Goal: Transaction & Acquisition: Purchase product/service

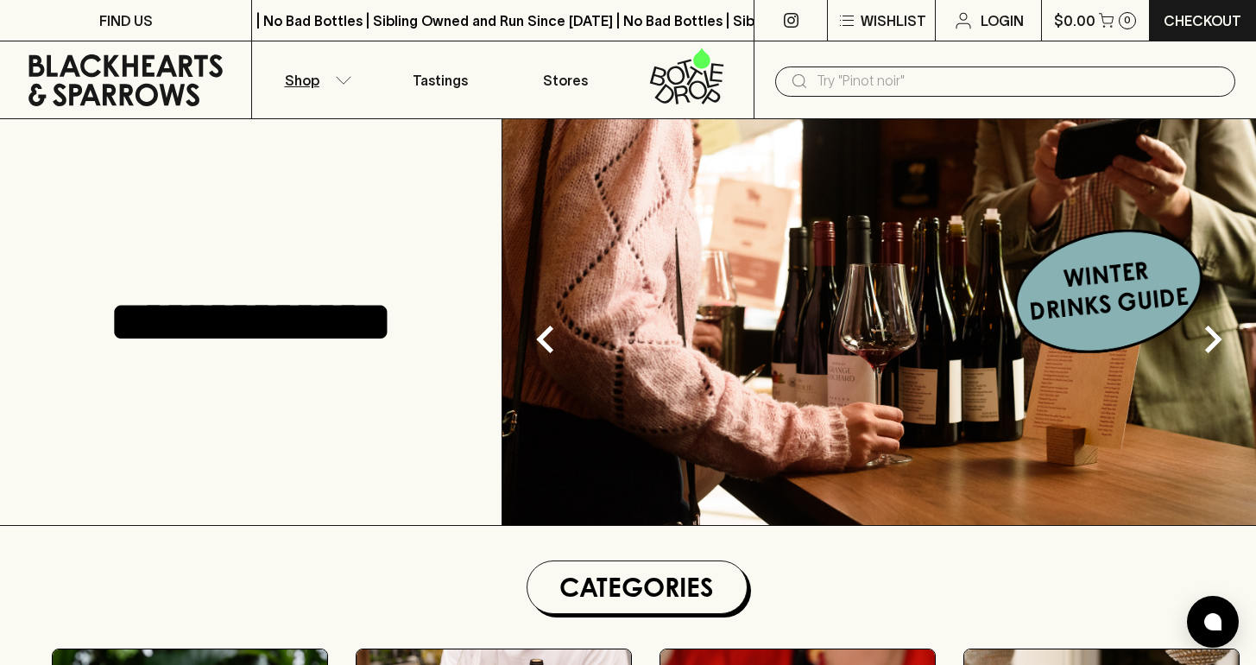
click at [335, 80] on icon "button" at bounding box center [343, 80] width 17 height 9
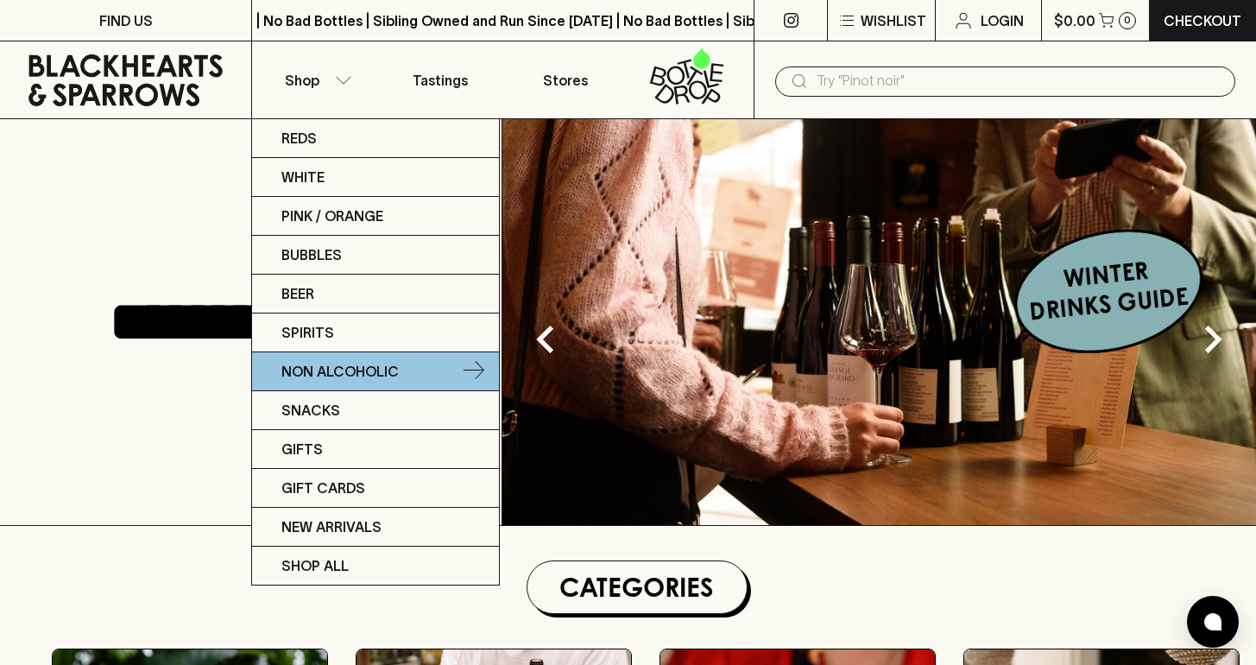
click at [353, 361] on p "Non Alcoholic" at bounding box center [339, 371] width 117 height 21
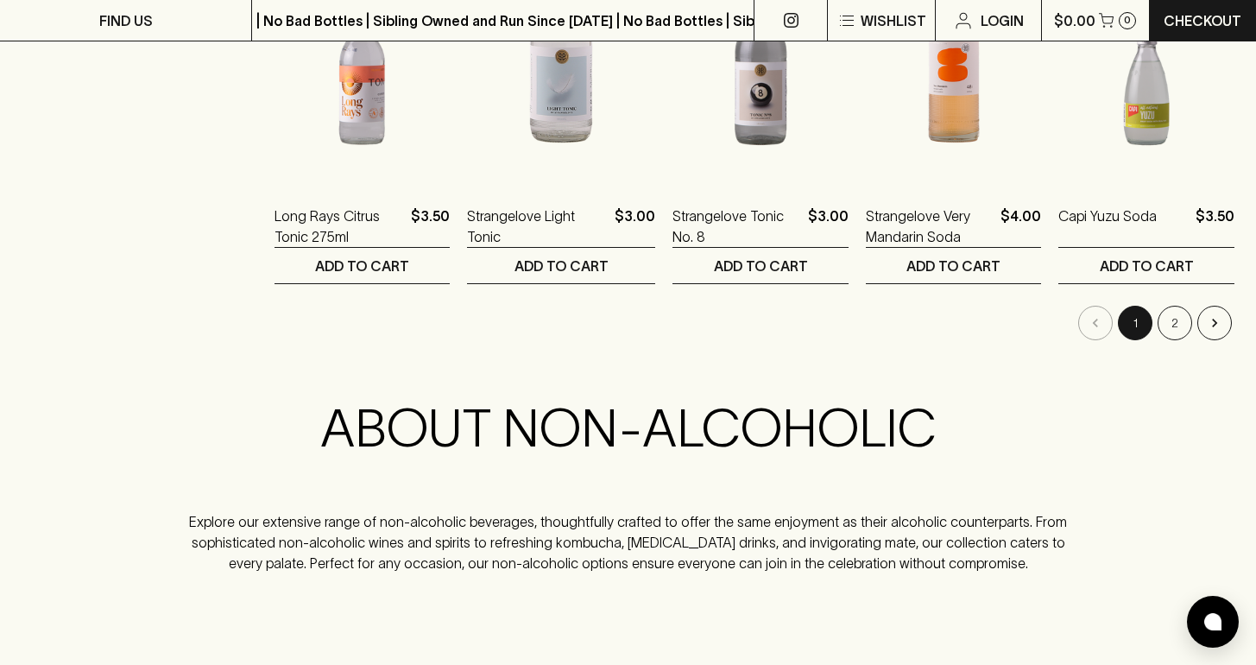
scroll to position [1847, 0]
click at [1184, 317] on button "2" at bounding box center [1175, 322] width 35 height 35
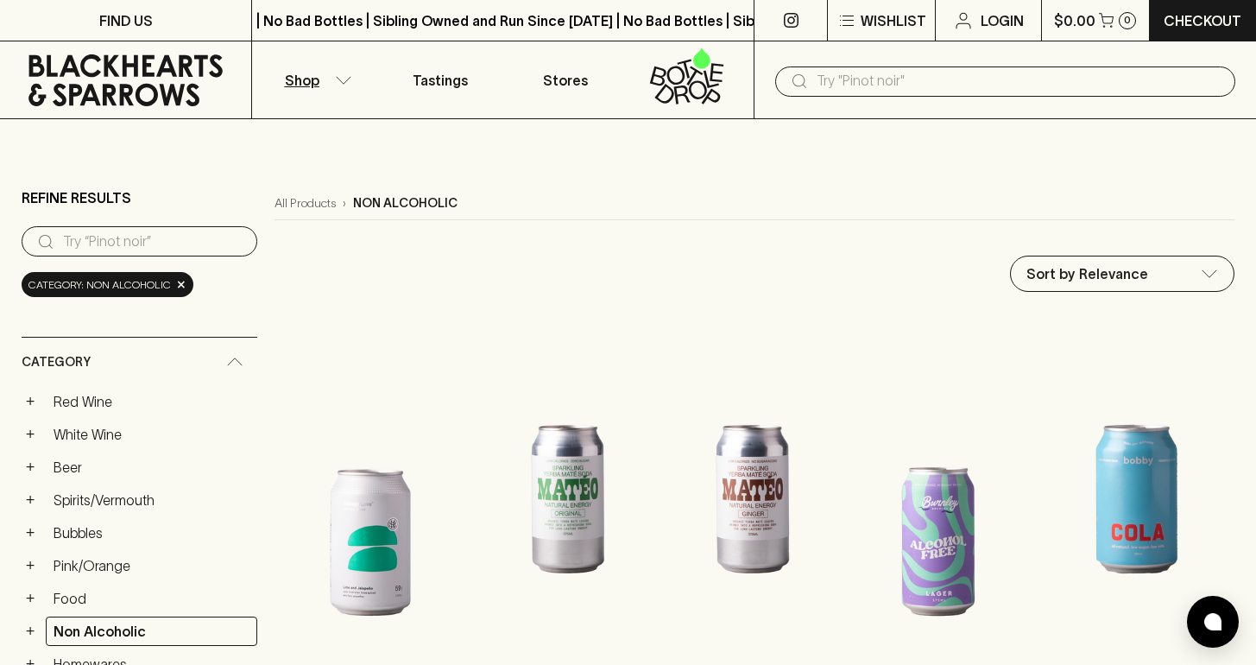
click at [327, 76] on button "Shop" at bounding box center [314, 79] width 125 height 77
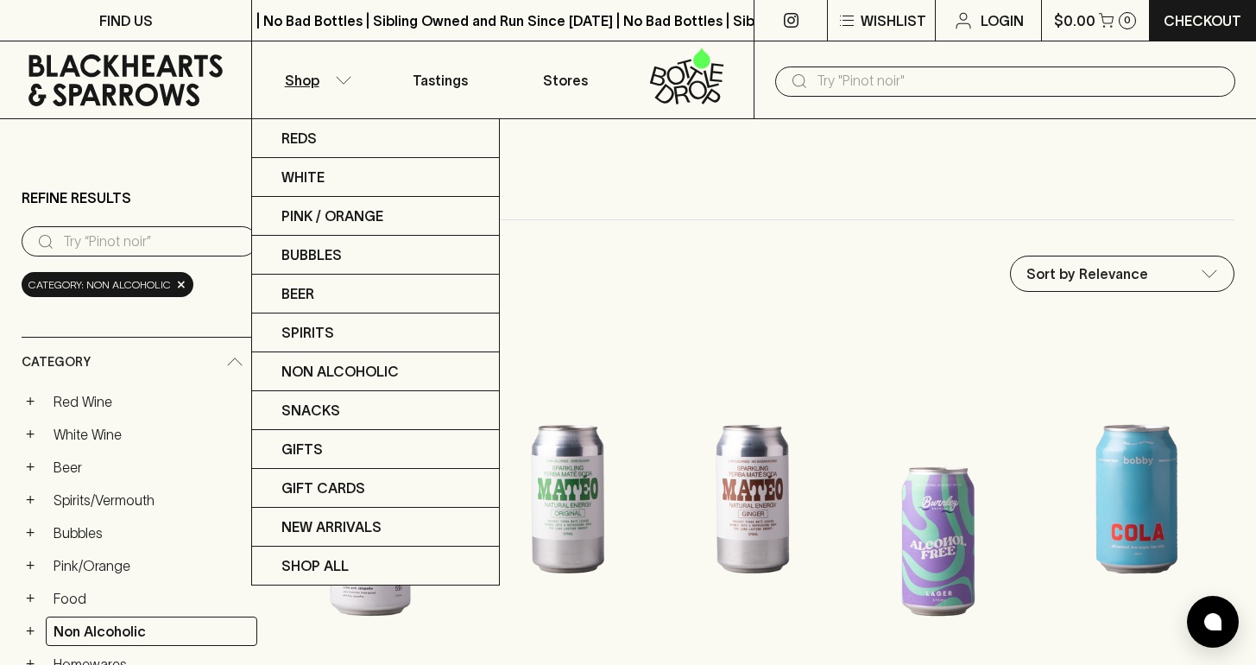
click at [820, 80] on div at bounding box center [628, 332] width 1256 height 665
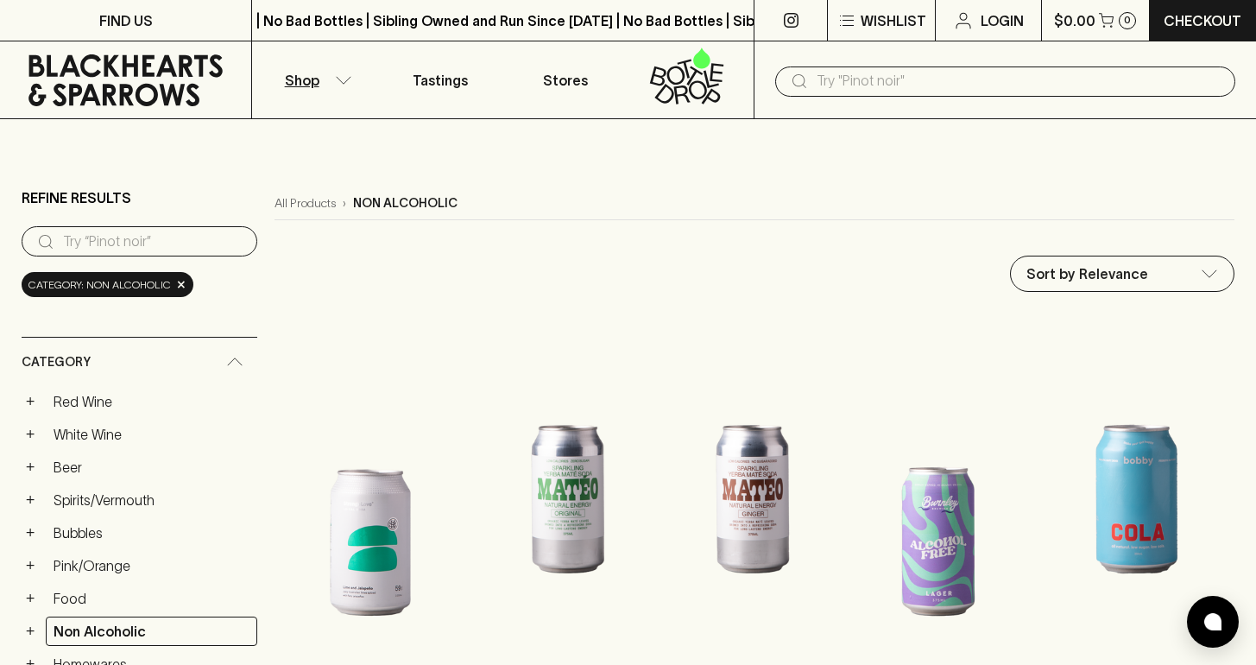
click at [847, 81] on input "text" at bounding box center [1019, 81] width 405 height 28
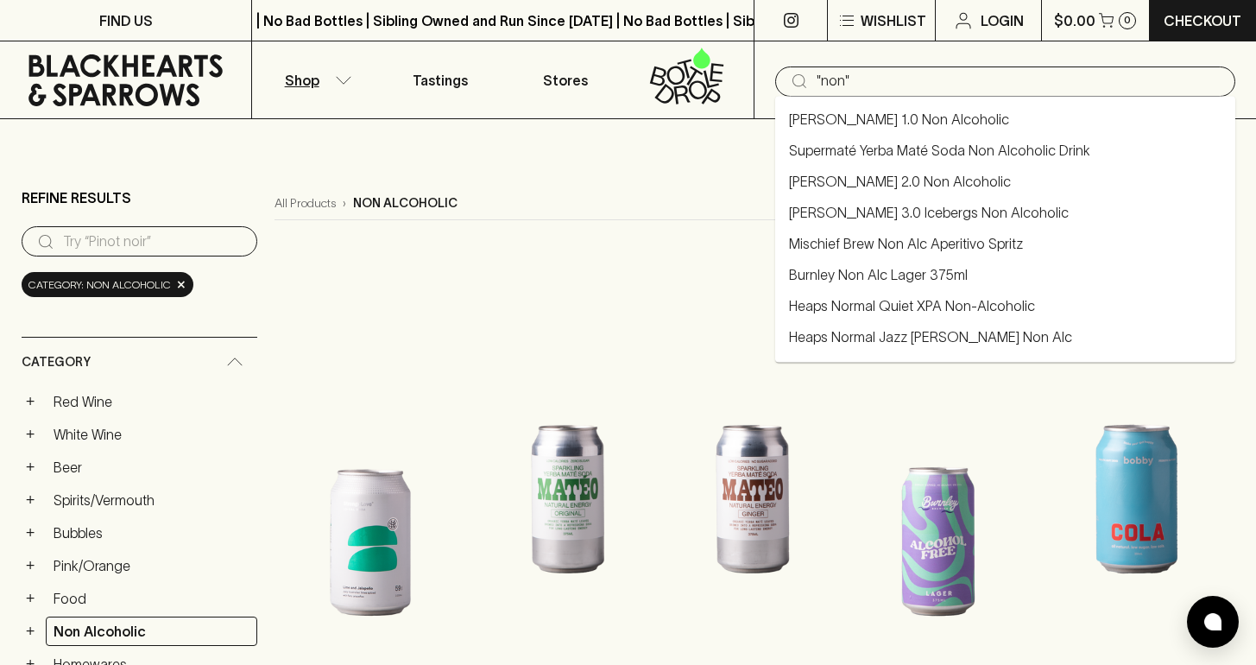
type input ""non""
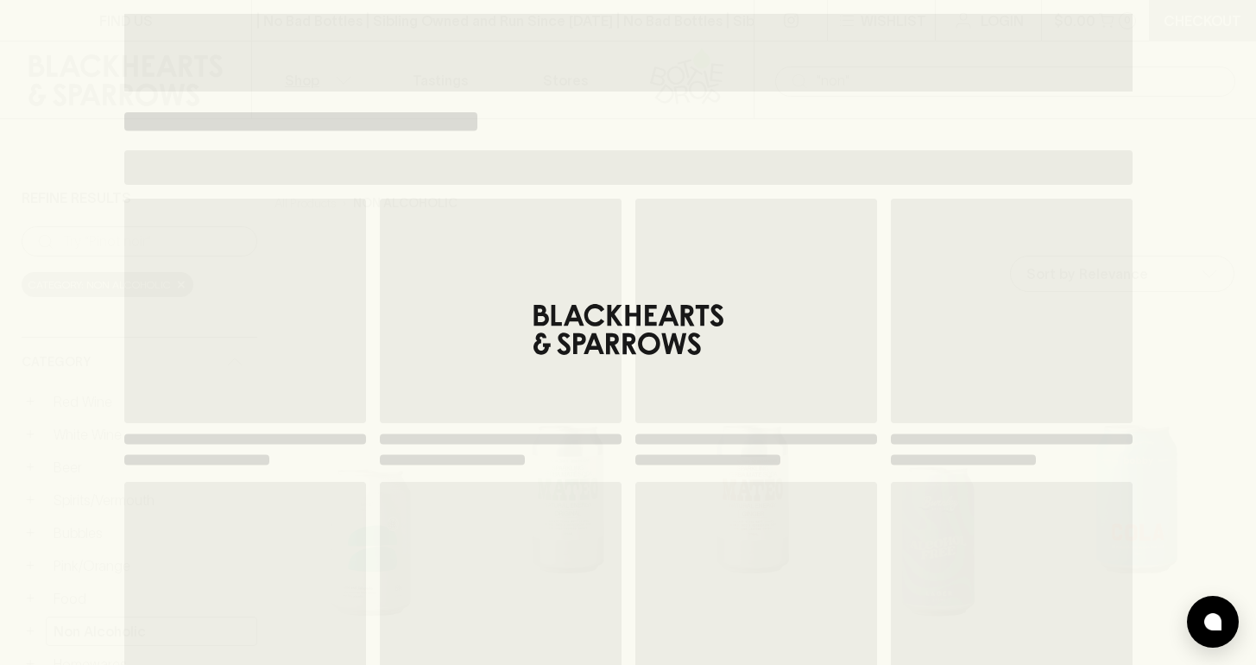
type input ""non""
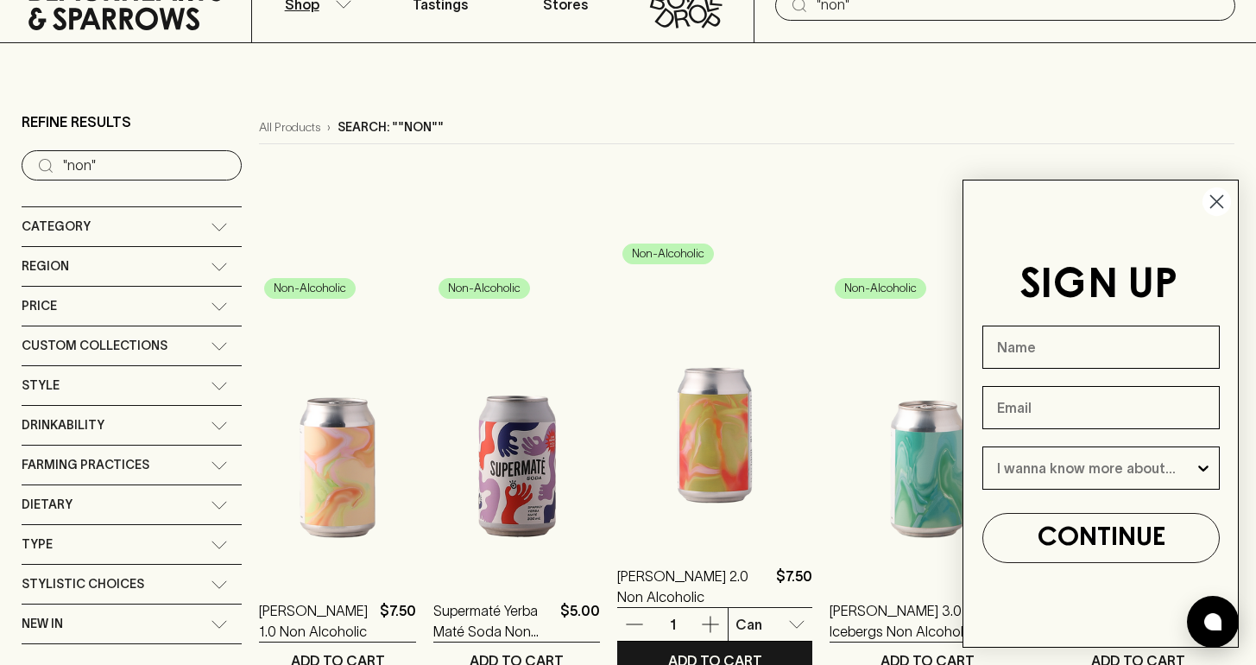
scroll to position [86, 0]
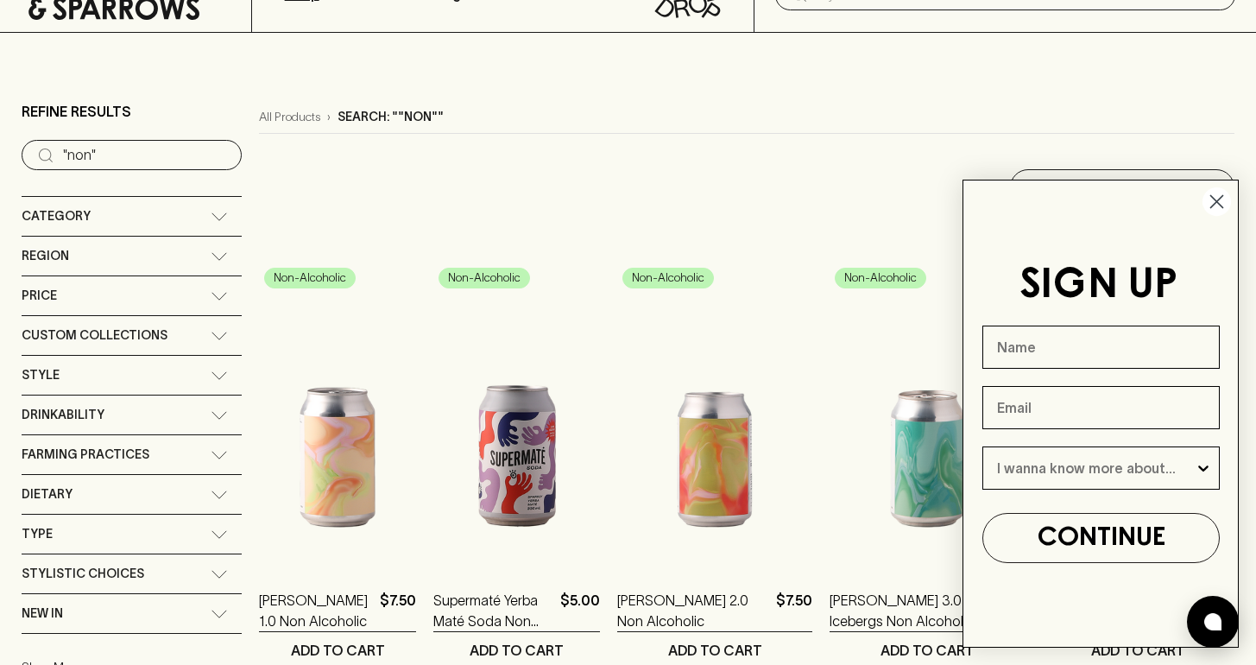
click at [1213, 199] on circle "Close dialog" at bounding box center [1217, 201] width 28 height 28
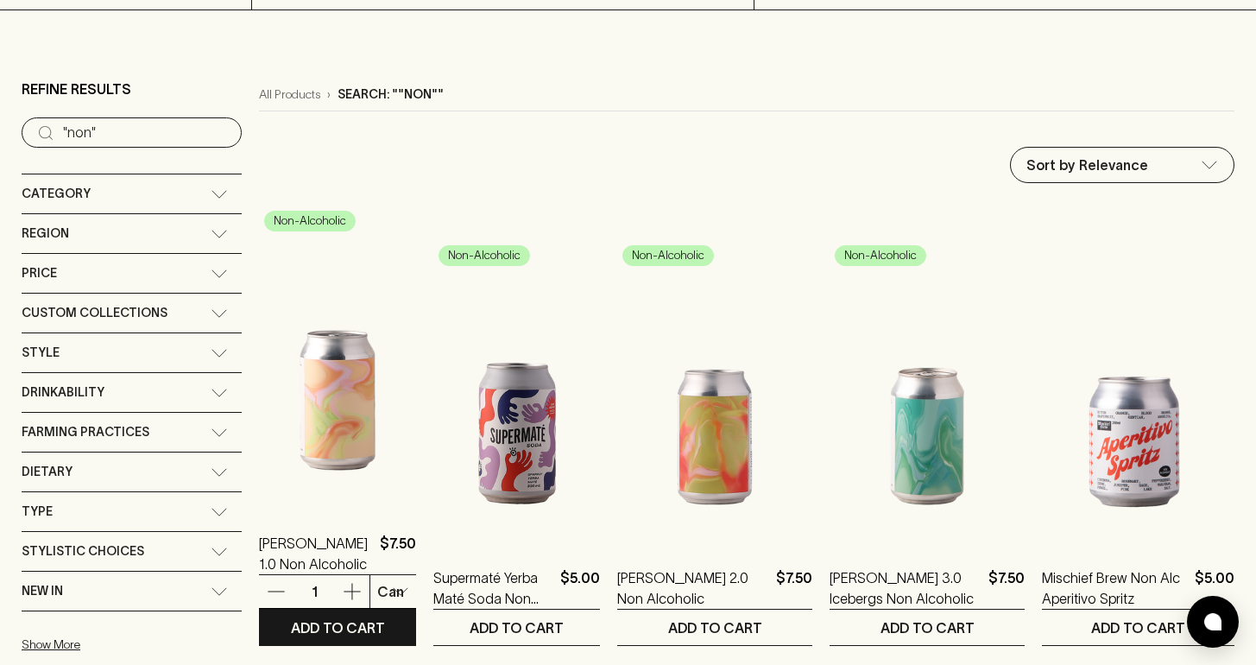
scroll to position [0, 0]
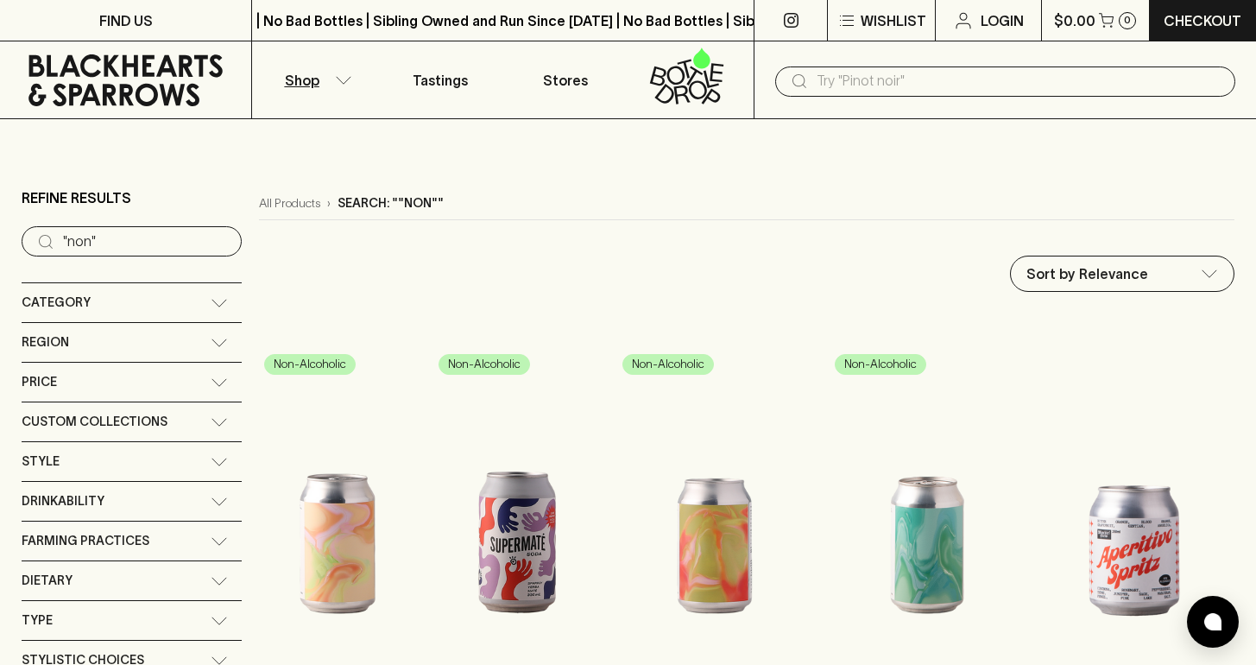
click at [350, 68] on button "Shop" at bounding box center [314, 79] width 125 height 77
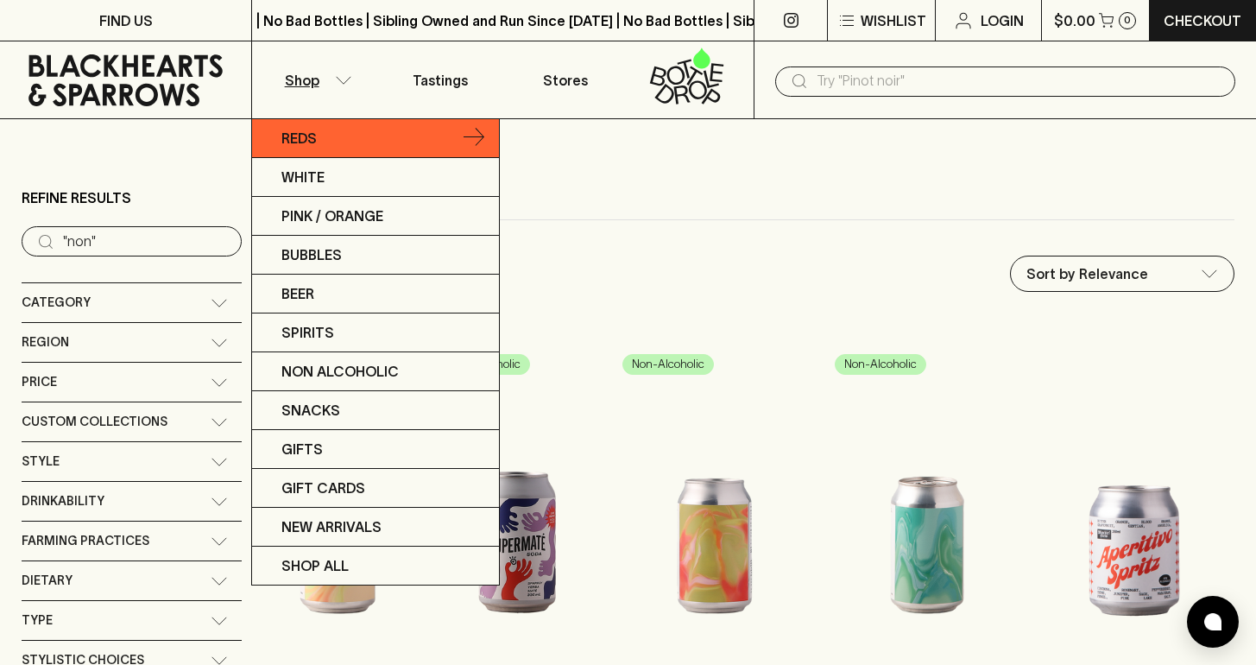
click at [392, 136] on link "Reds" at bounding box center [375, 138] width 247 height 39
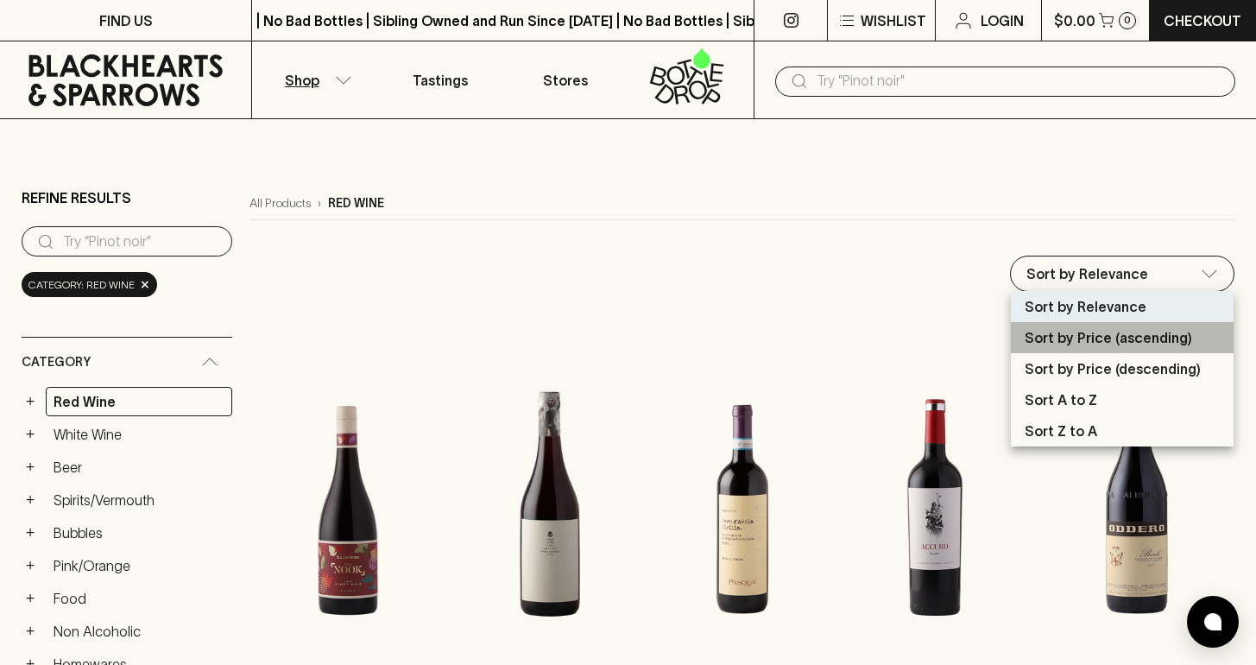
click at [1068, 342] on p "Sort by Price (ascending)" at bounding box center [1108, 337] width 167 height 21
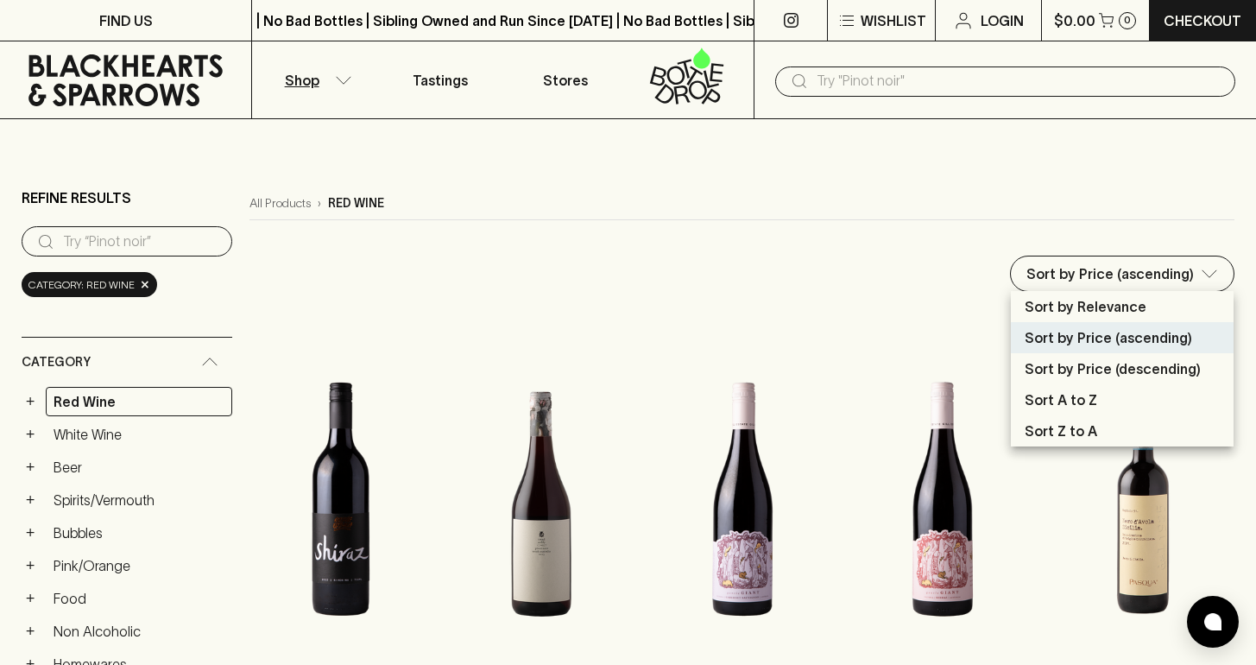
click at [1102, 364] on p "Sort by Price (descending)" at bounding box center [1113, 368] width 176 height 21
type input "price:desc"
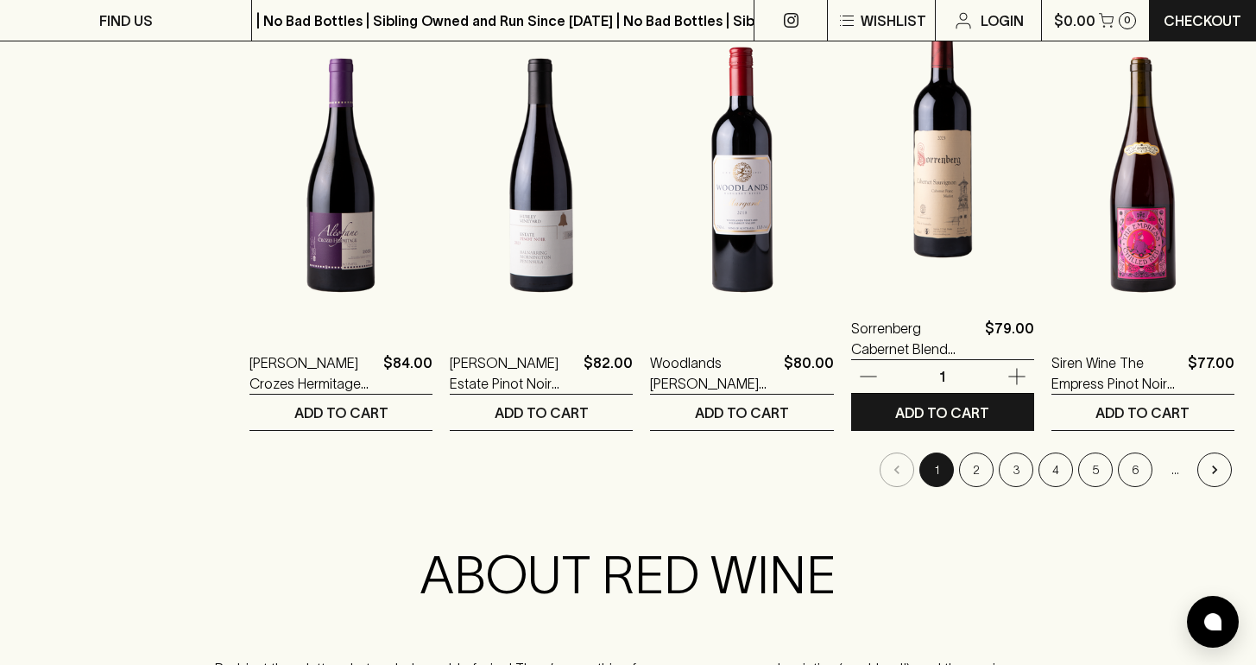
scroll to position [1700, 0]
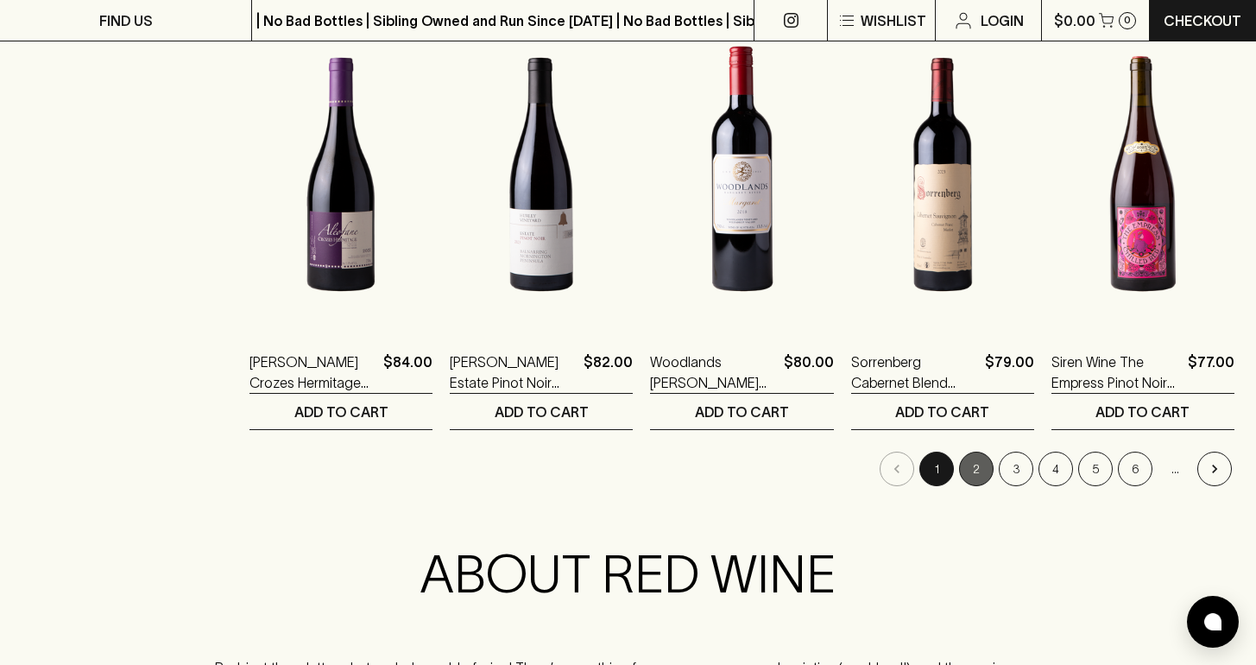
click at [973, 475] on button "2" at bounding box center [976, 468] width 35 height 35
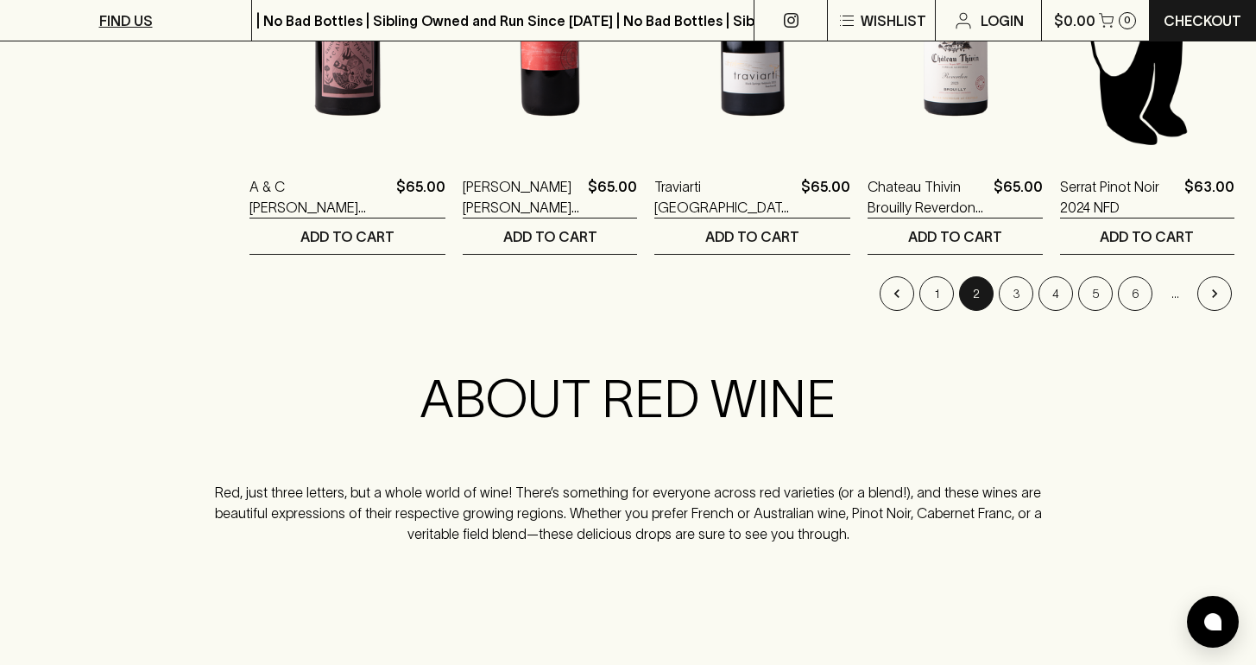
scroll to position [1990, 0]
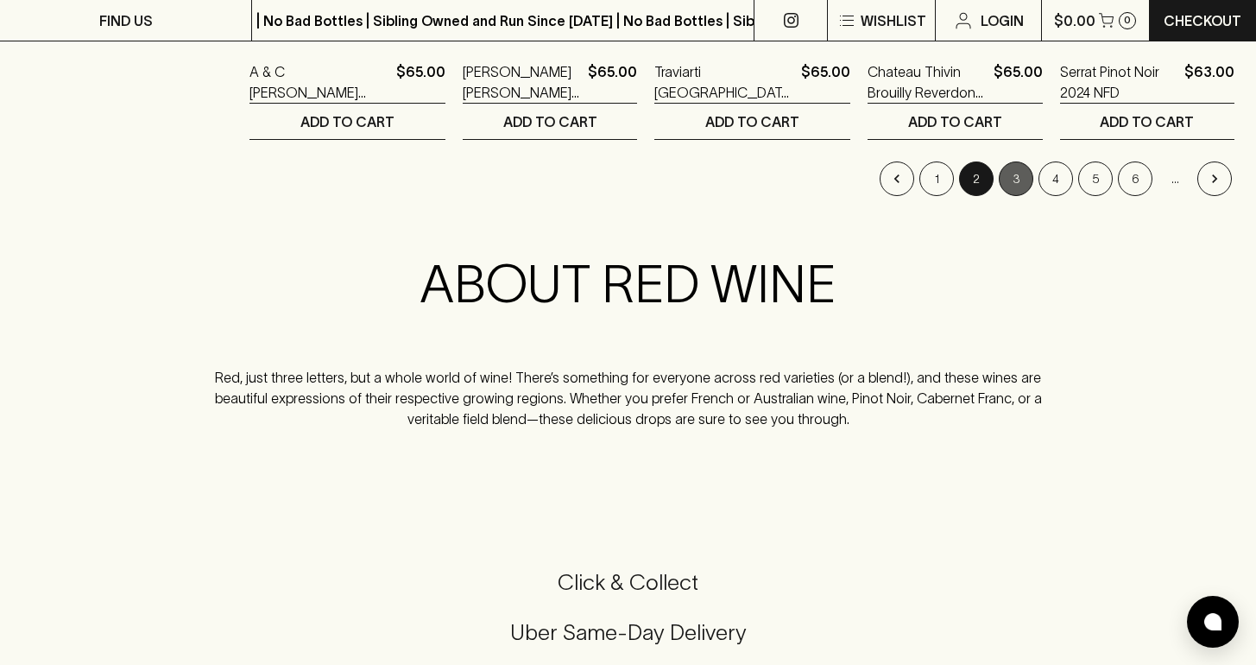
click at [1007, 181] on button "3" at bounding box center [1016, 178] width 35 height 35
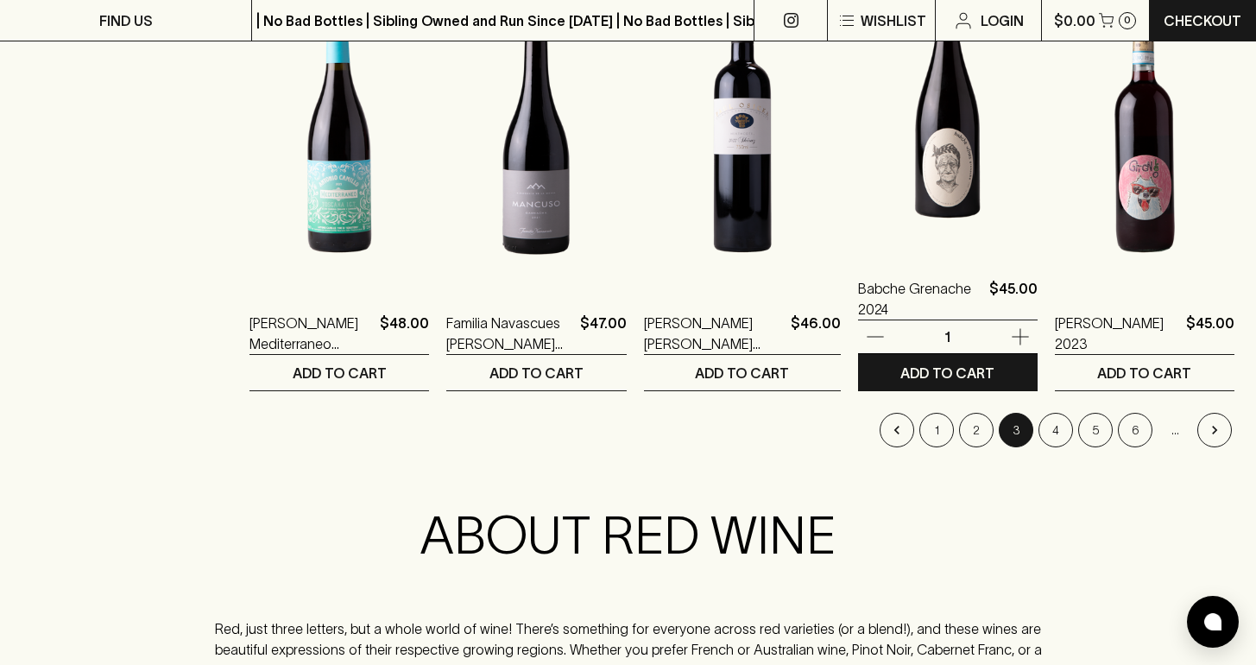
scroll to position [2006, 0]
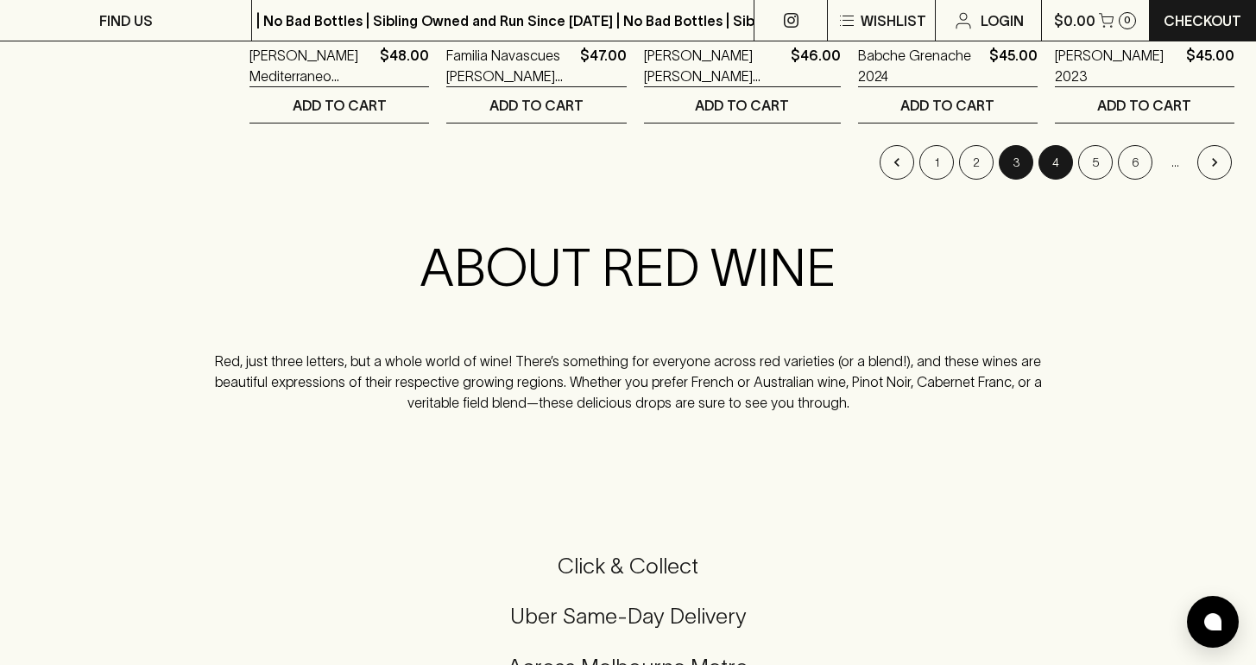
click at [1056, 155] on button "4" at bounding box center [1056, 162] width 35 height 35
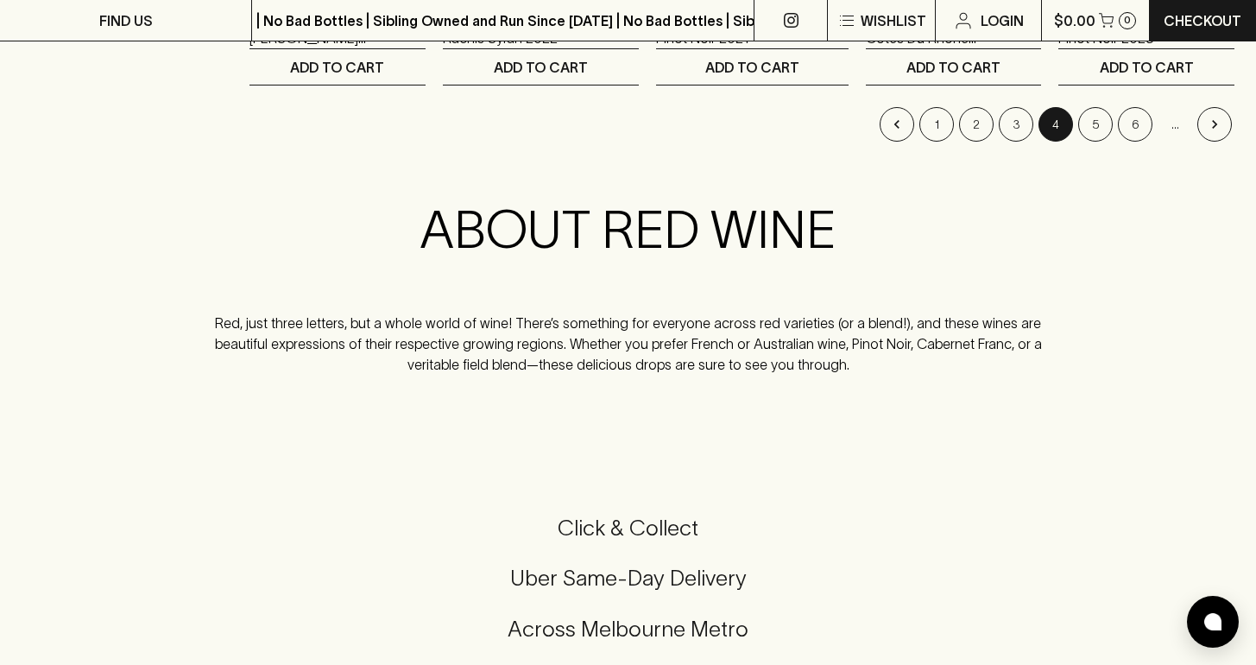
scroll to position [2092, 0]
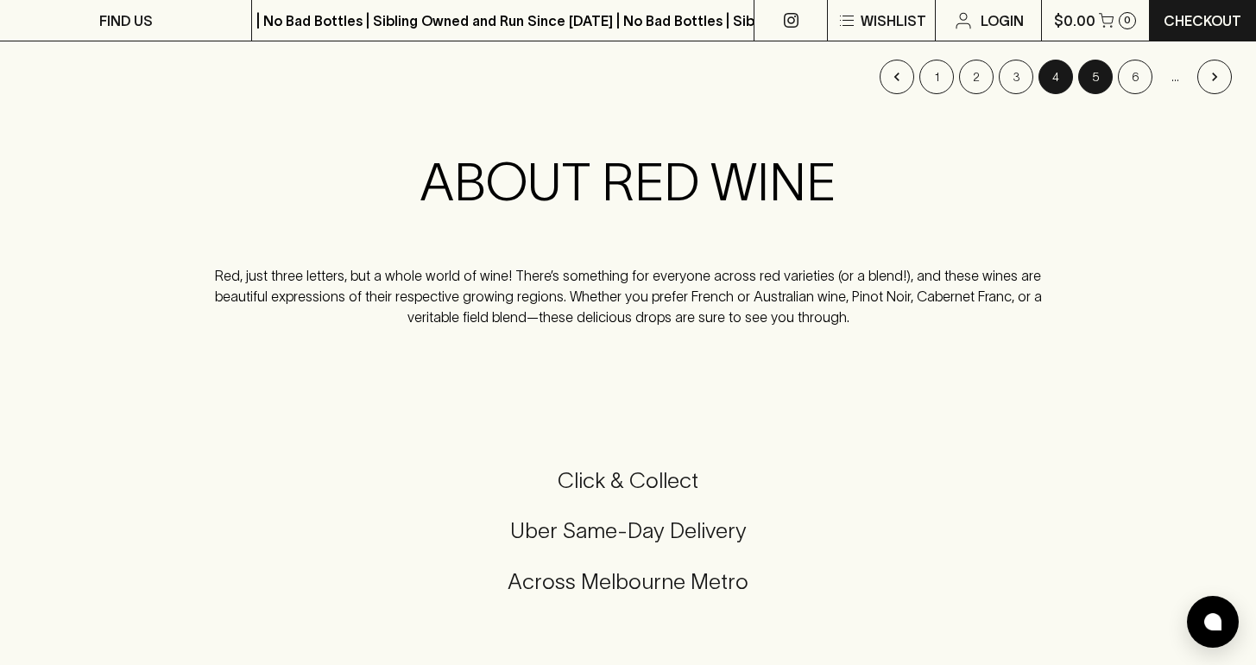
click at [1096, 80] on button "5" at bounding box center [1095, 77] width 35 height 35
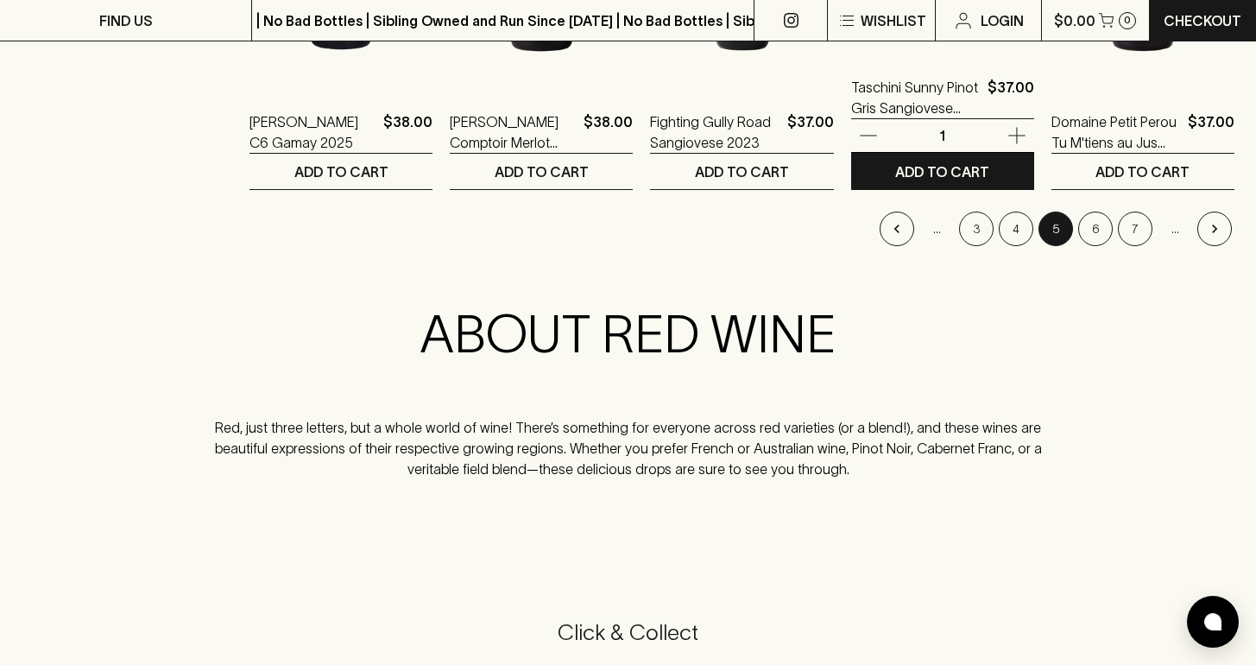
scroll to position [1948, 0]
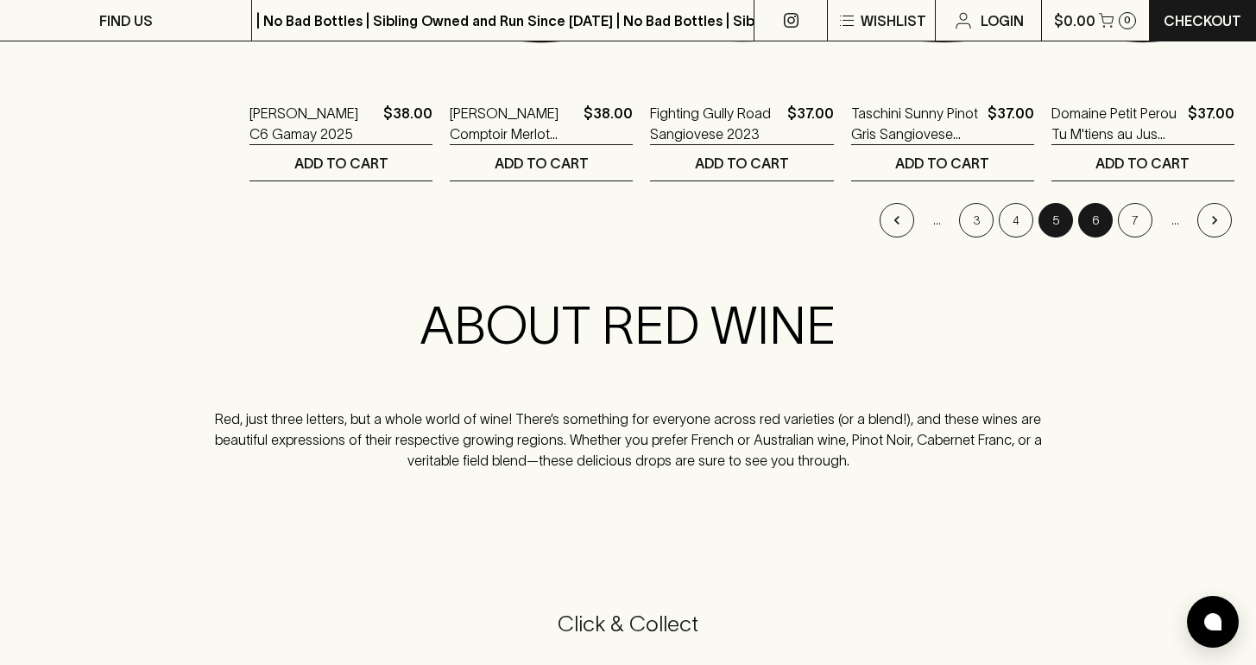
click at [1095, 218] on button "6" at bounding box center [1095, 220] width 35 height 35
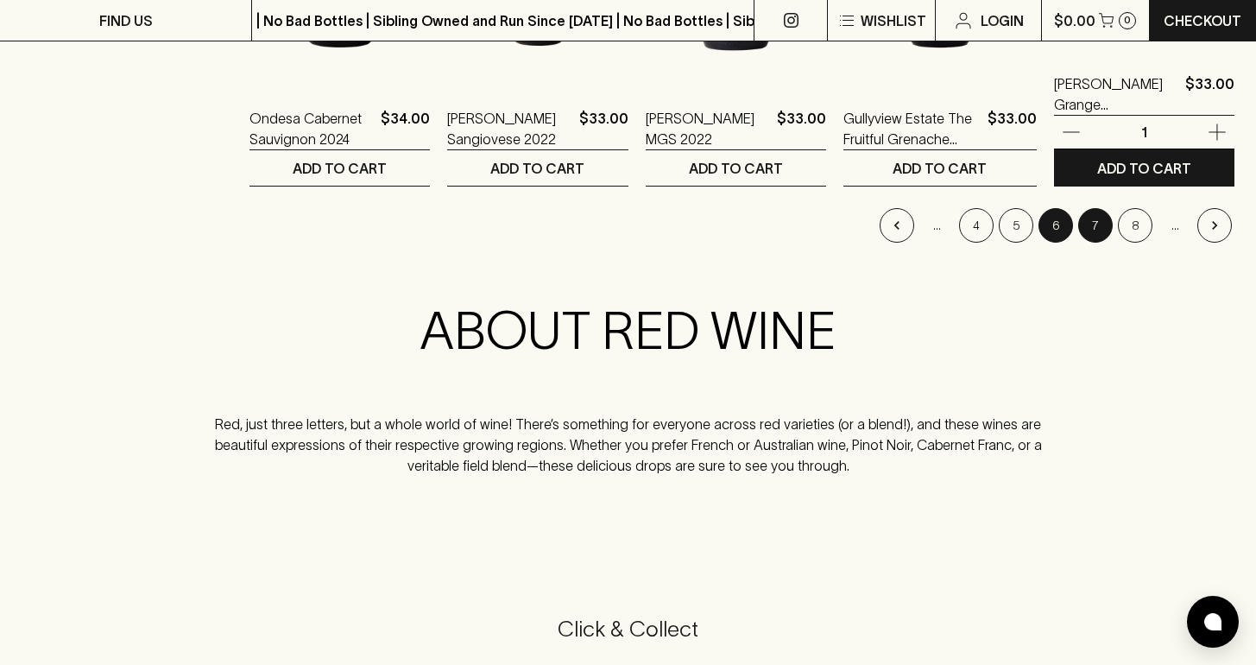
scroll to position [1980, 0]
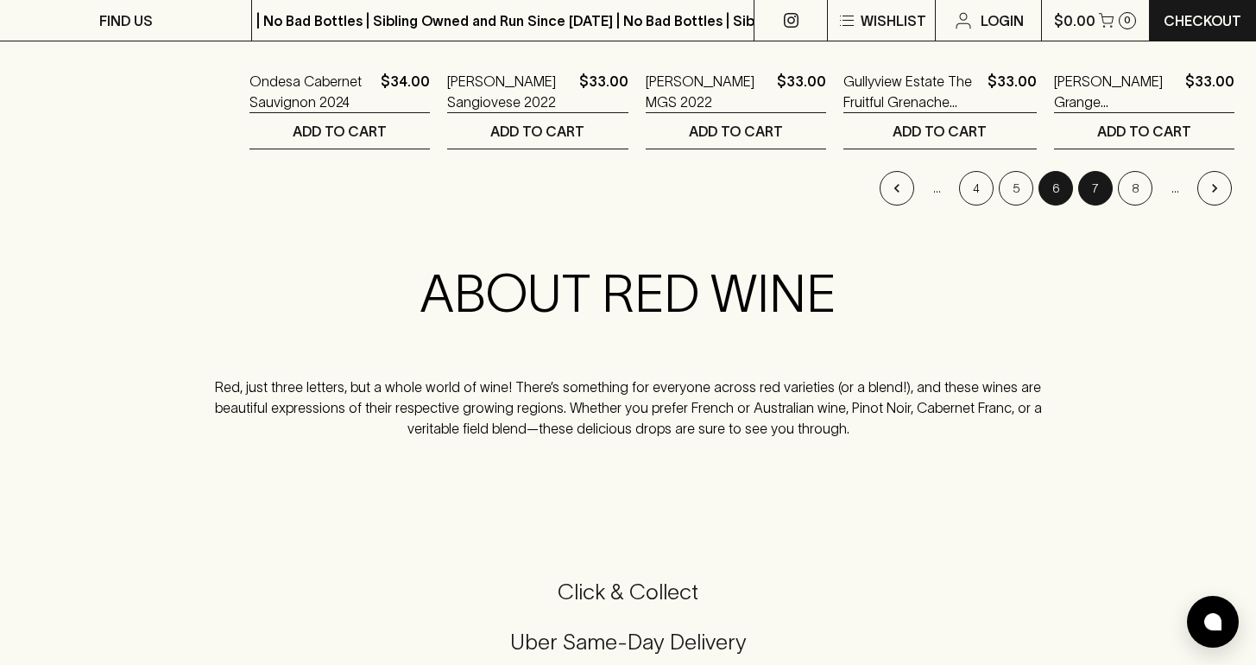
click at [1103, 181] on button "7" at bounding box center [1095, 188] width 35 height 35
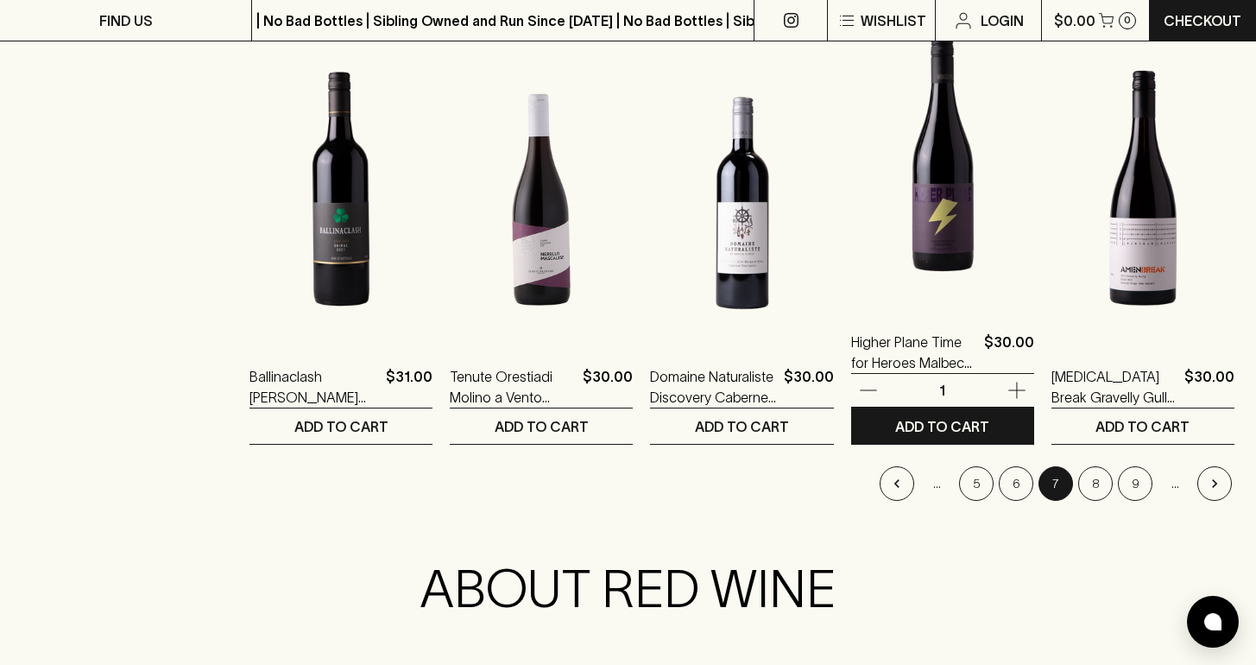
scroll to position [1692, 0]
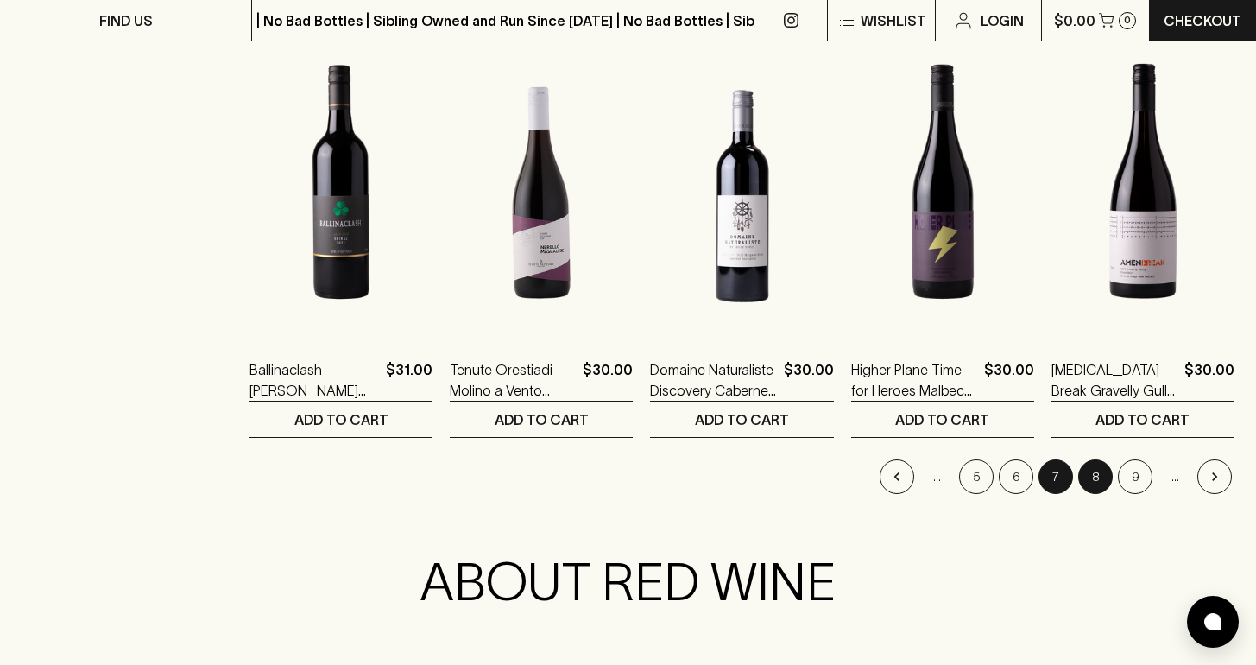
click at [1090, 465] on button "8" at bounding box center [1095, 476] width 35 height 35
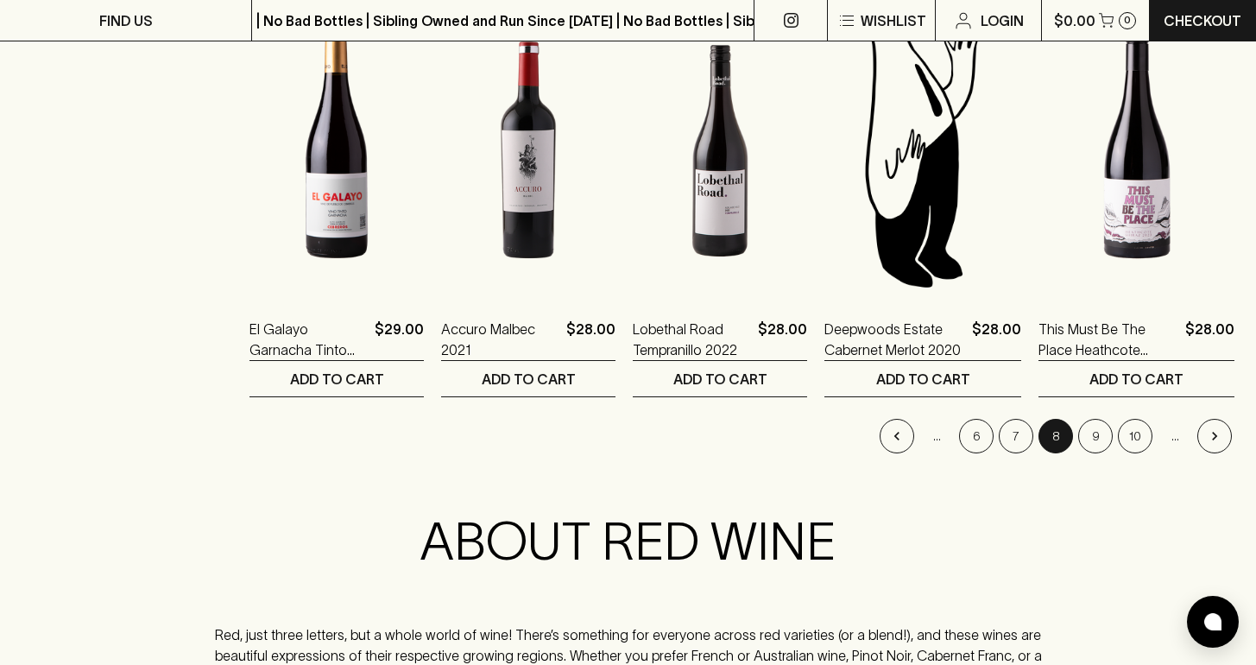
scroll to position [1766, 0]
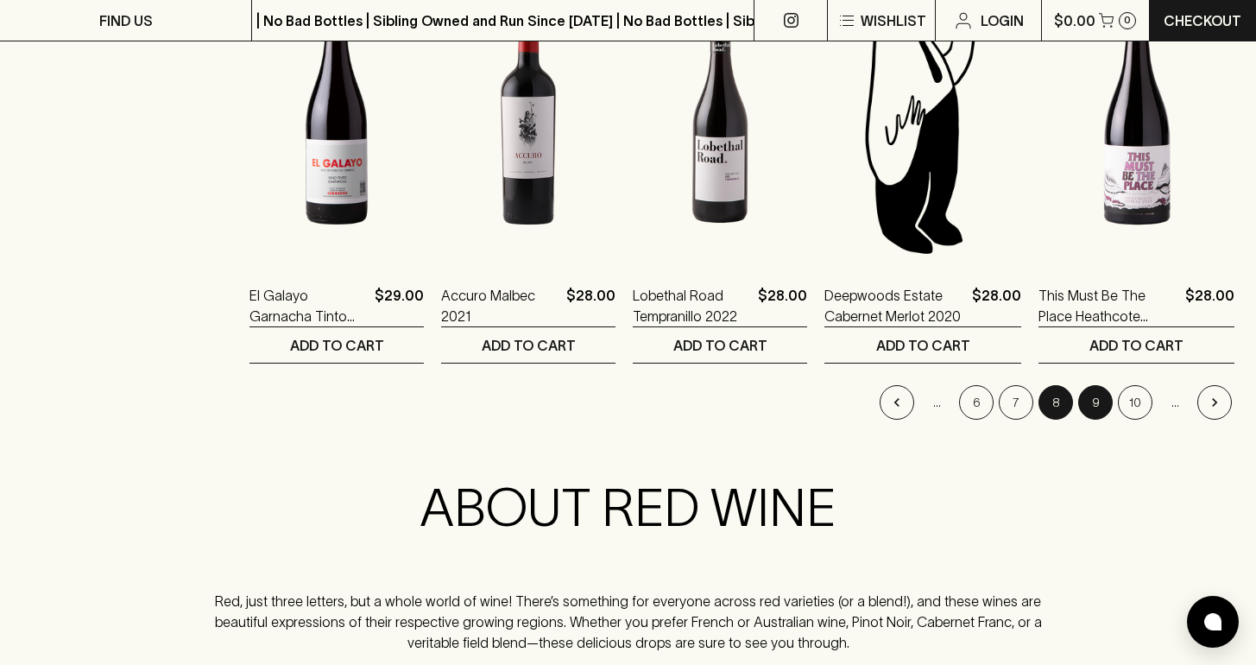
click at [1103, 401] on button "9" at bounding box center [1095, 402] width 35 height 35
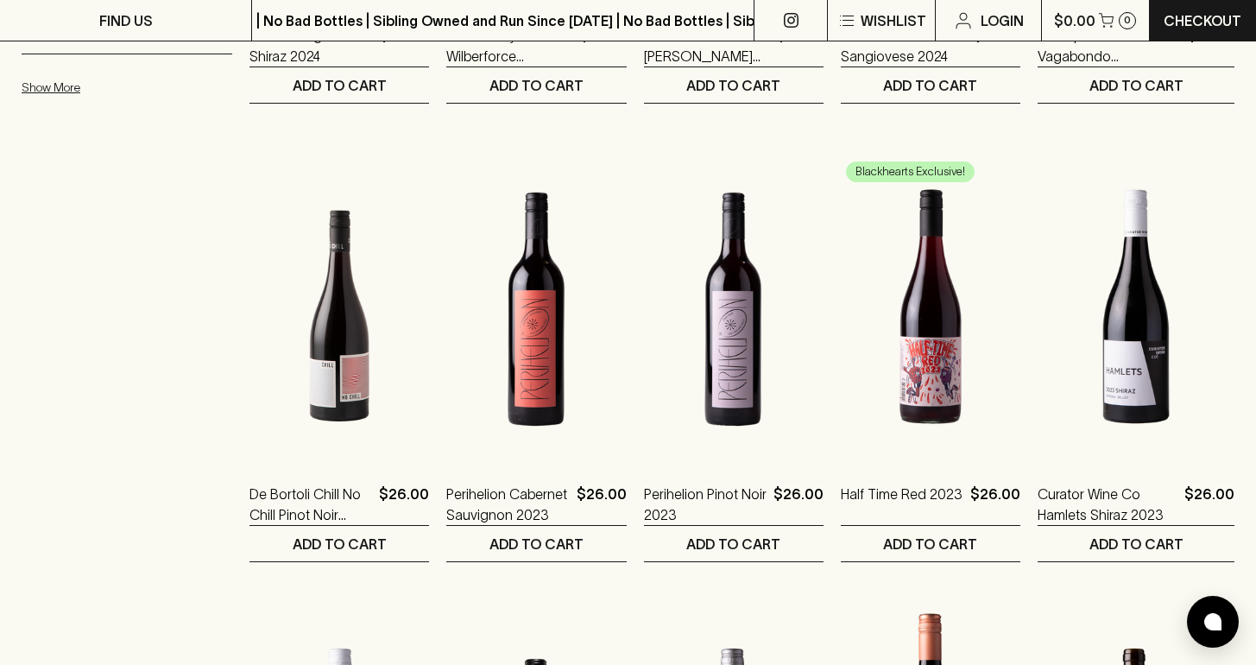
scroll to position [1116, 0]
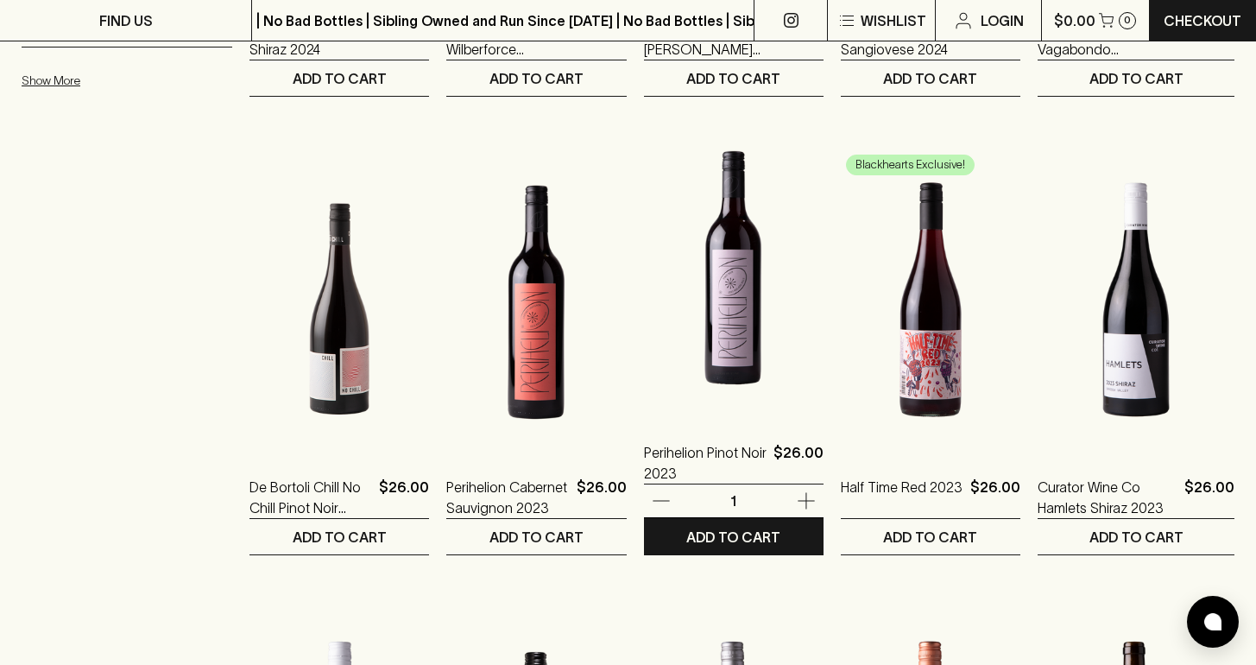
click at [794, 334] on img at bounding box center [734, 265] width 180 height 302
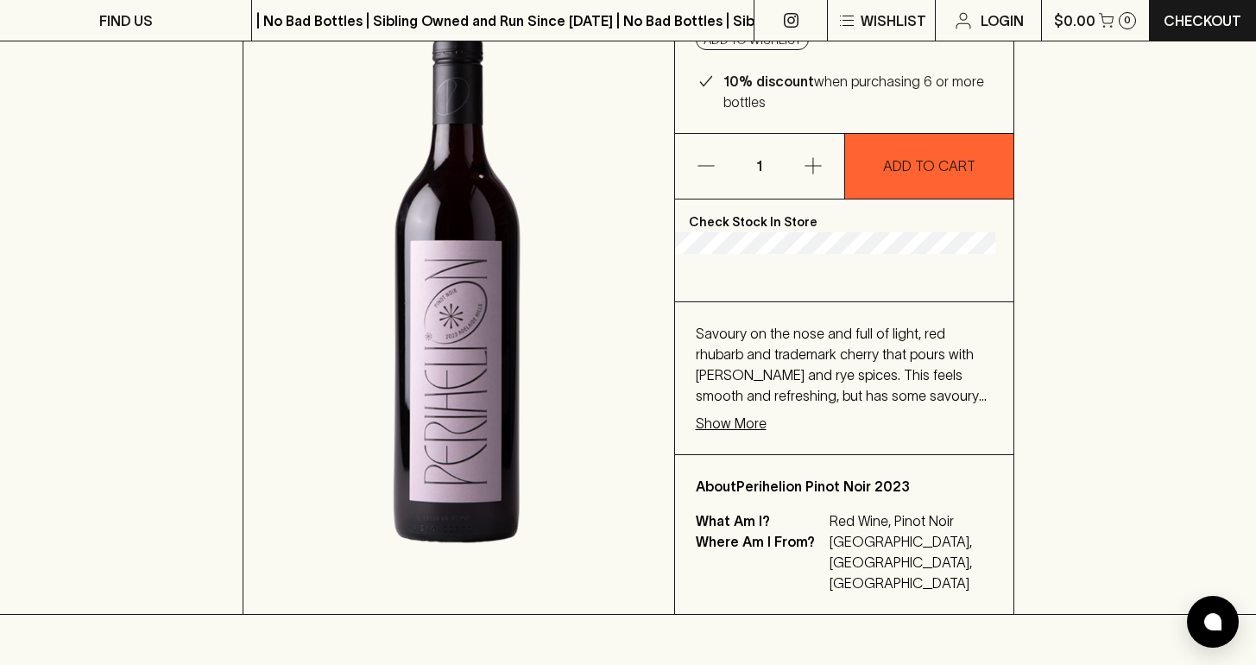
scroll to position [245, 0]
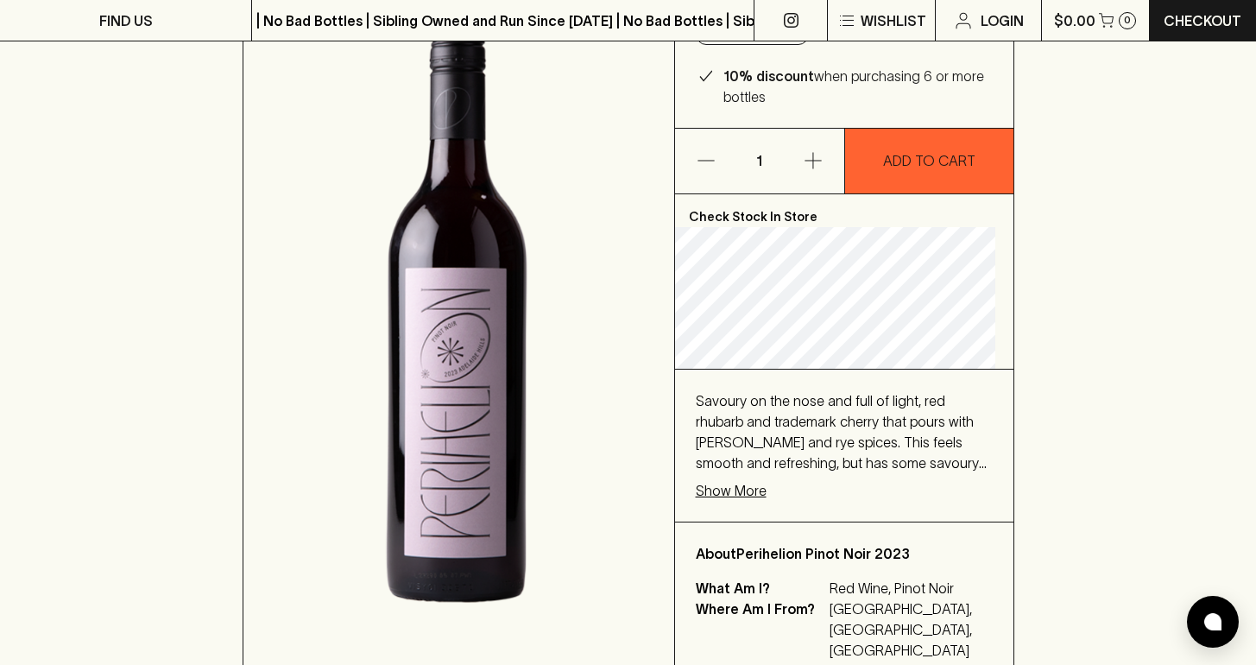
click at [715, 486] on p "Show More" at bounding box center [731, 490] width 71 height 21
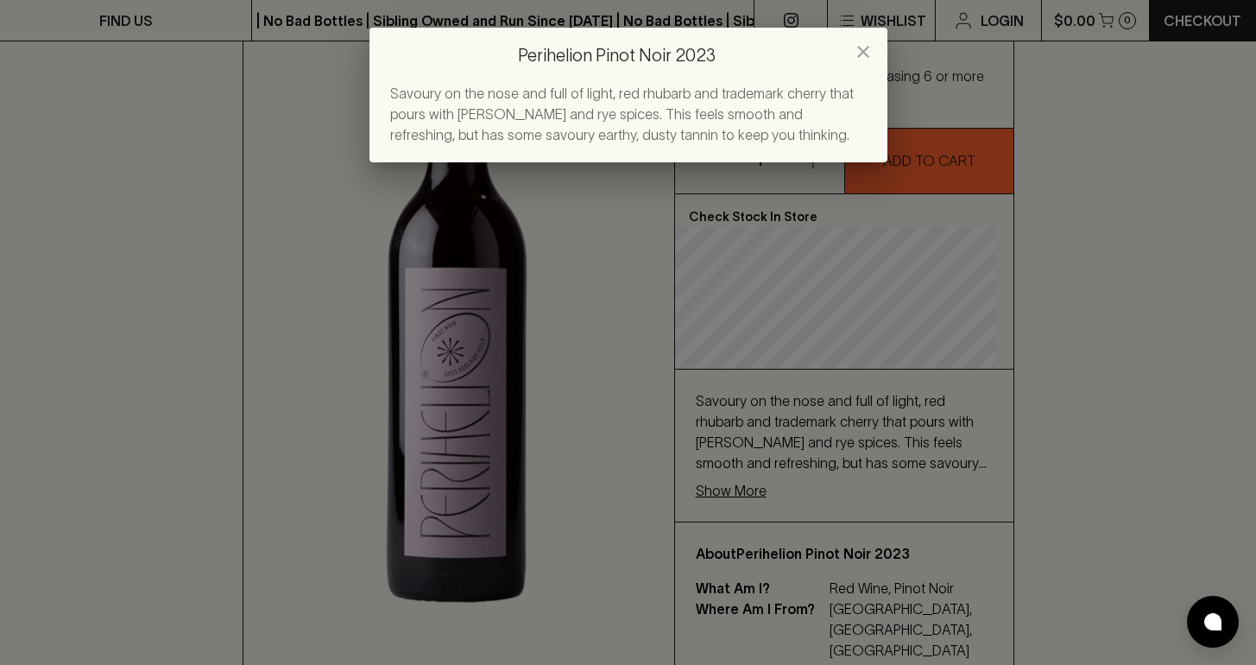
click at [857, 51] on icon "close" at bounding box center [863, 51] width 21 height 21
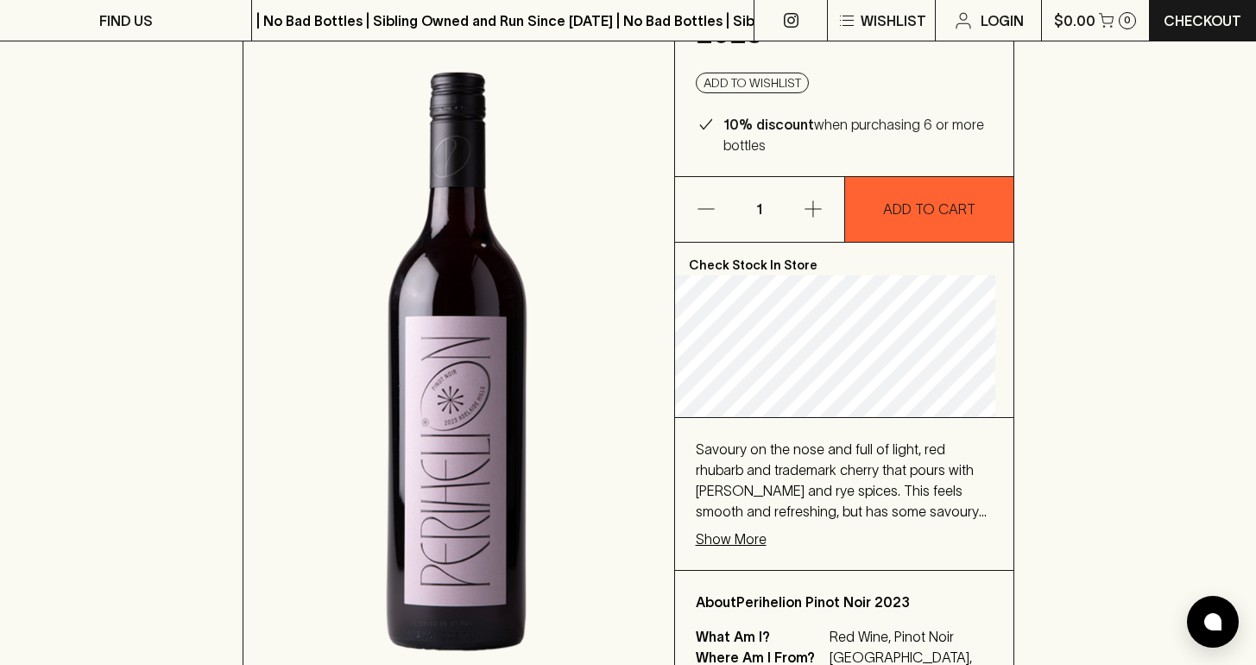
scroll to position [135, 0]
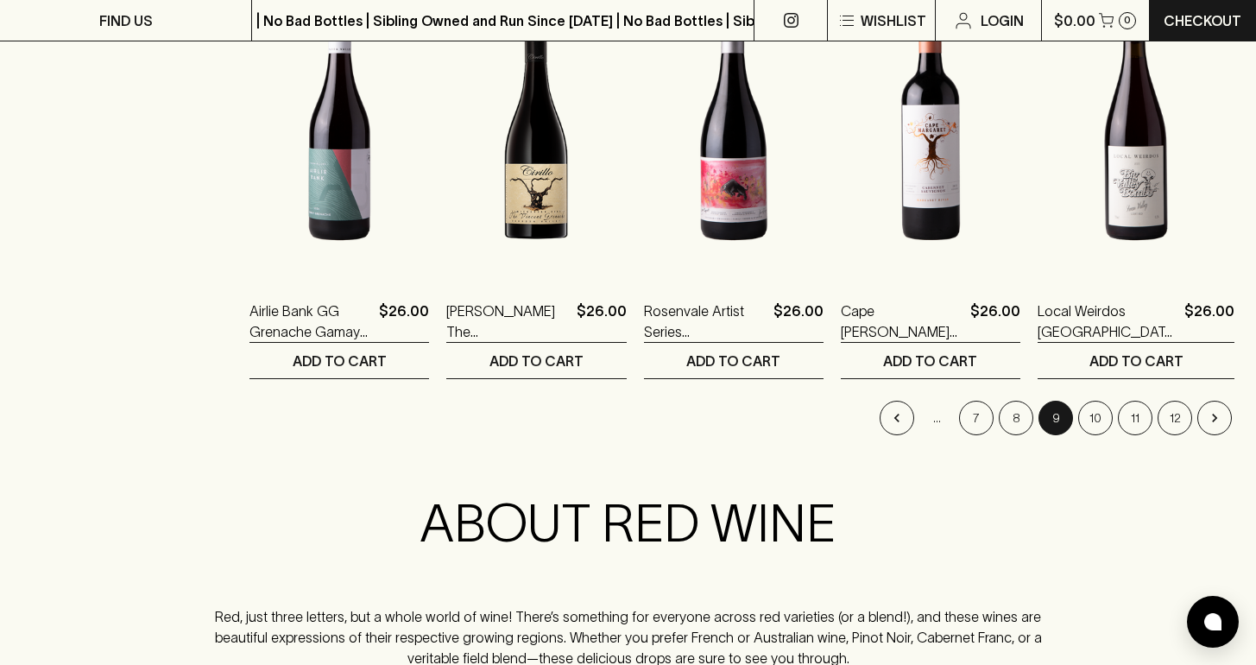
scroll to position [1695, 0]
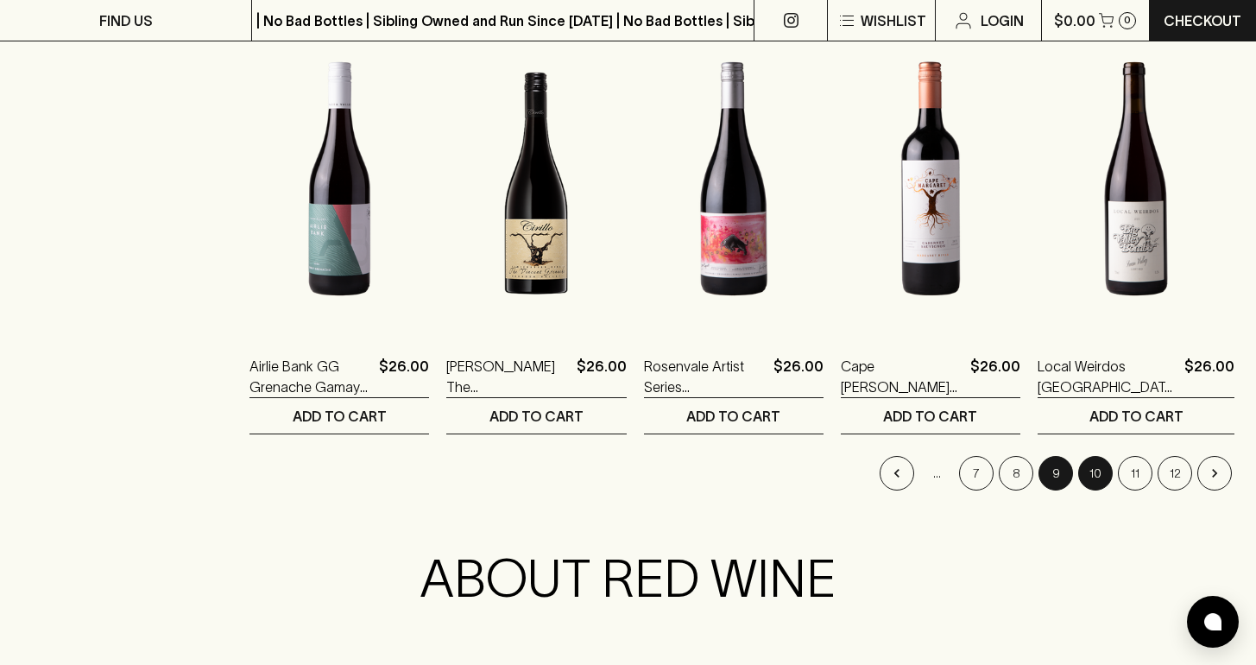
click at [1098, 479] on button "10" at bounding box center [1095, 473] width 35 height 35
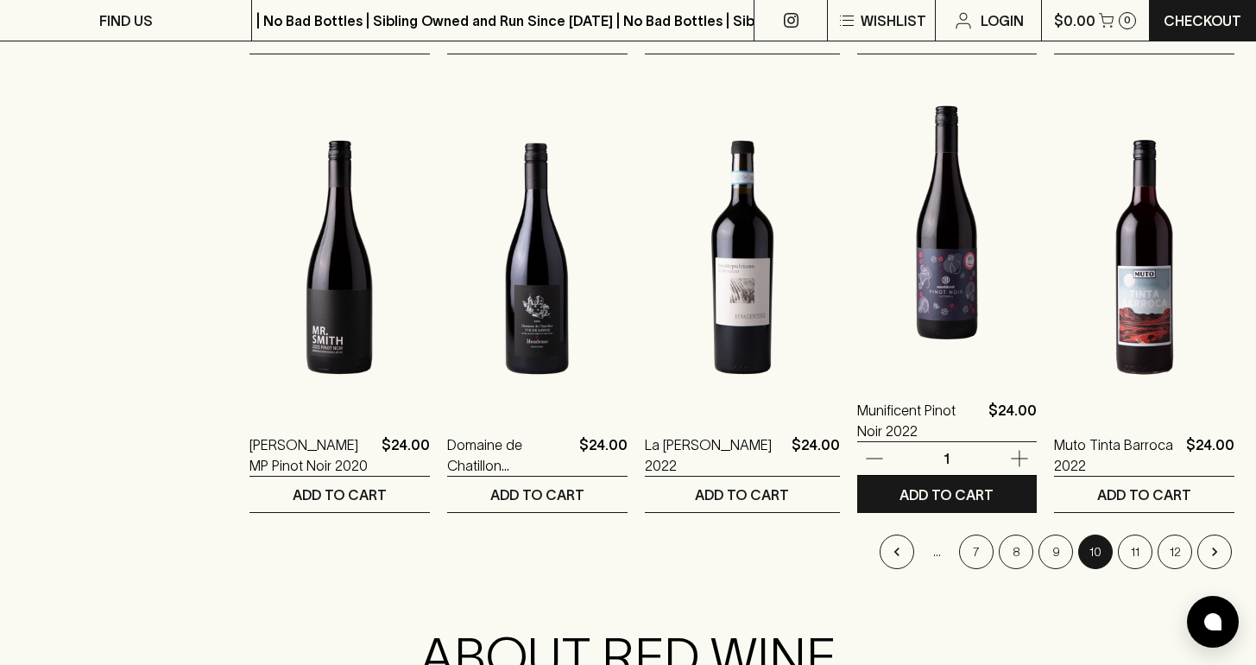
scroll to position [1631, 0]
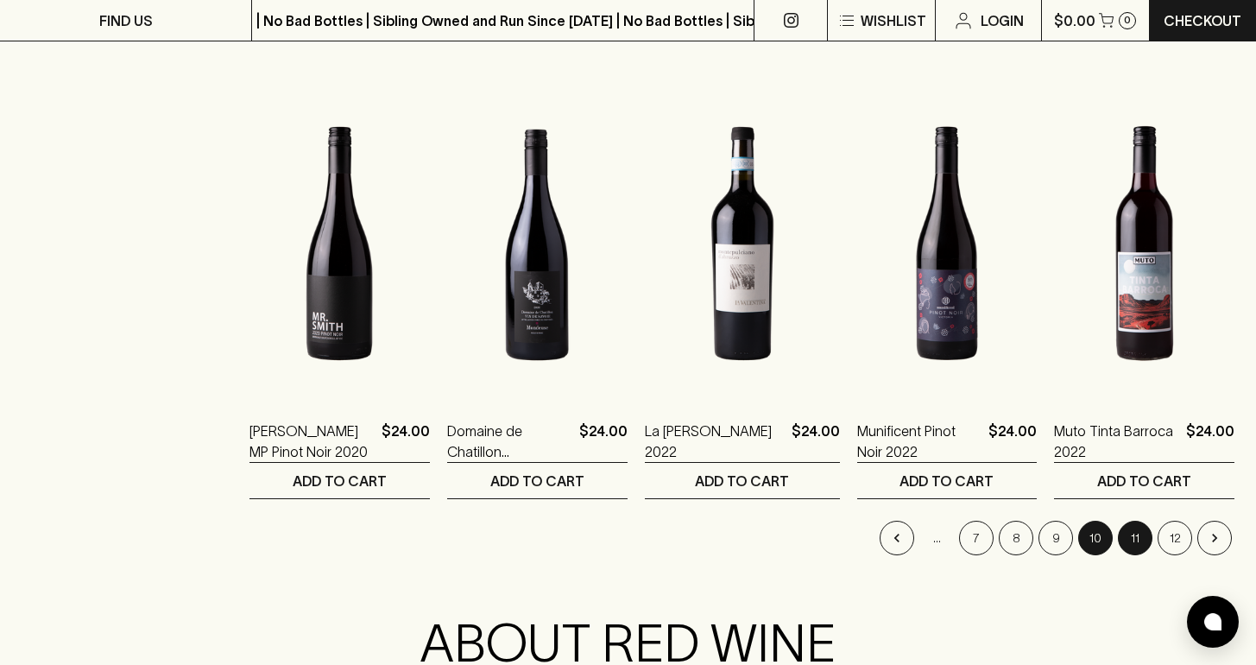
click at [1129, 538] on button "11" at bounding box center [1135, 538] width 35 height 35
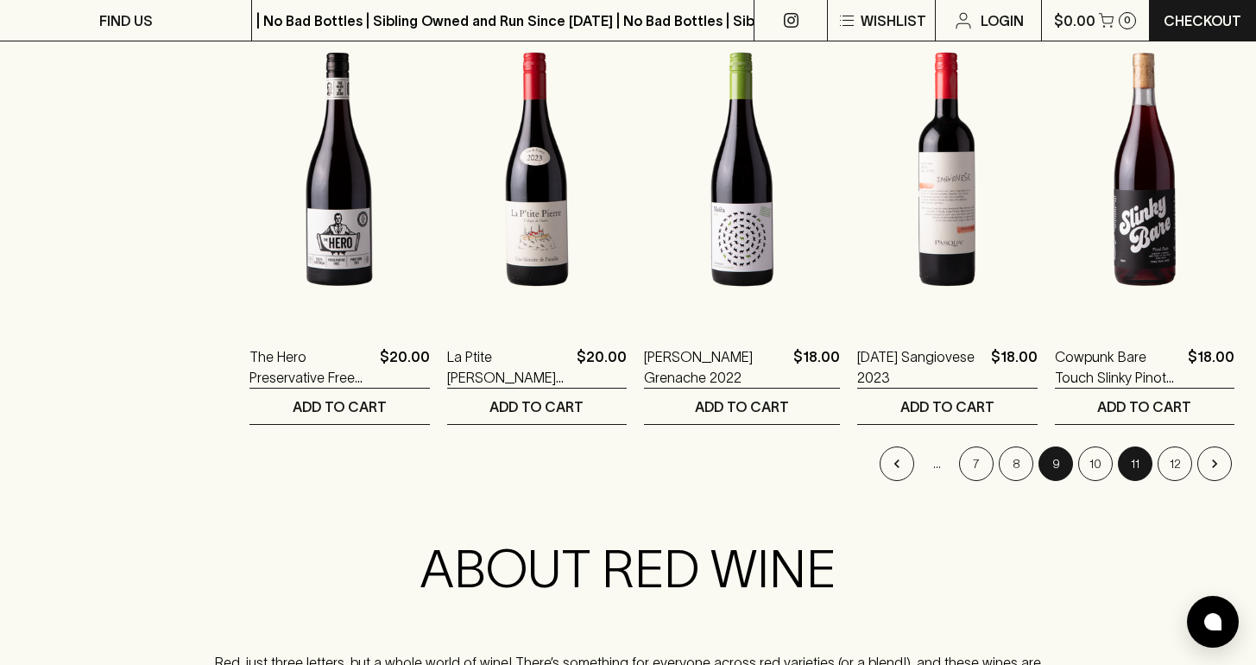
scroll to position [1777, 0]
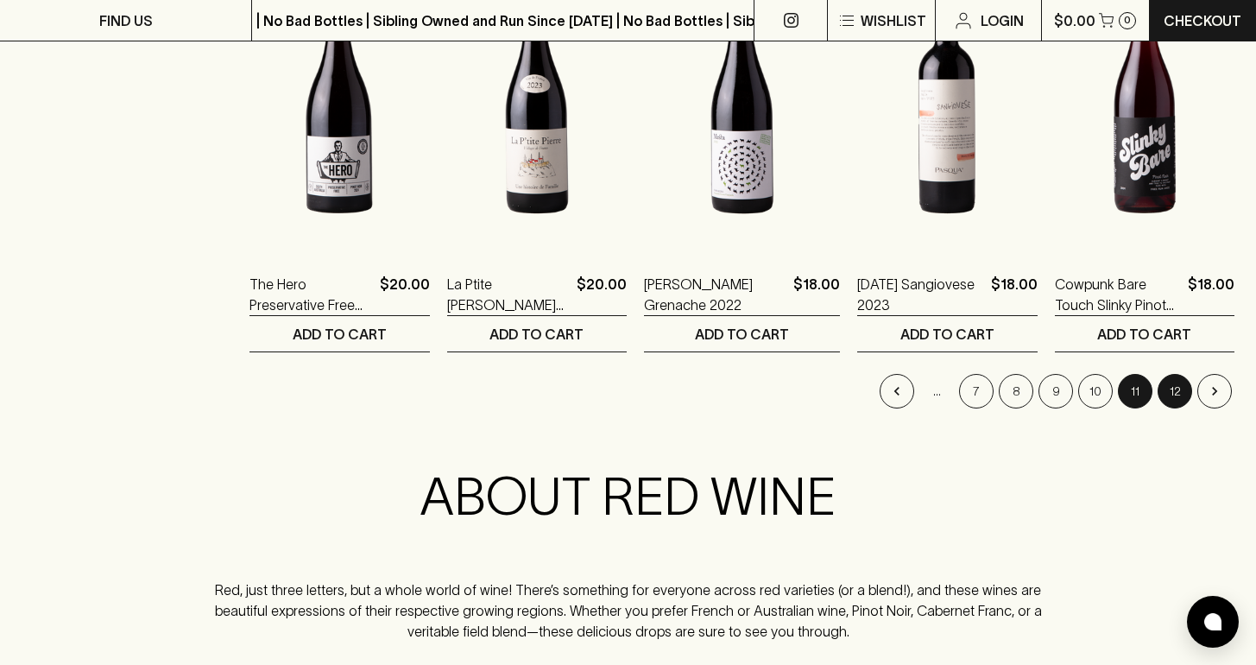
click at [1177, 400] on button "12" at bounding box center [1175, 391] width 35 height 35
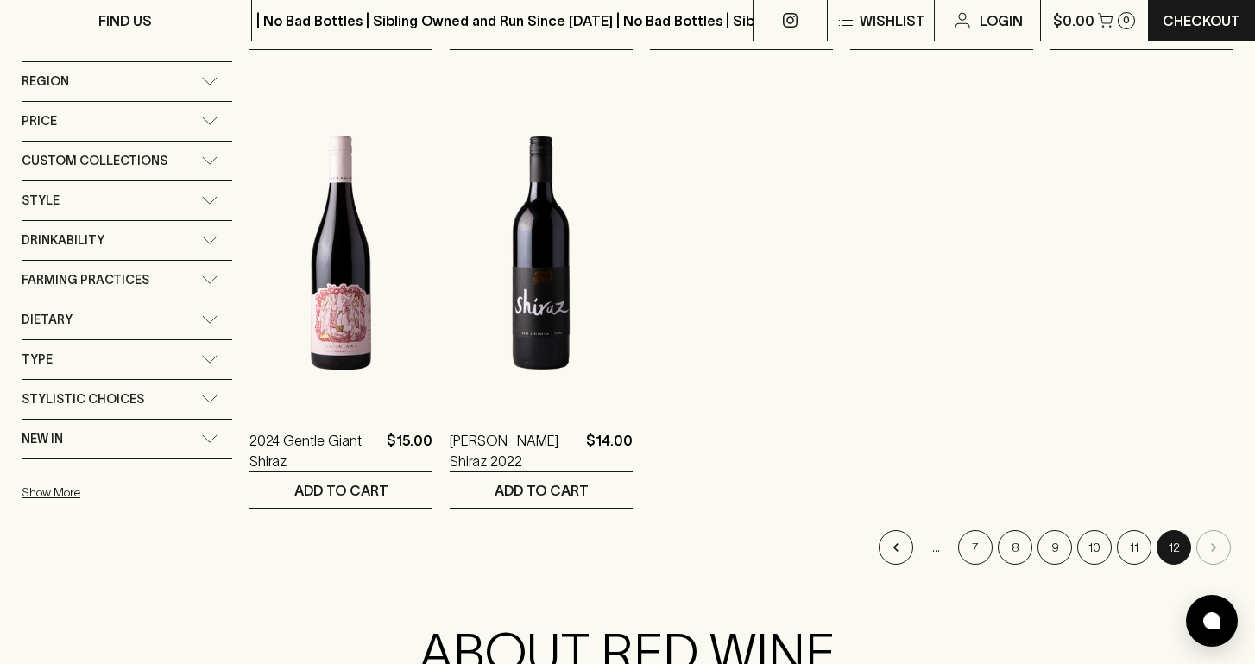
scroll to position [813, 0]
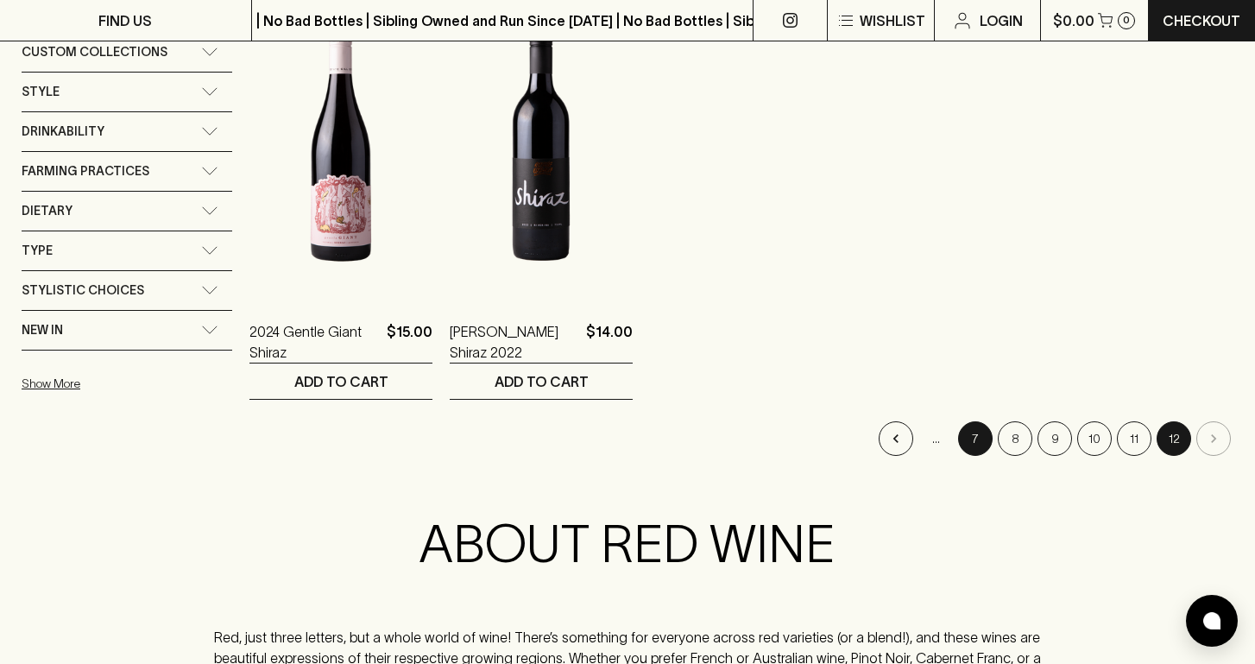
click at [985, 443] on button "7" at bounding box center [975, 438] width 35 height 35
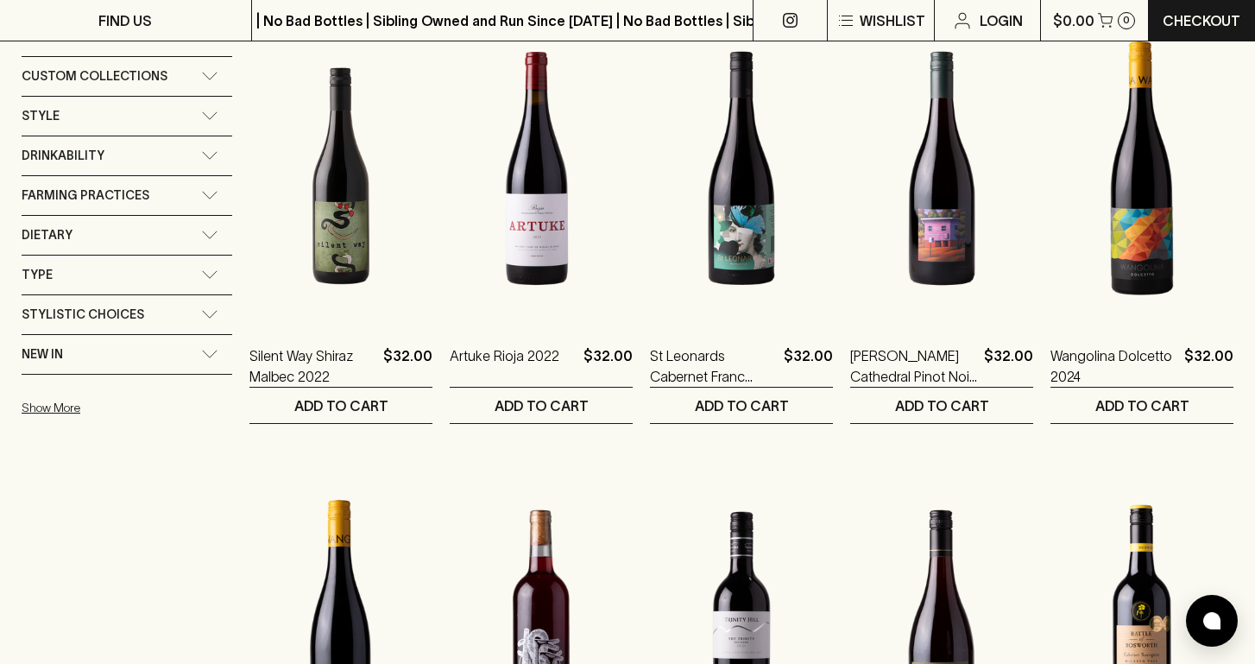
scroll to position [1935, 0]
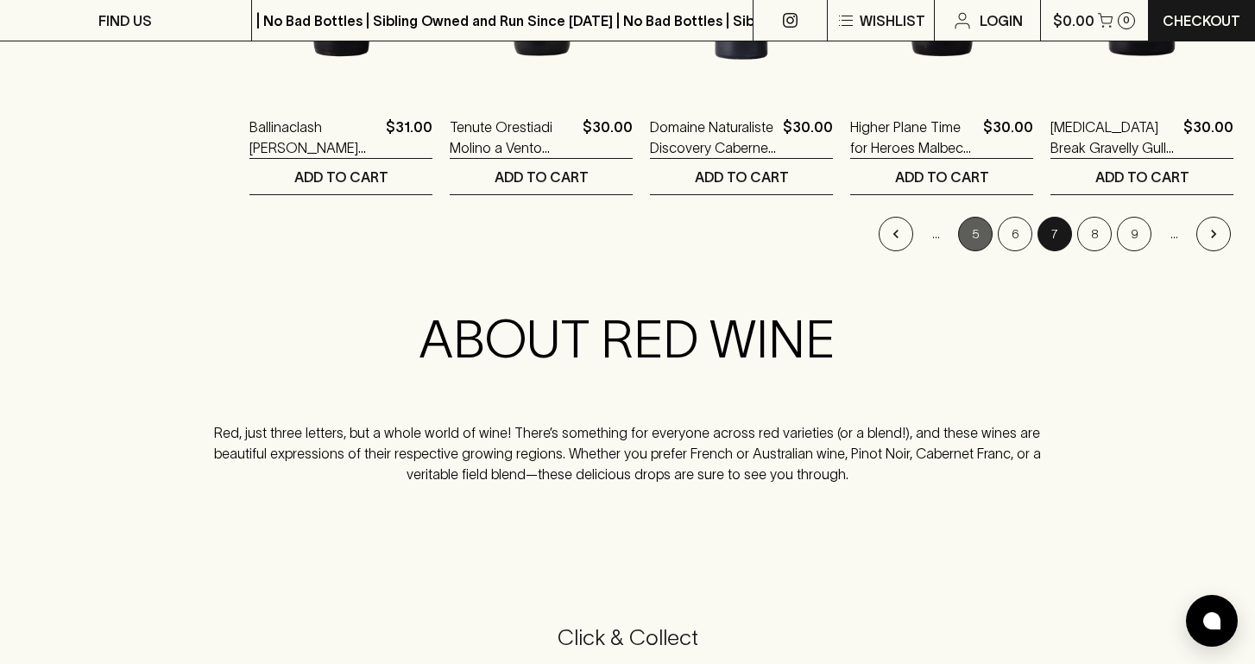
click at [973, 237] on button "5" at bounding box center [975, 234] width 35 height 35
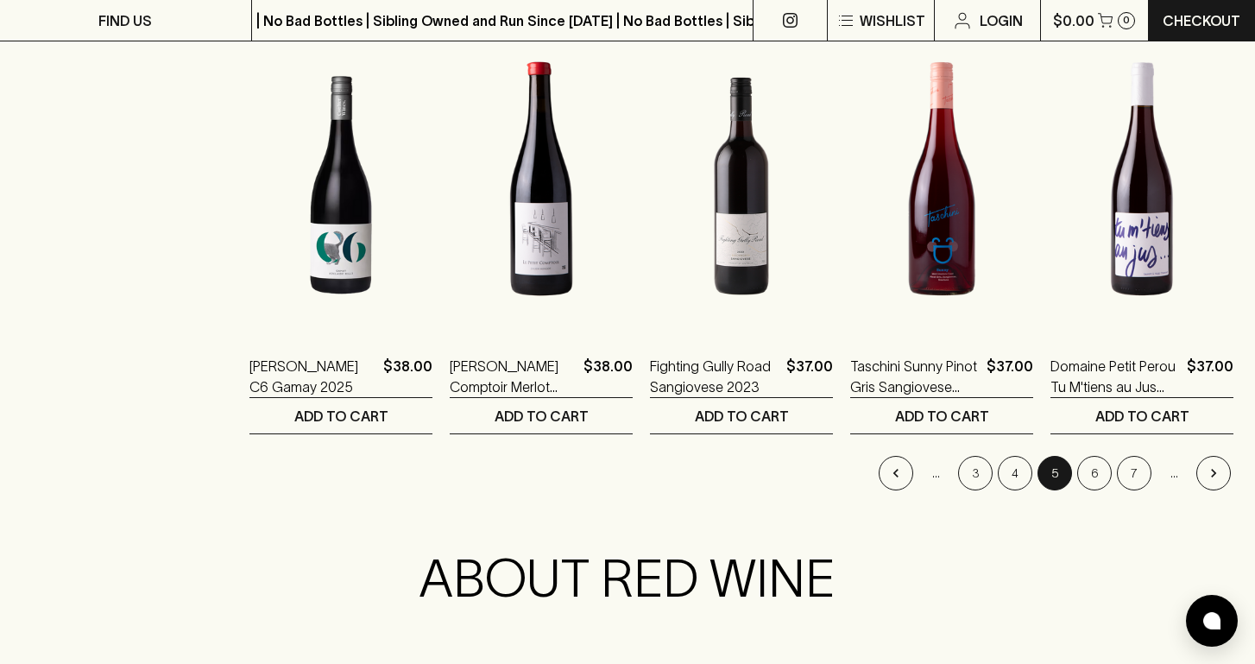
scroll to position [1802, 0]
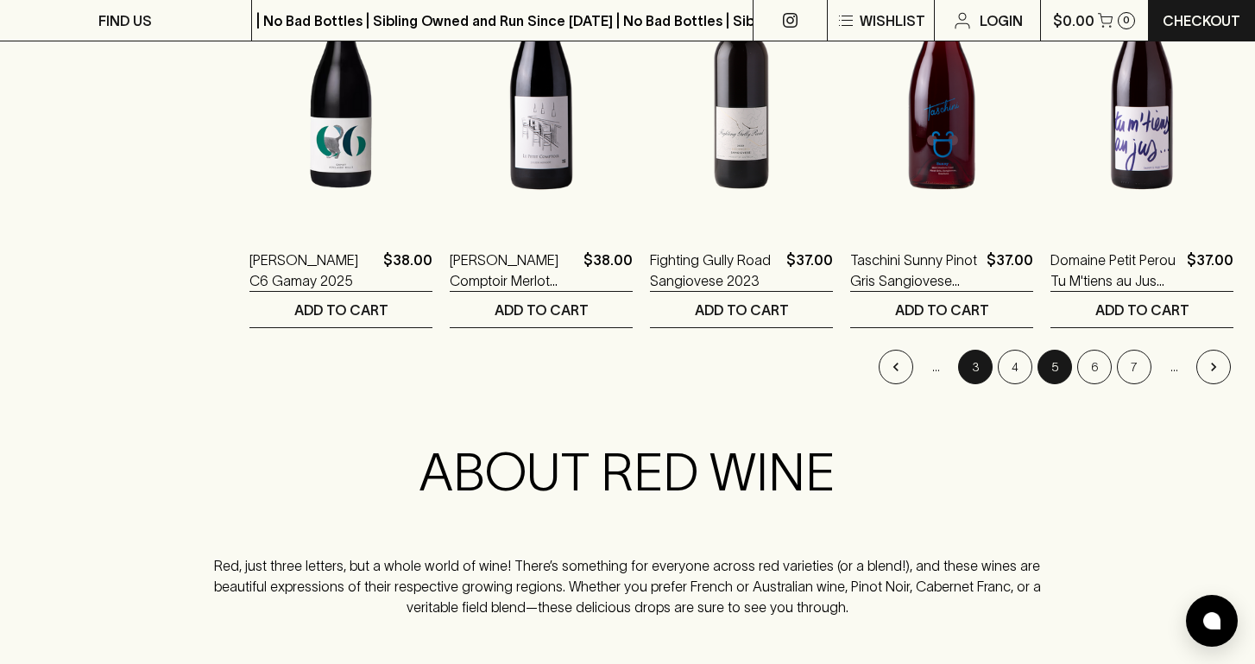
click at [976, 361] on button "3" at bounding box center [975, 367] width 35 height 35
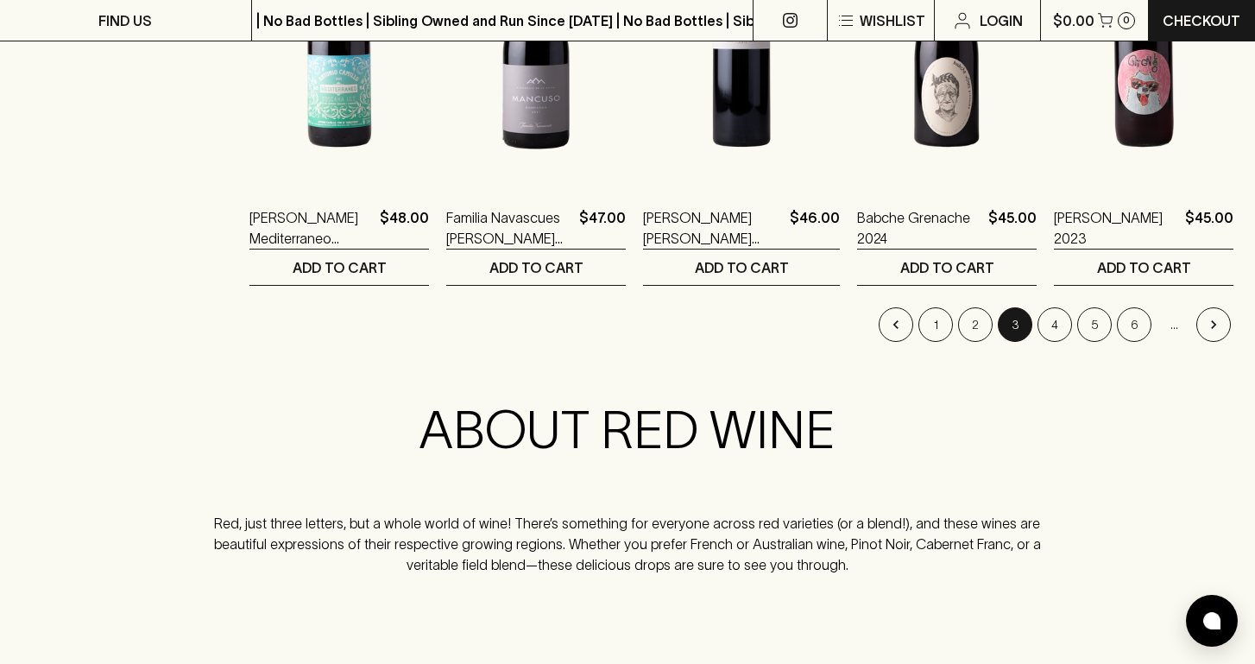
scroll to position [1872, 0]
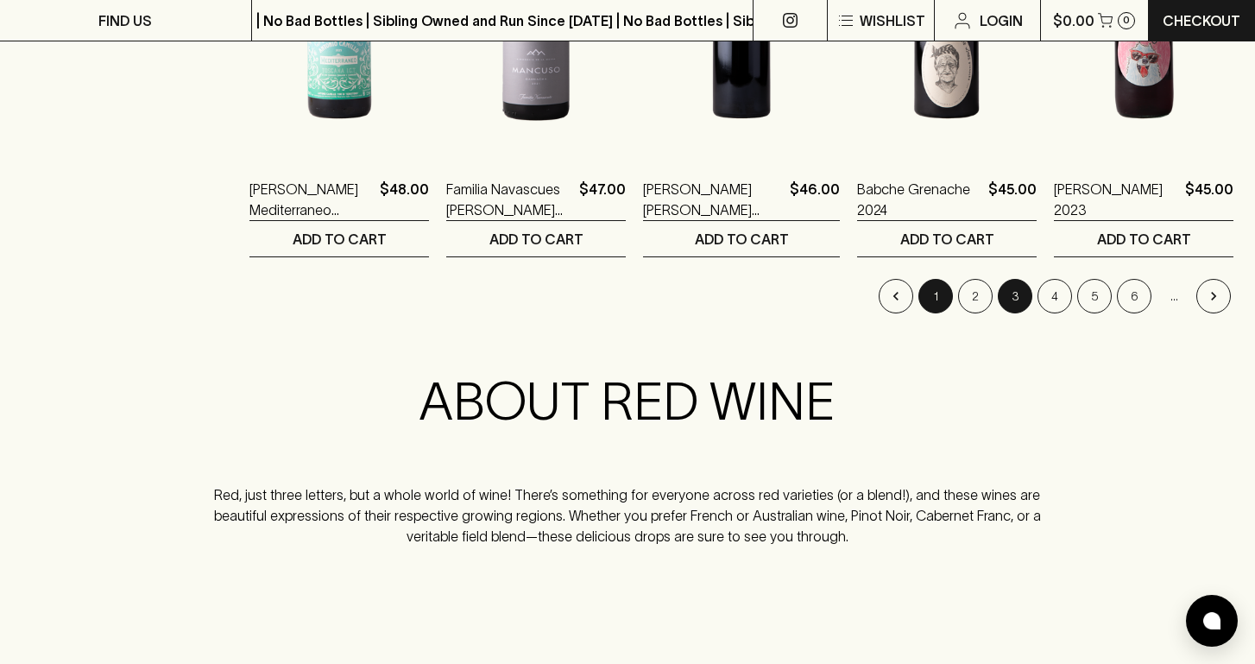
click at [931, 303] on button "1" at bounding box center [936, 296] width 35 height 35
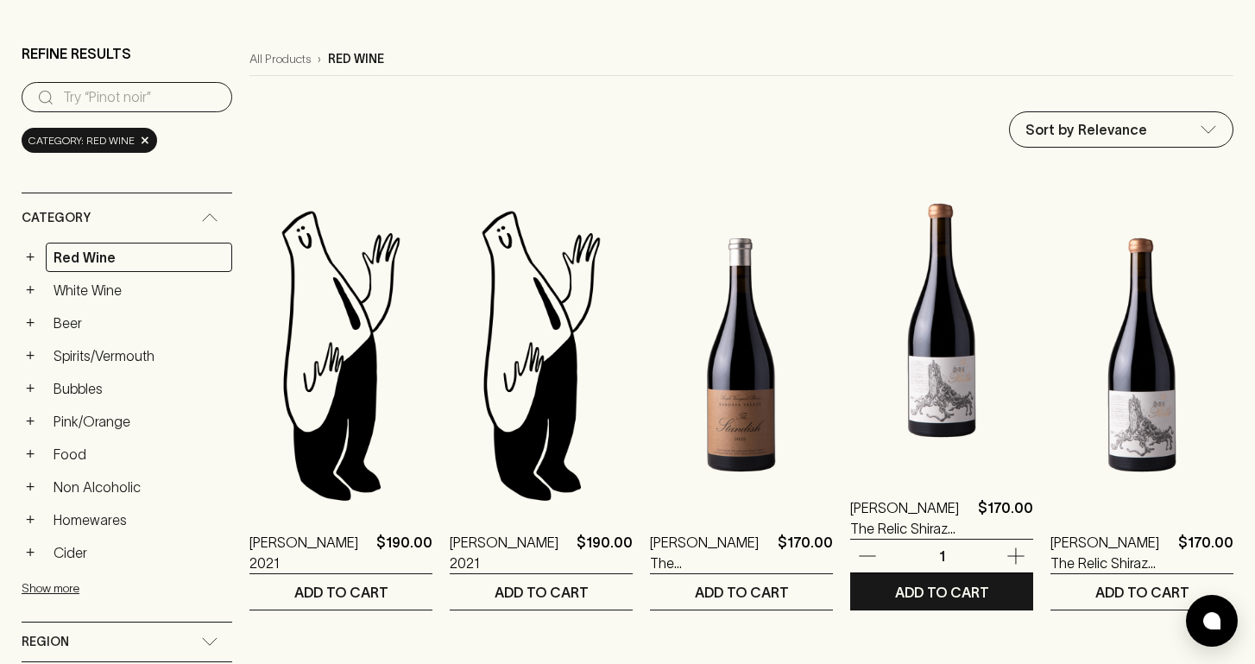
scroll to position [211, 0]
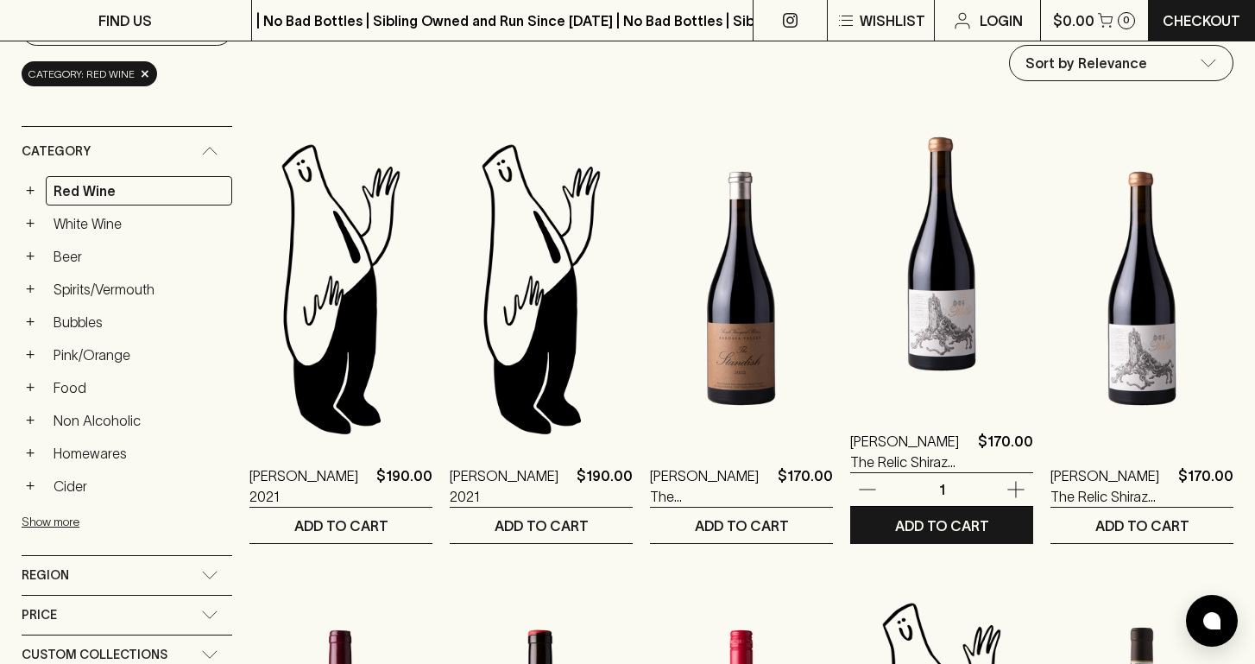
click at [957, 320] on img at bounding box center [941, 254] width 183 height 302
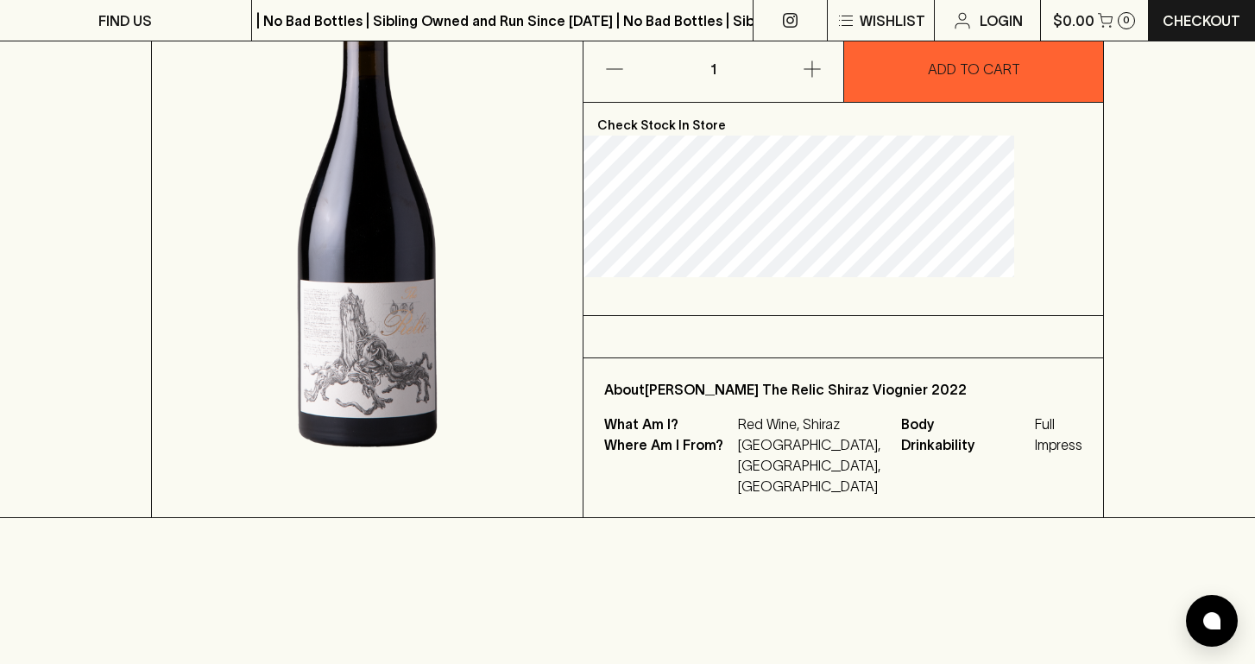
scroll to position [353, 0]
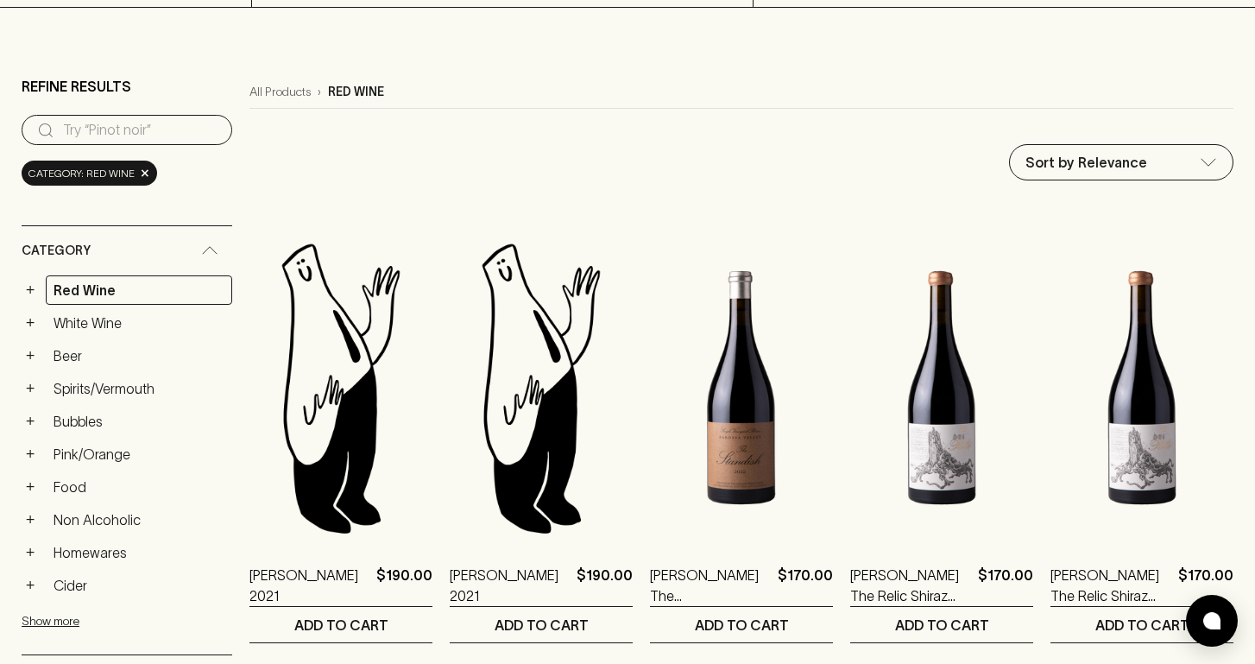
scroll to position [186, 0]
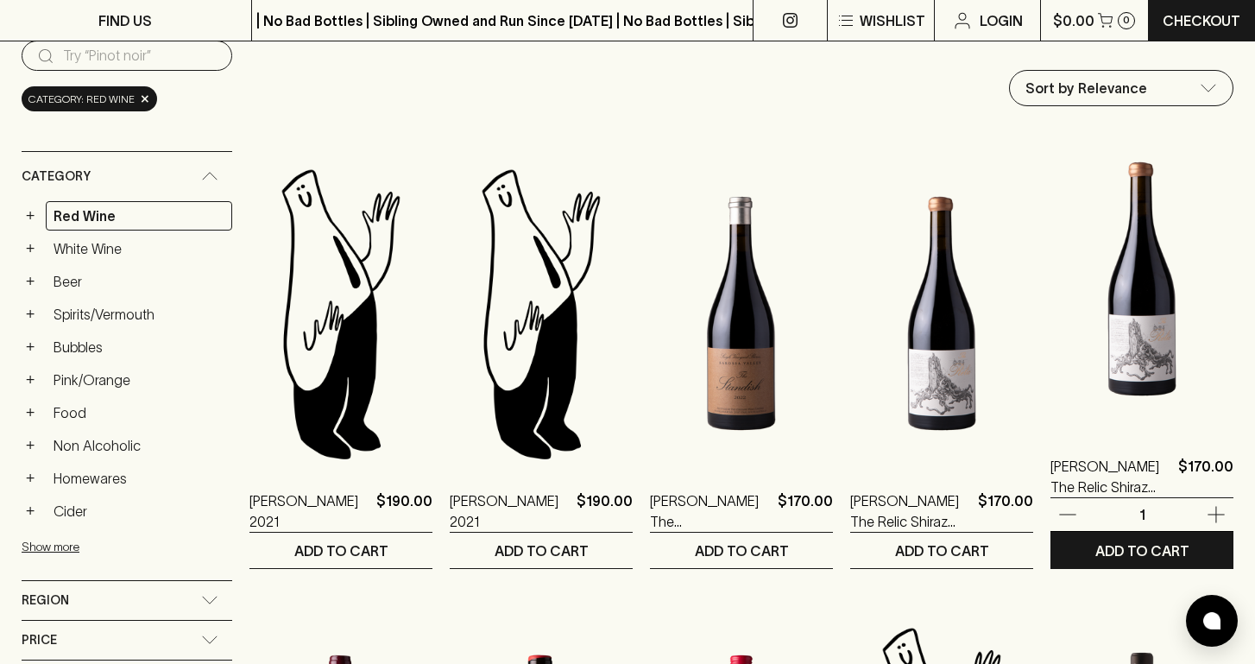
click at [1150, 316] on img at bounding box center [1142, 279] width 183 height 302
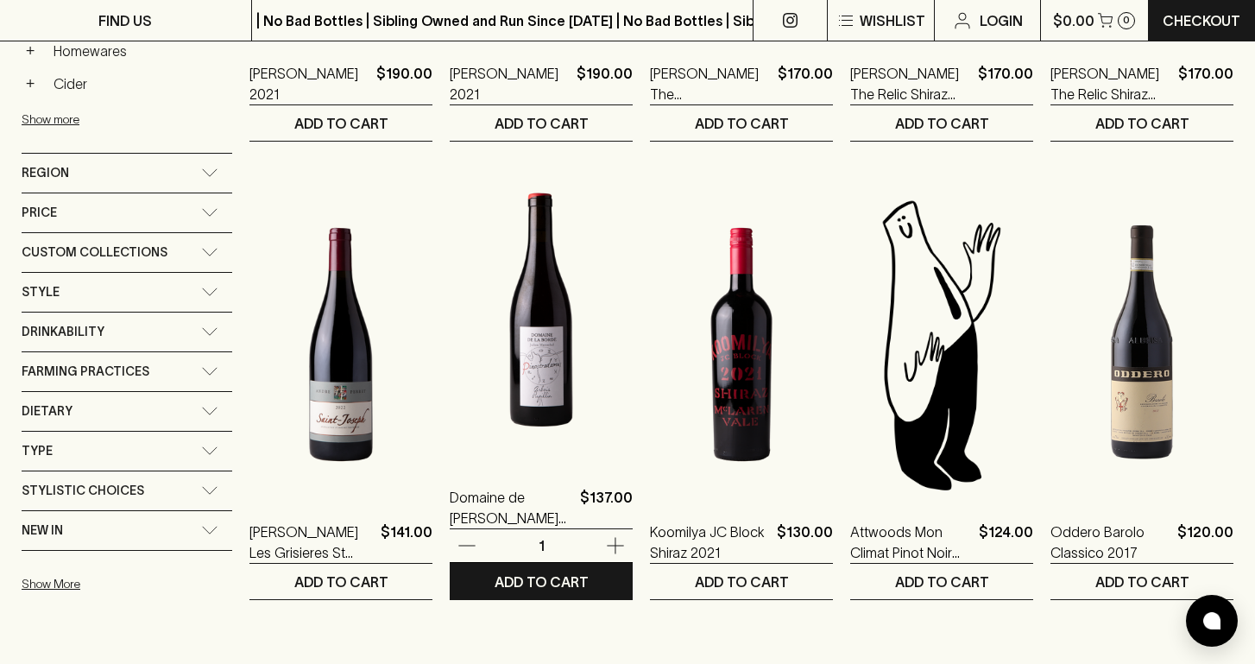
scroll to position [659, 0]
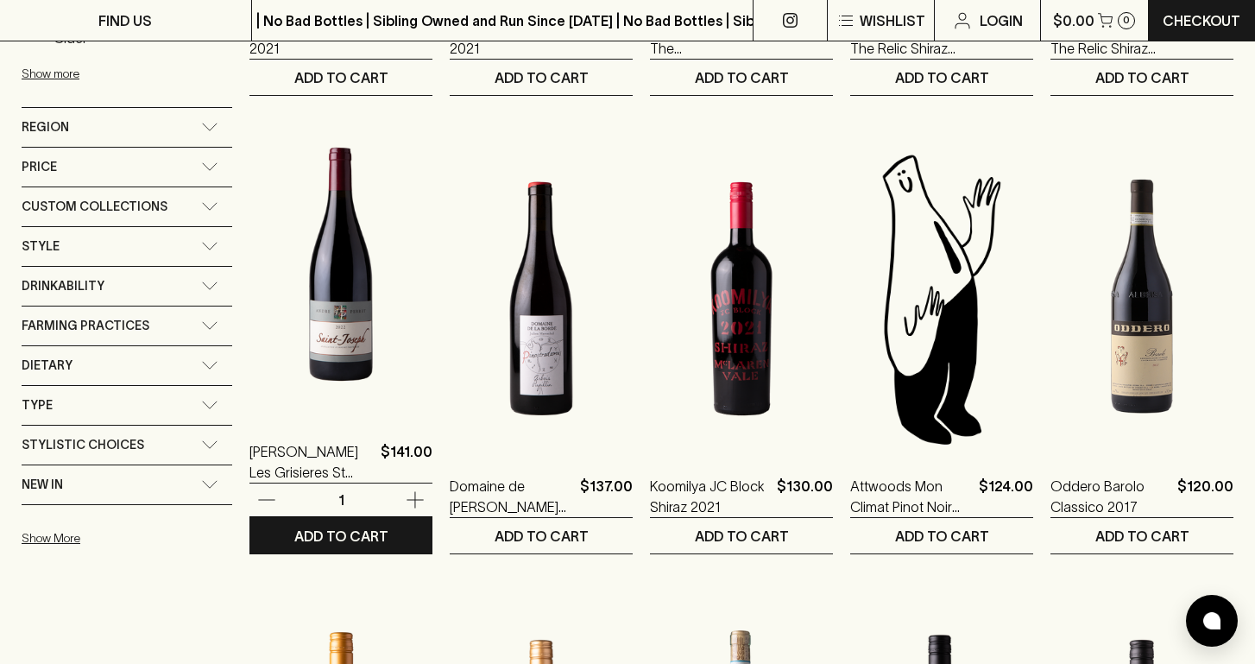
click at [384, 388] on img at bounding box center [340, 264] width 183 height 302
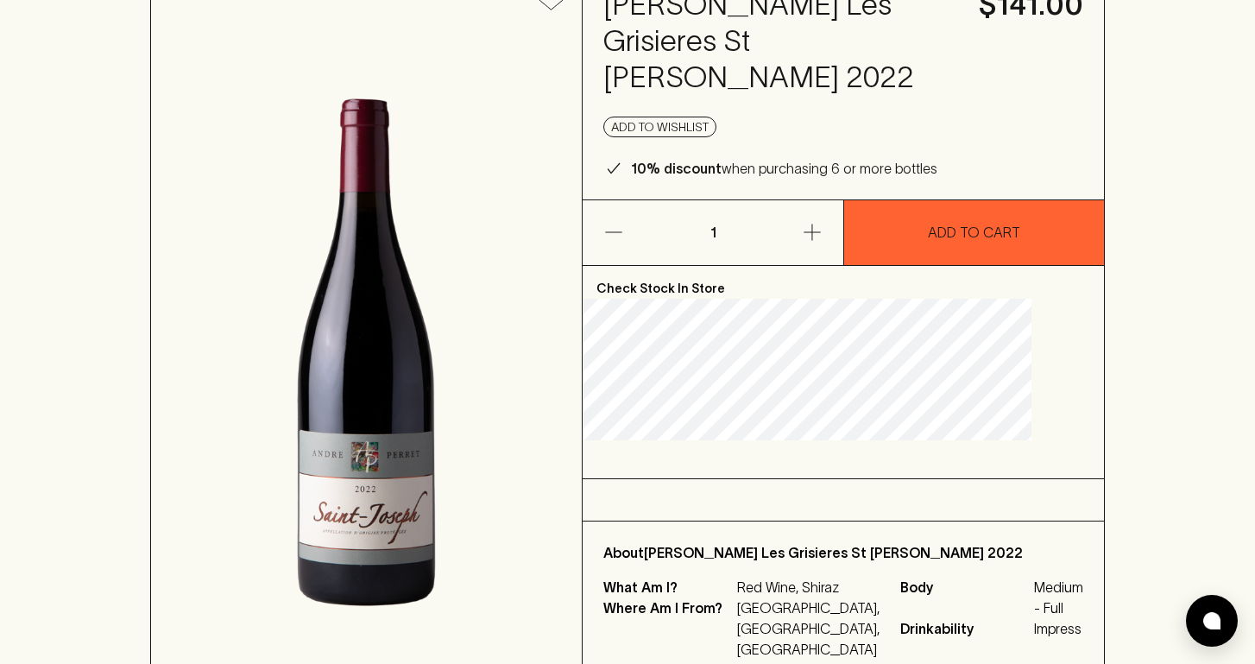
scroll to position [205, 0]
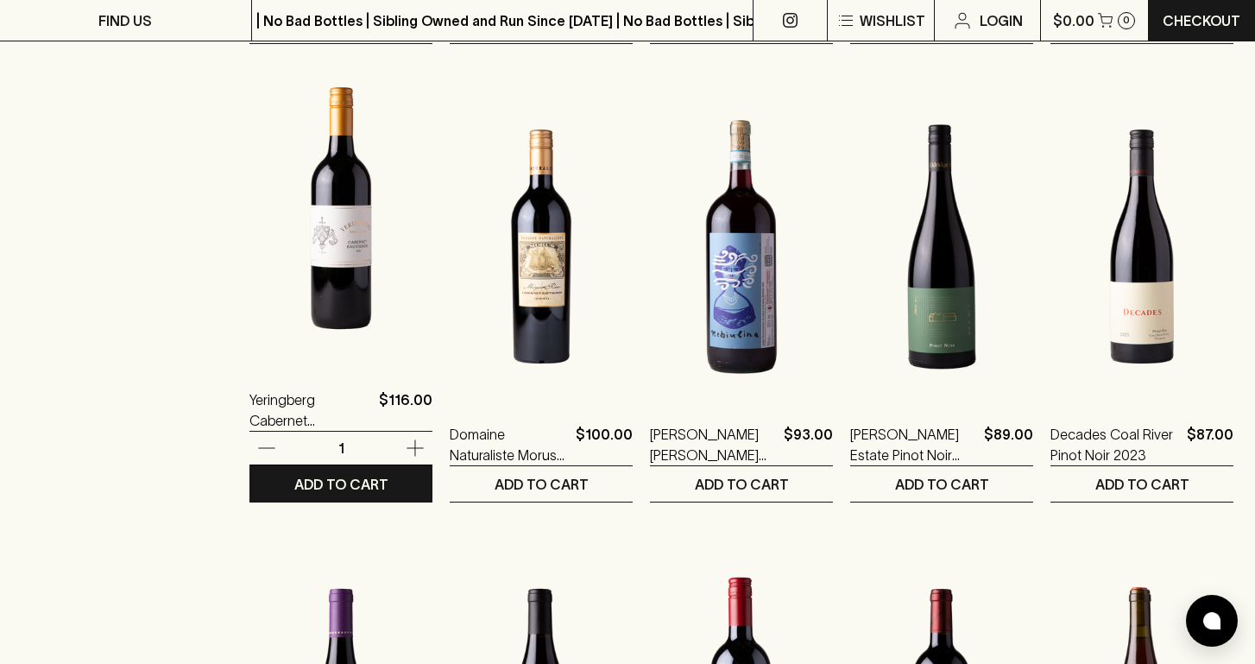
scroll to position [1168, 0]
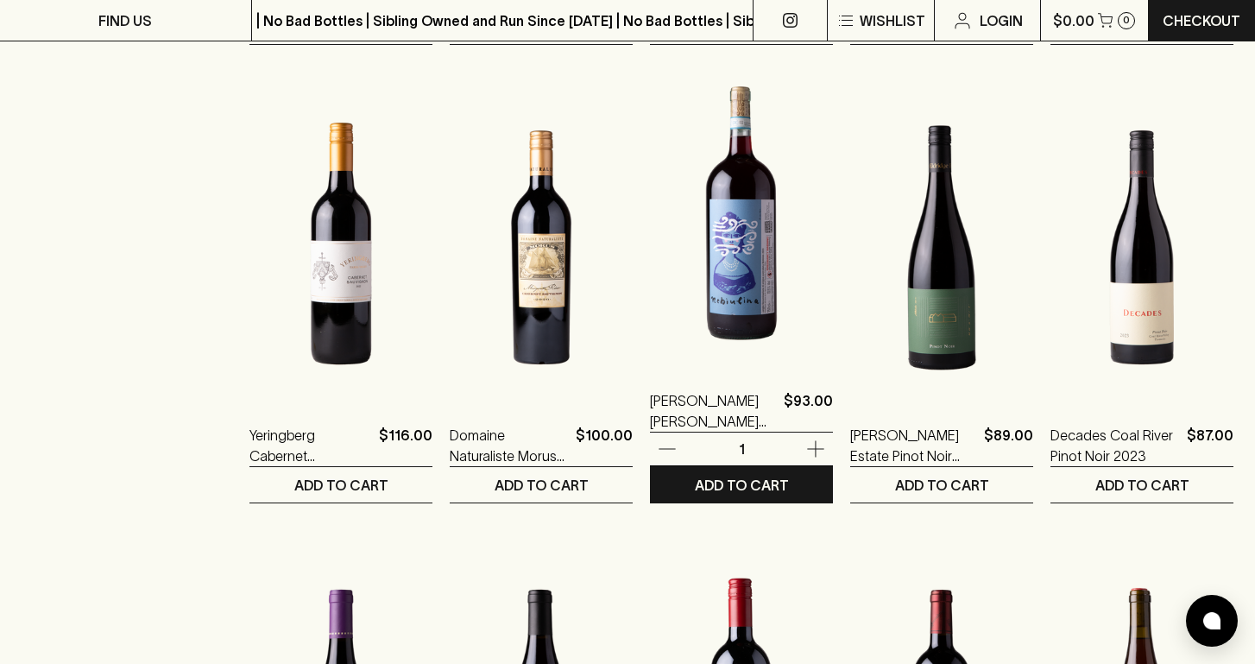
click at [752, 313] on img at bounding box center [741, 213] width 183 height 302
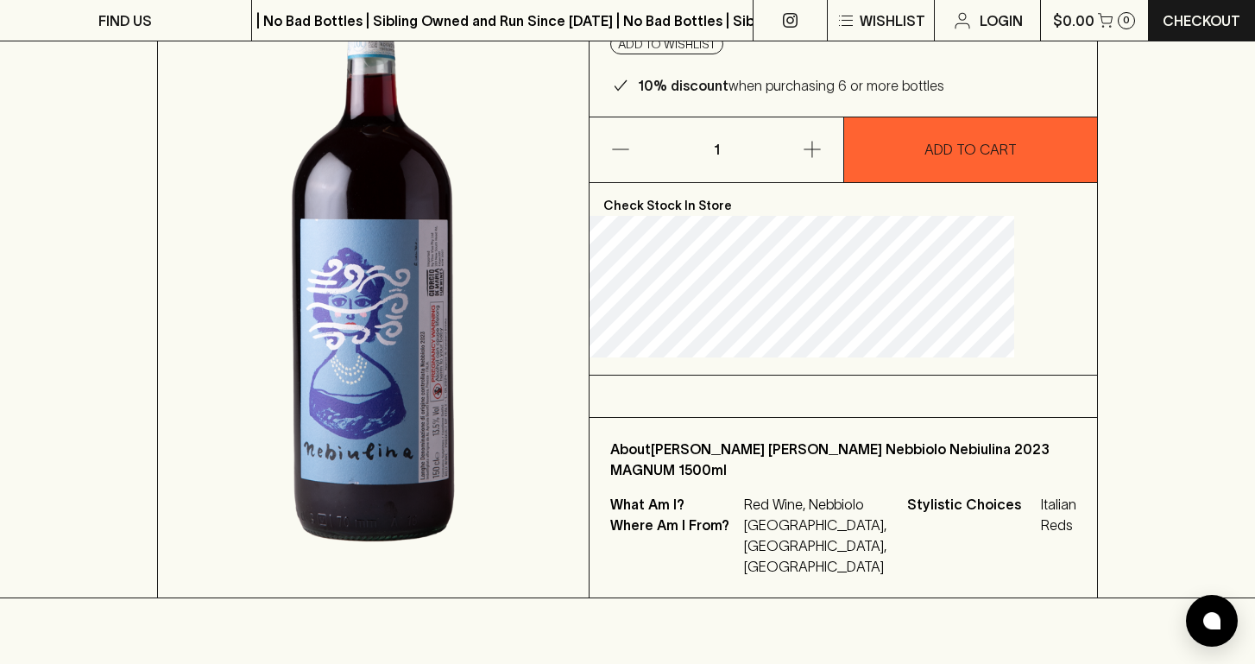
scroll to position [172, 0]
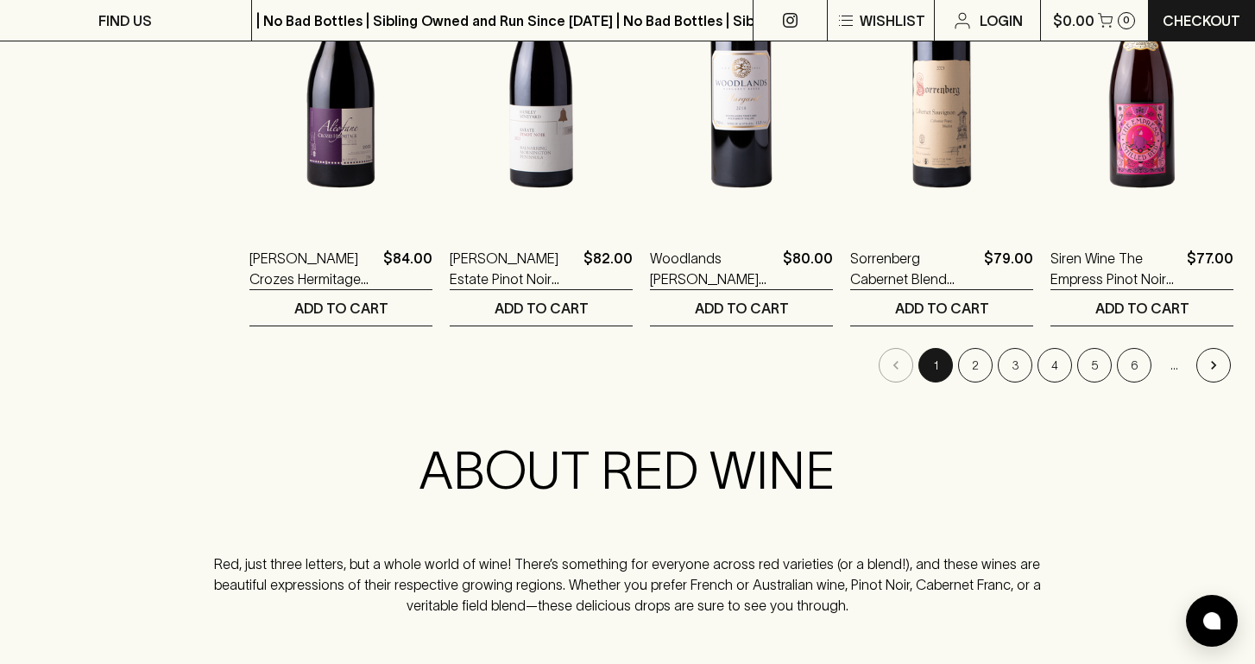
scroll to position [1820, 0]
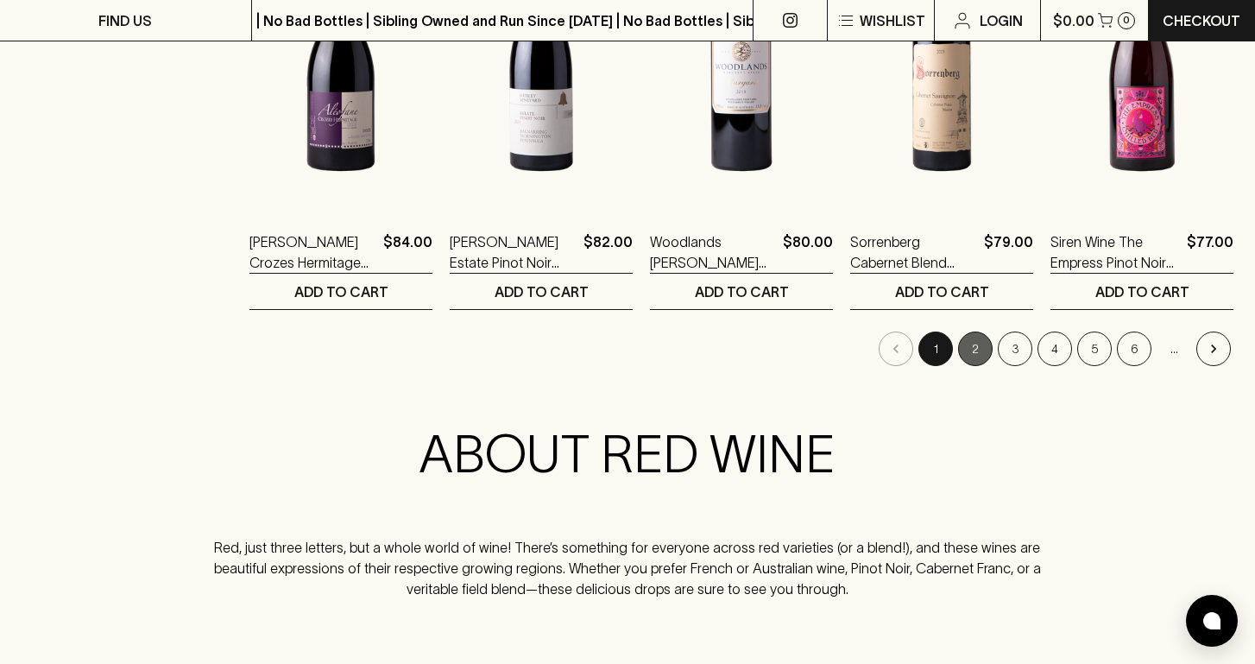
click at [979, 350] on button "2" at bounding box center [975, 348] width 35 height 35
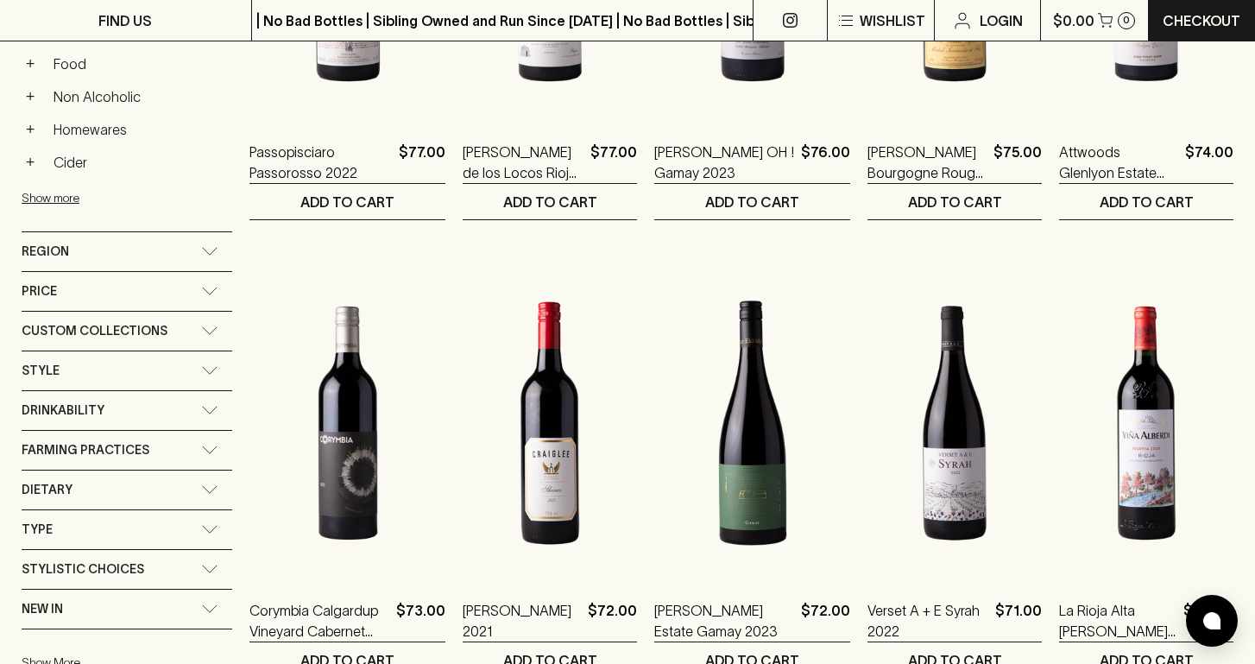
scroll to position [542, 0]
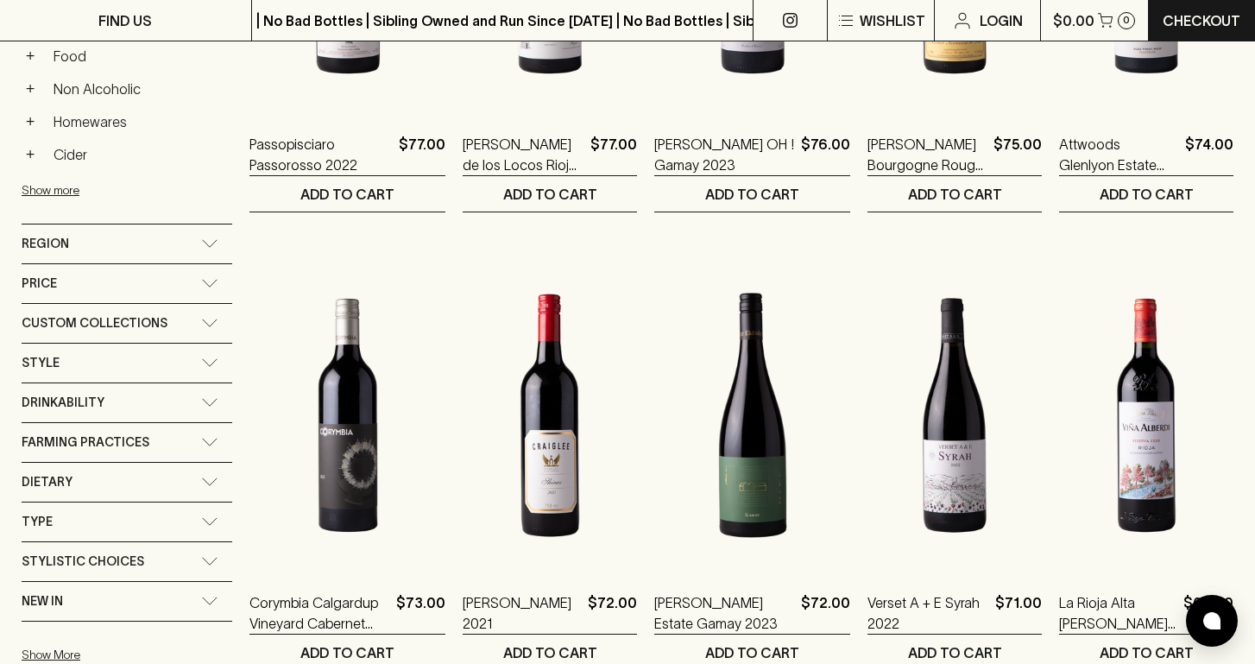
click at [152, 350] on div "Style" at bounding box center [127, 363] width 211 height 39
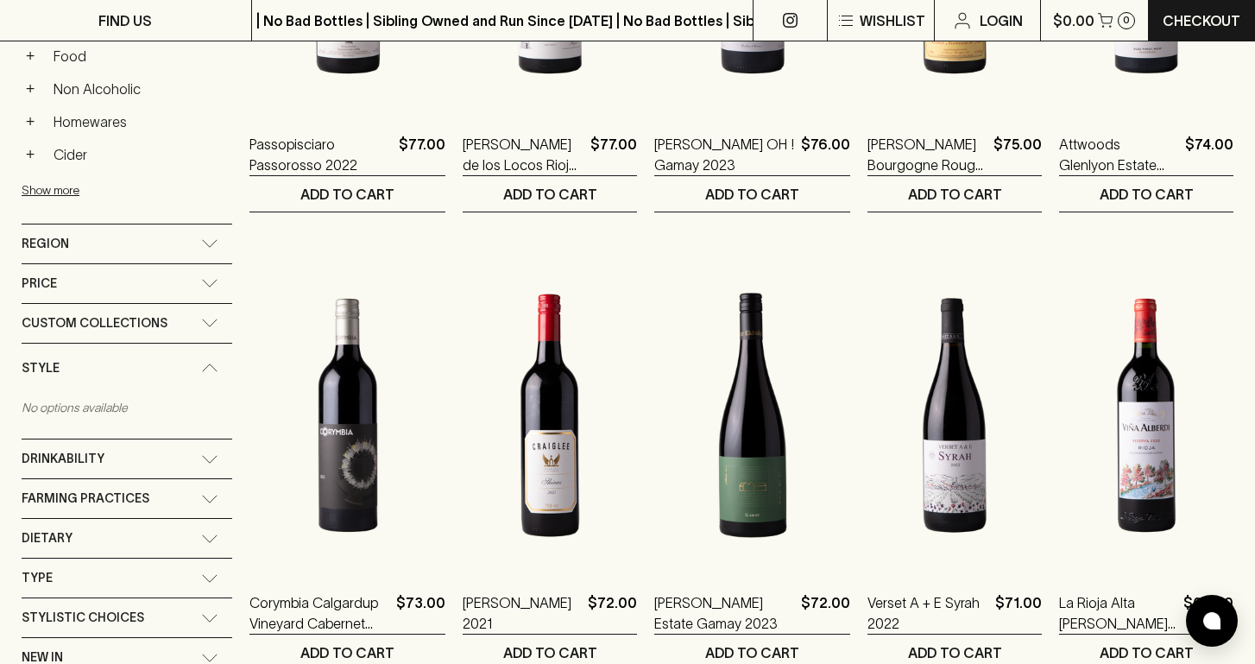
click at [169, 357] on div "Style" at bounding box center [112, 368] width 180 height 22
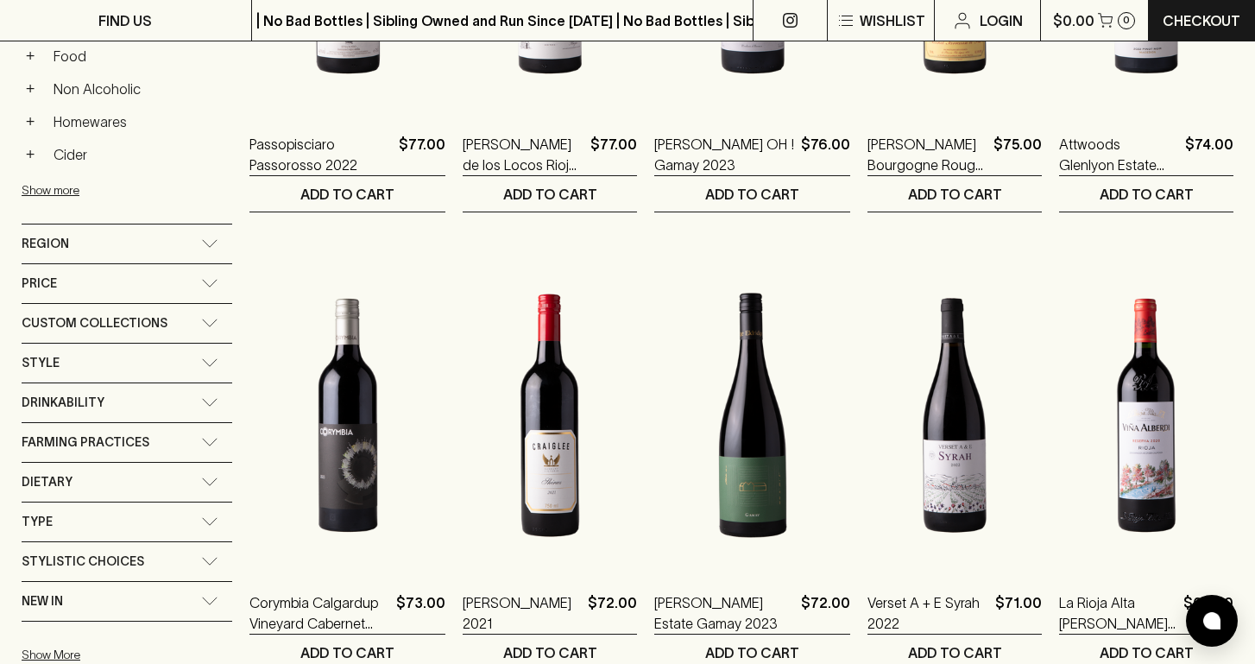
click at [175, 327] on div "Custom Collections" at bounding box center [112, 324] width 180 height 22
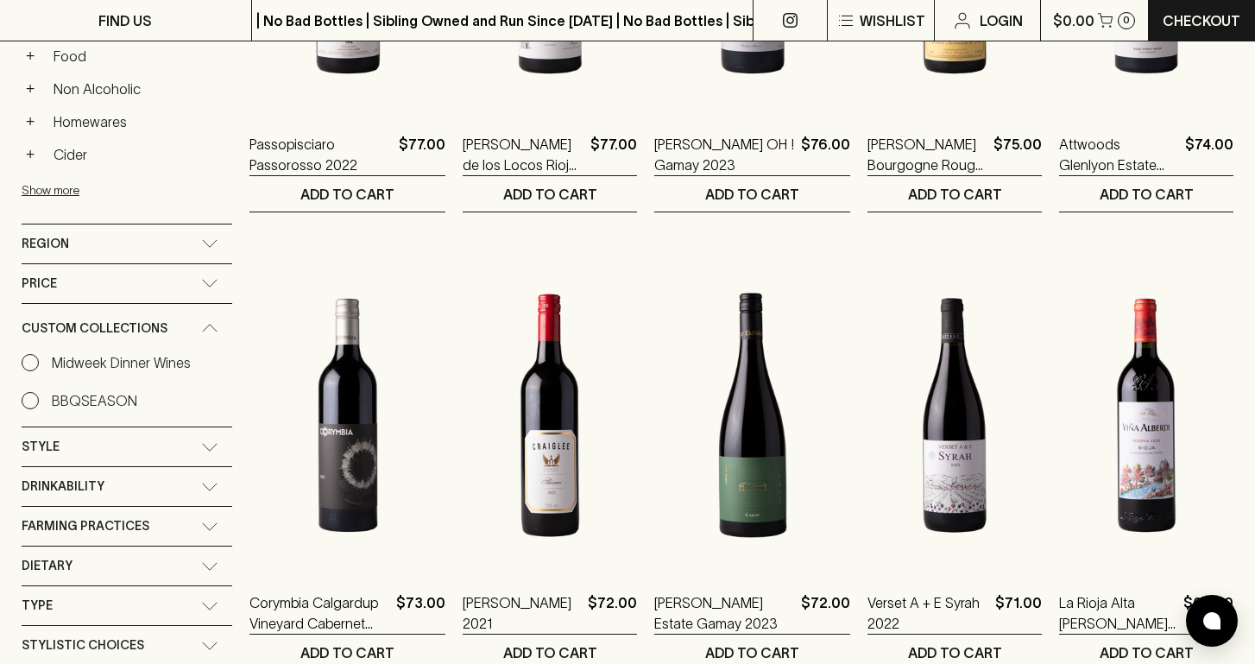
click at [175, 327] on div "Custom Collections" at bounding box center [112, 329] width 180 height 22
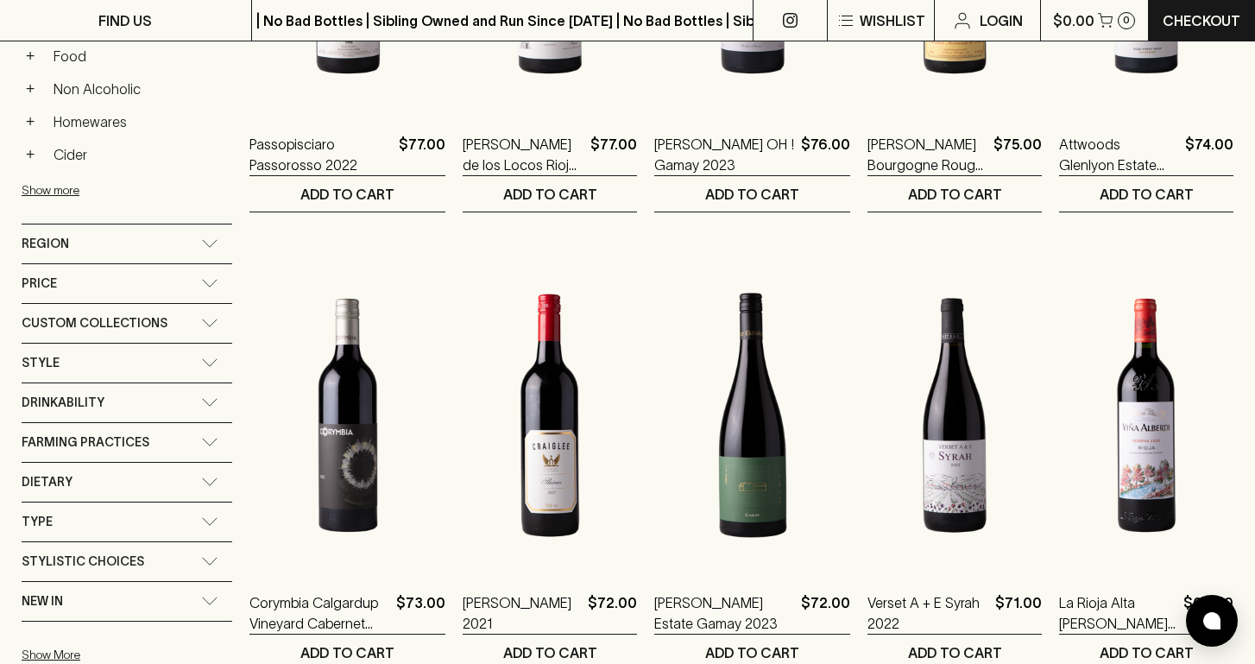
click at [186, 279] on div "Price" at bounding box center [112, 284] width 180 height 22
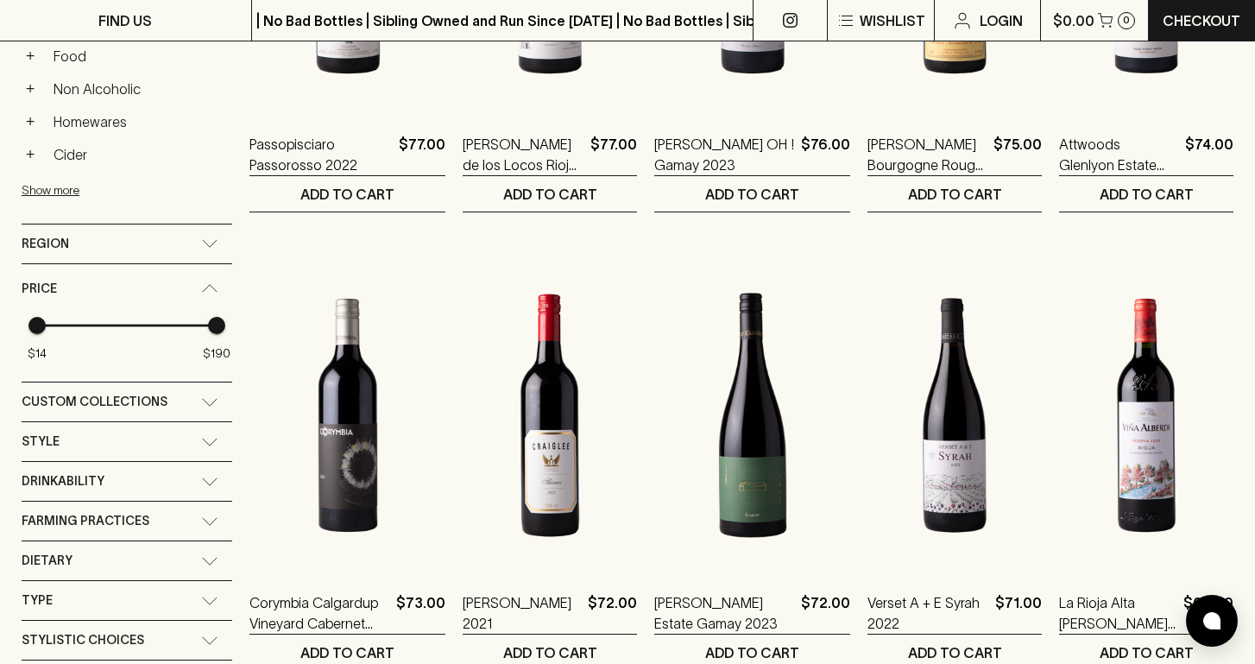
click at [186, 279] on div "Price" at bounding box center [112, 289] width 180 height 22
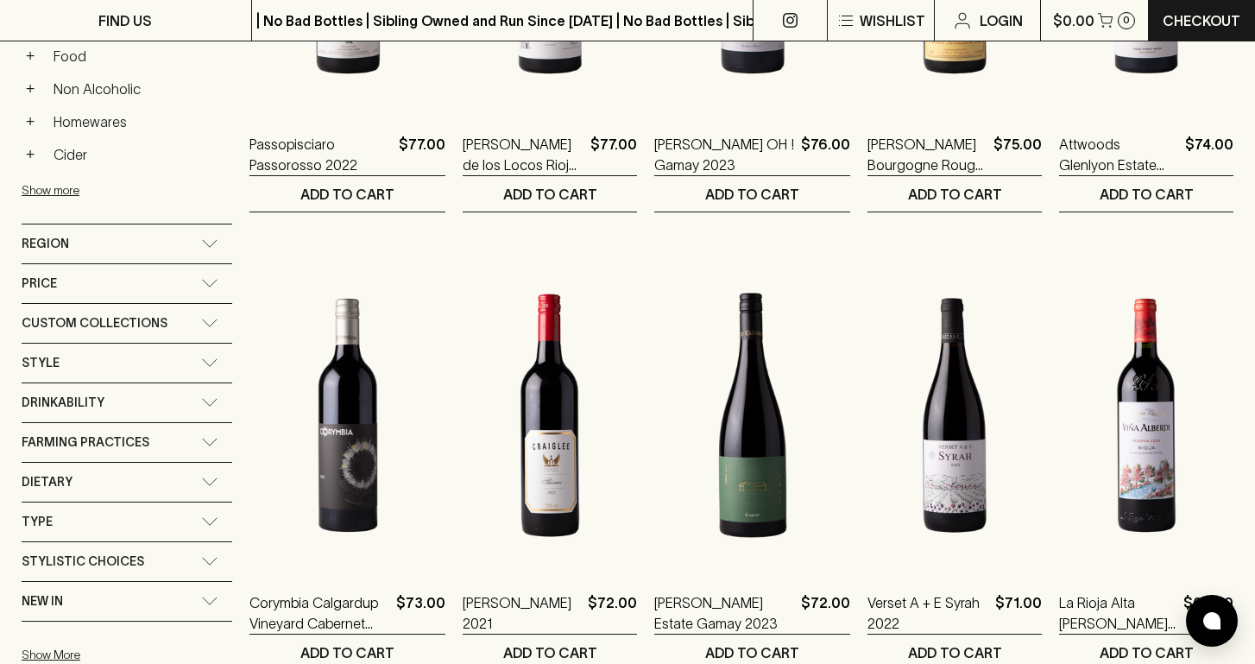
click at [193, 252] on div "Region" at bounding box center [112, 244] width 180 height 22
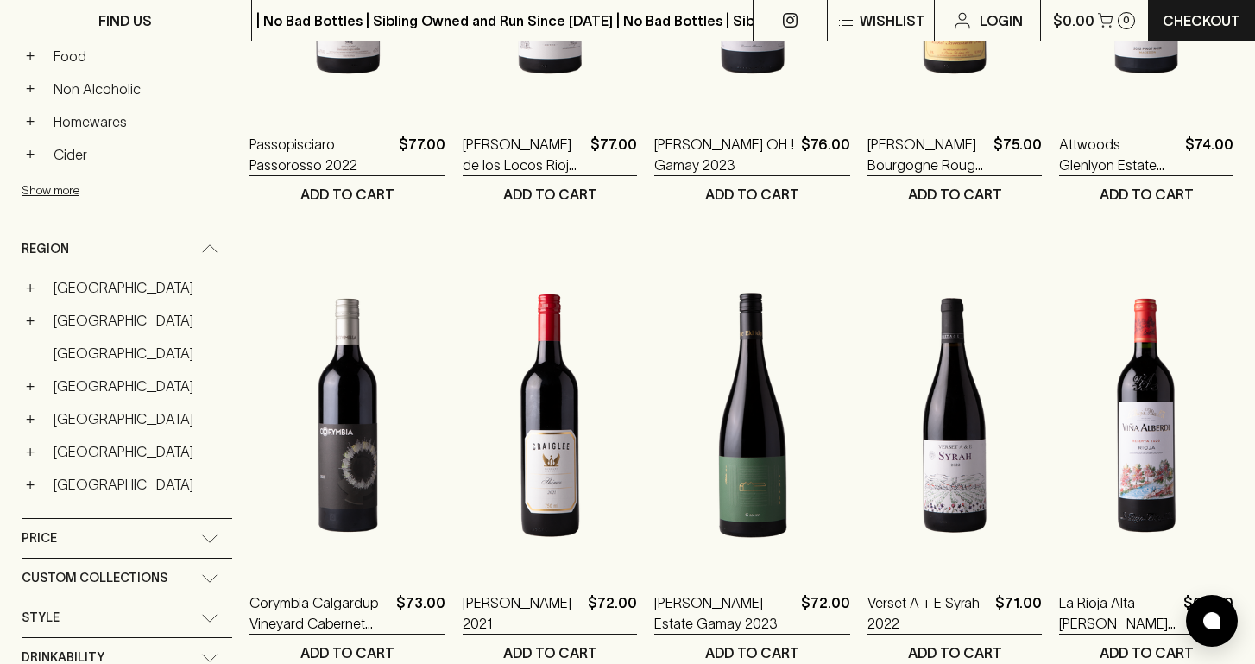
click at [193, 252] on div "Region" at bounding box center [112, 249] width 180 height 22
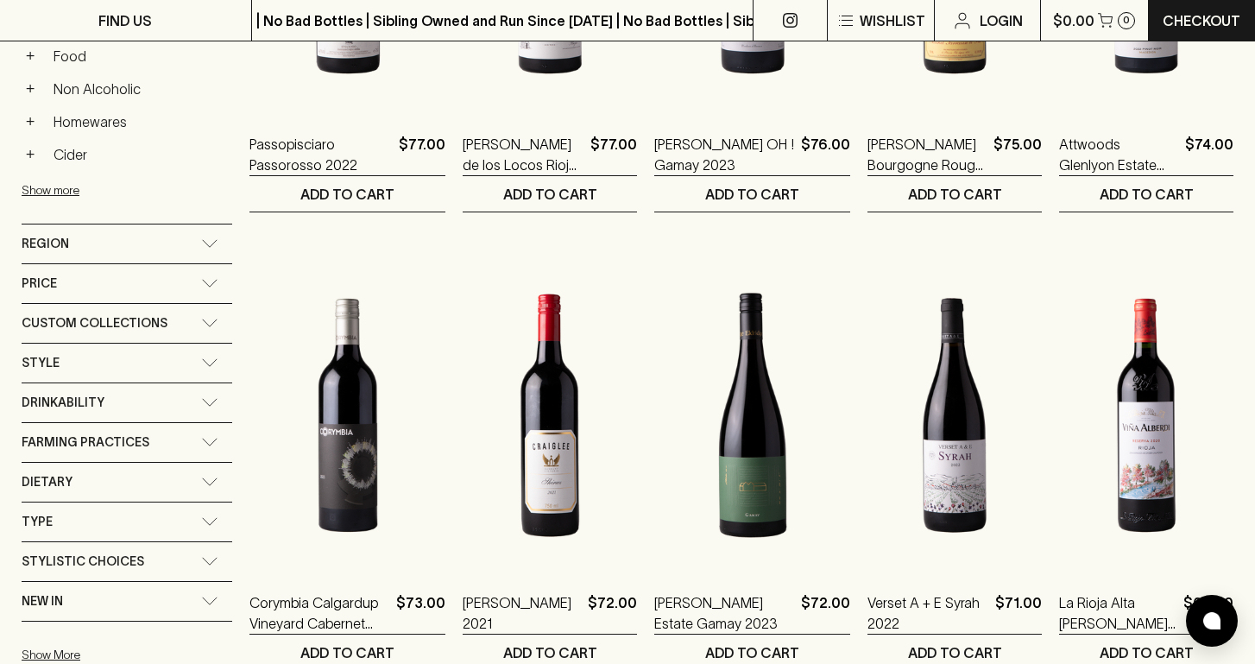
click at [149, 400] on div "Drinkability" at bounding box center [112, 403] width 180 height 22
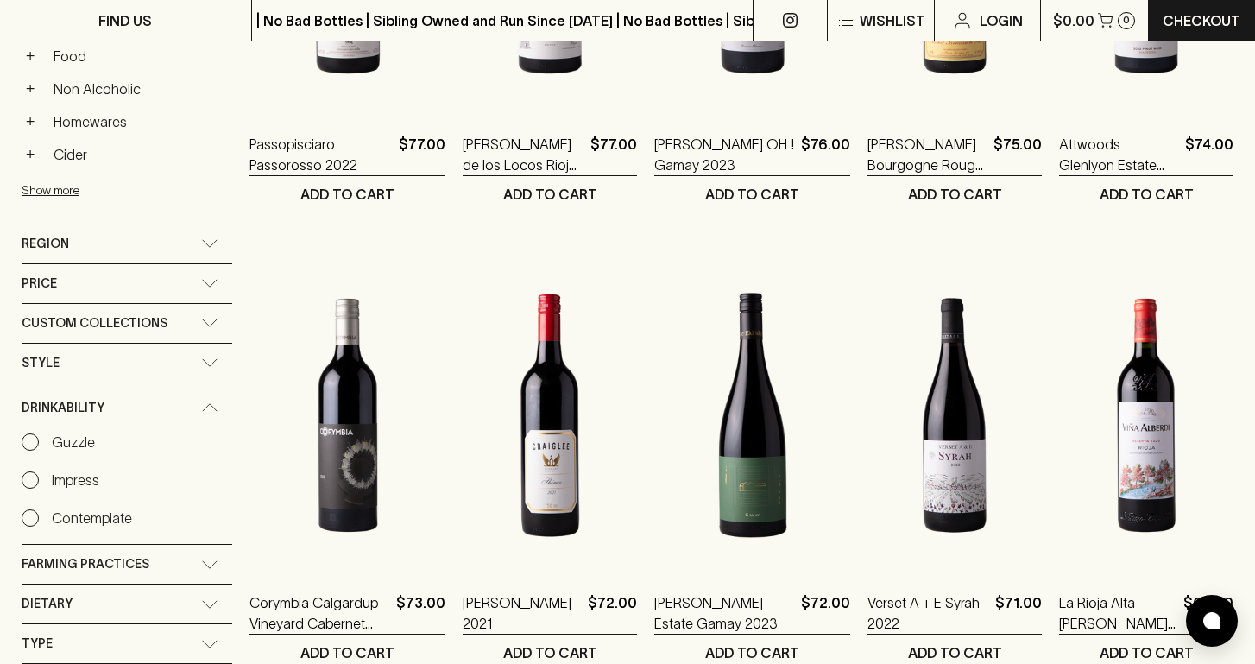
click at [149, 400] on div "Drinkability" at bounding box center [112, 408] width 180 height 22
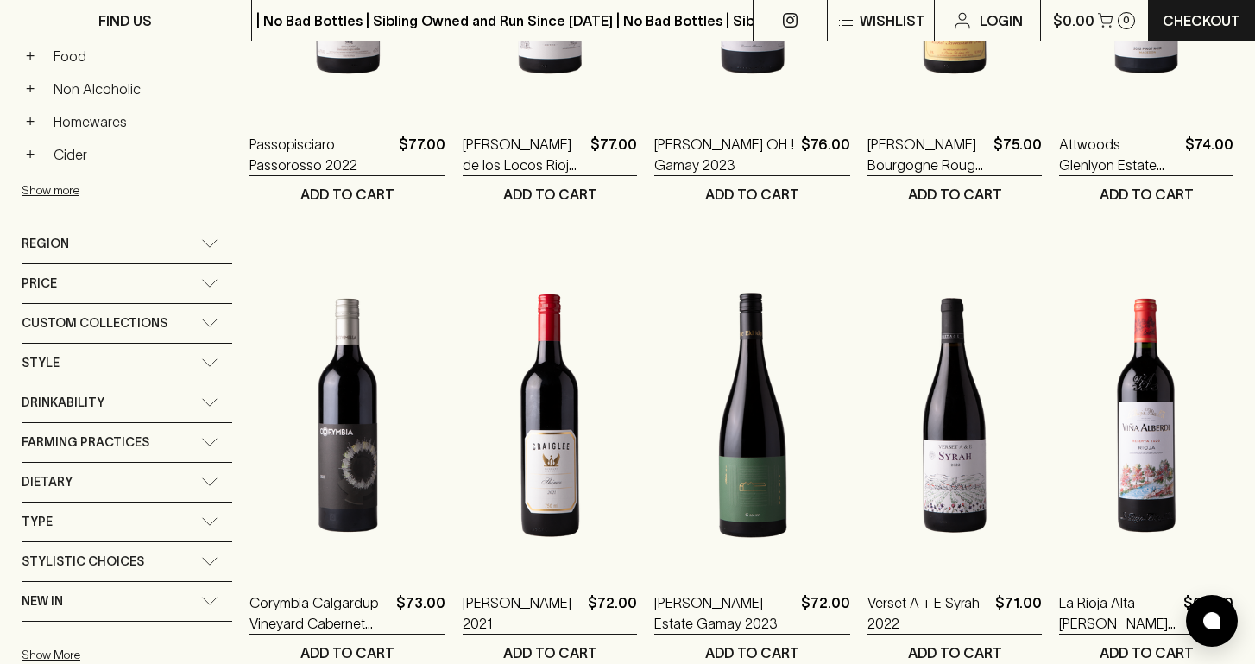
click at [136, 439] on span "Farming Practices" at bounding box center [86, 443] width 128 height 22
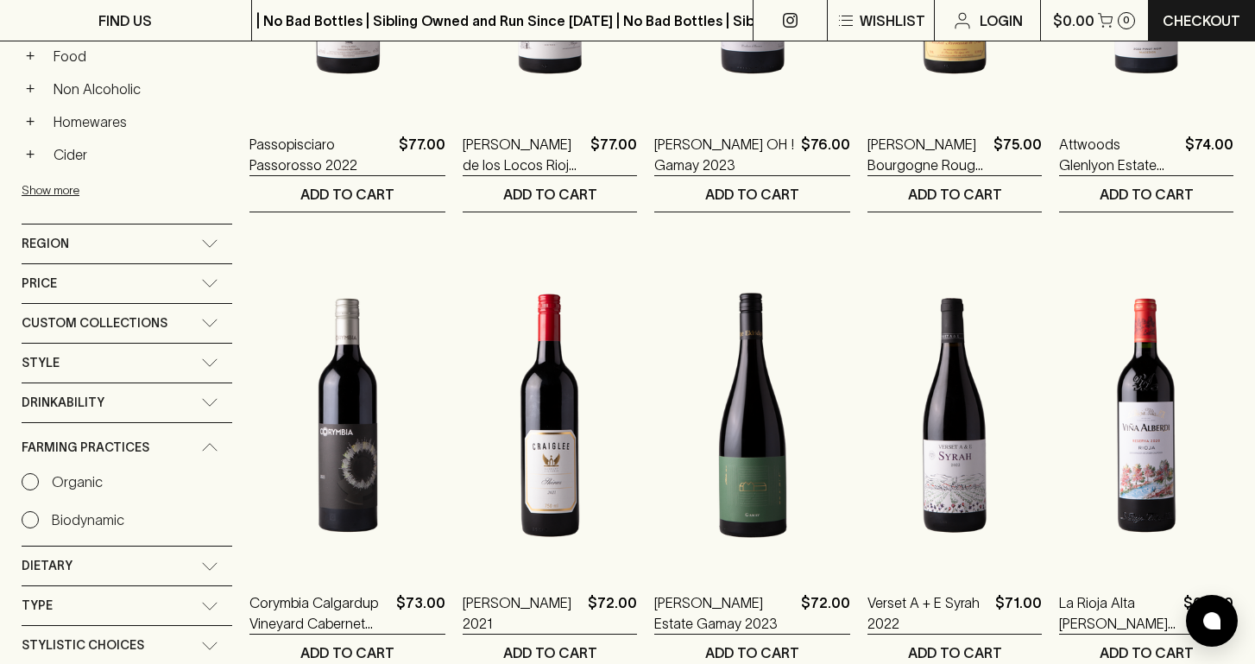
click at [141, 410] on div "Drinkability" at bounding box center [112, 403] width 180 height 22
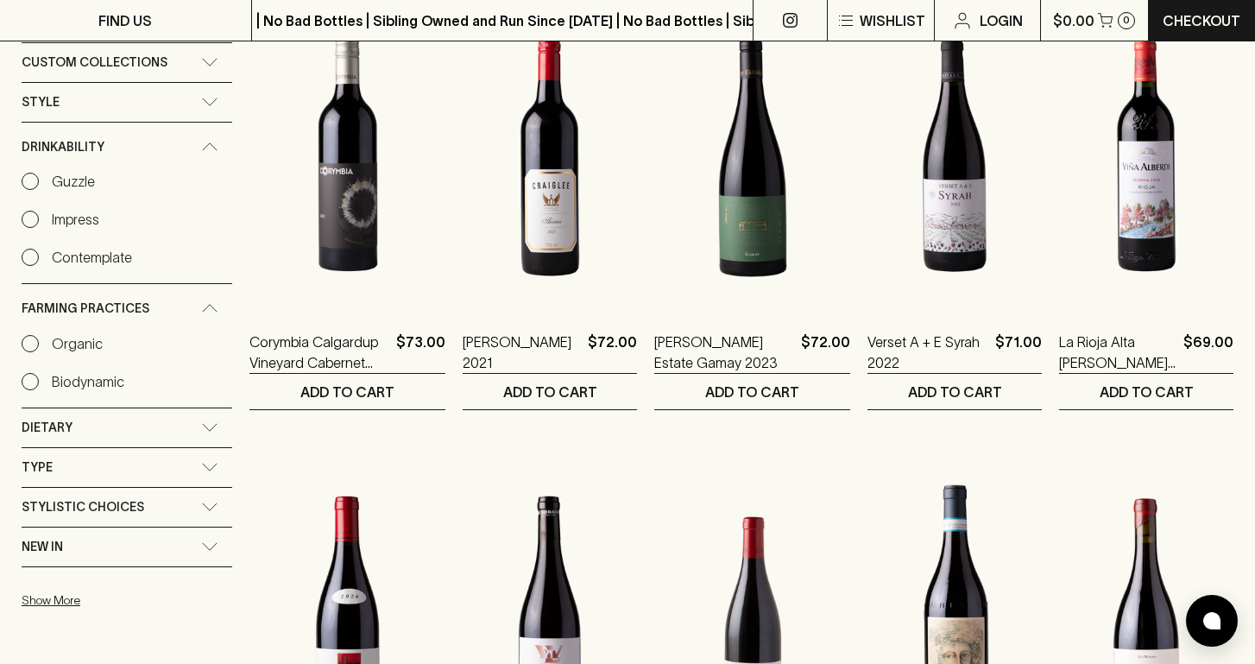
scroll to position [827, 0]
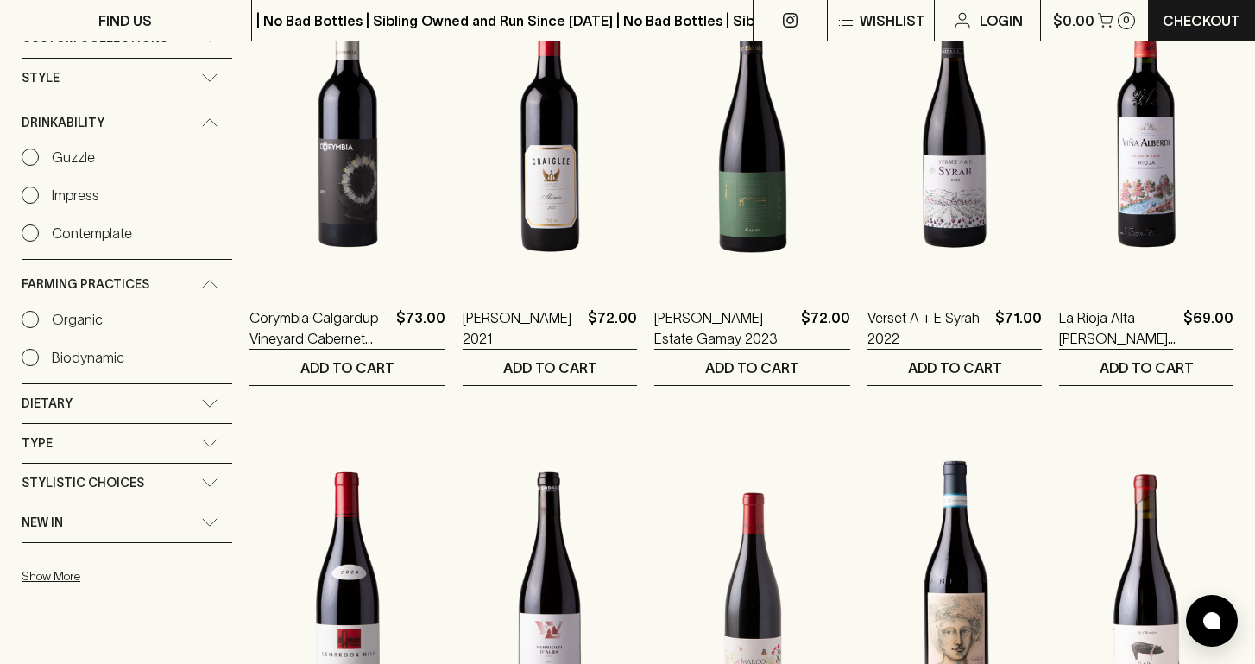
click at [149, 396] on div "Dietary" at bounding box center [112, 404] width 180 height 22
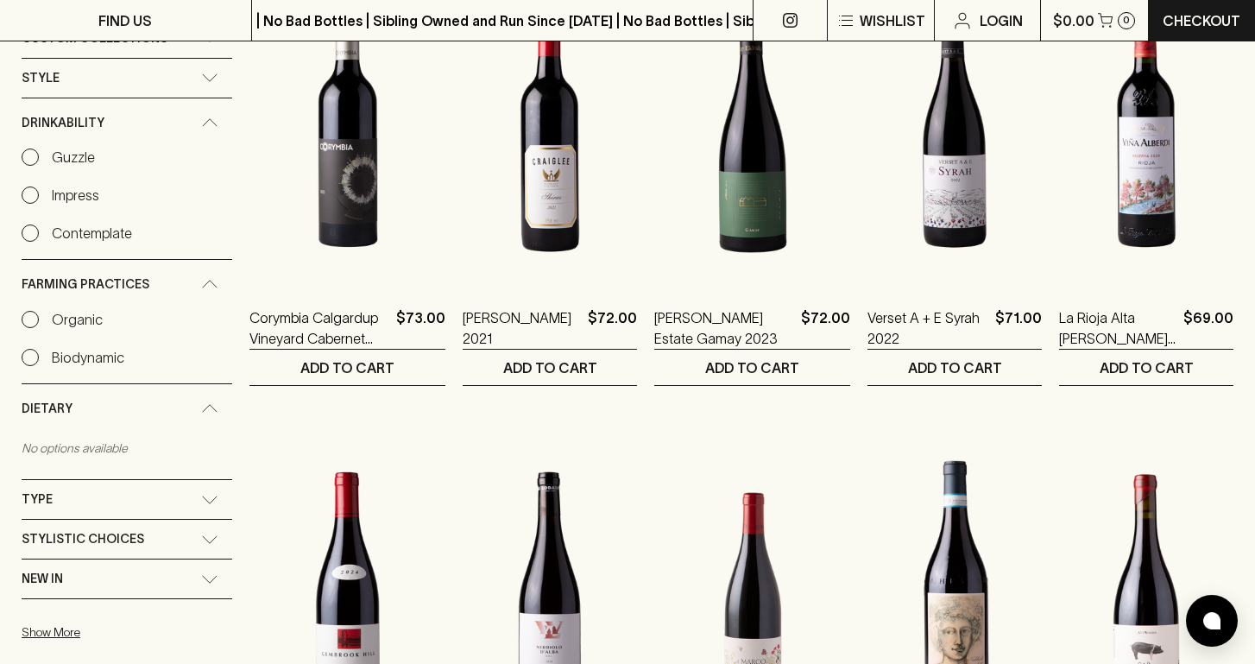
click at [134, 504] on div "Type" at bounding box center [112, 500] width 180 height 22
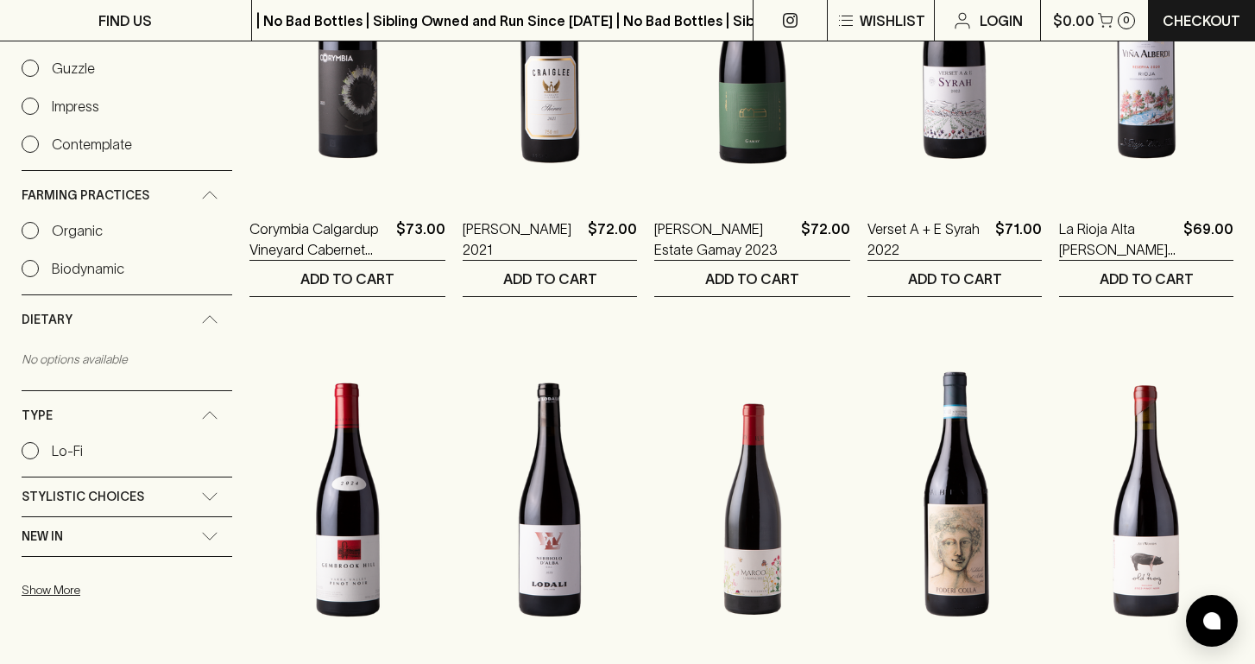
click at [134, 512] on div "Stylistic Choices" at bounding box center [127, 496] width 211 height 39
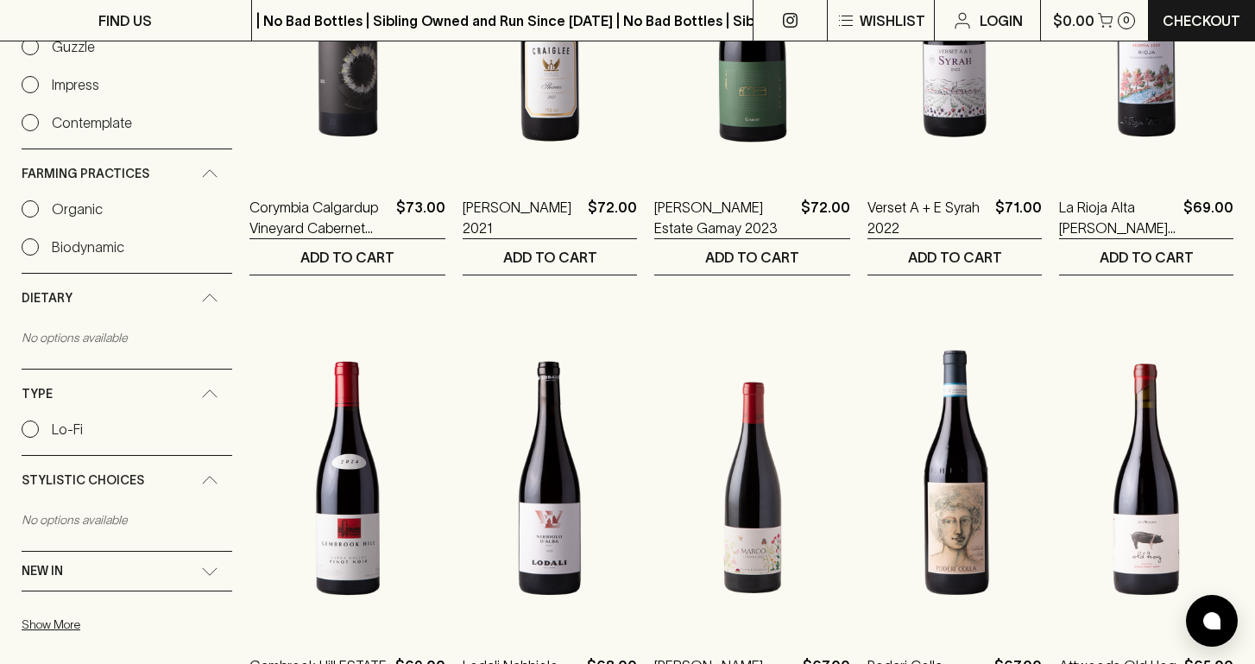
scroll to position [938, 0]
click at [129, 577] on div "New In" at bounding box center [112, 570] width 180 height 22
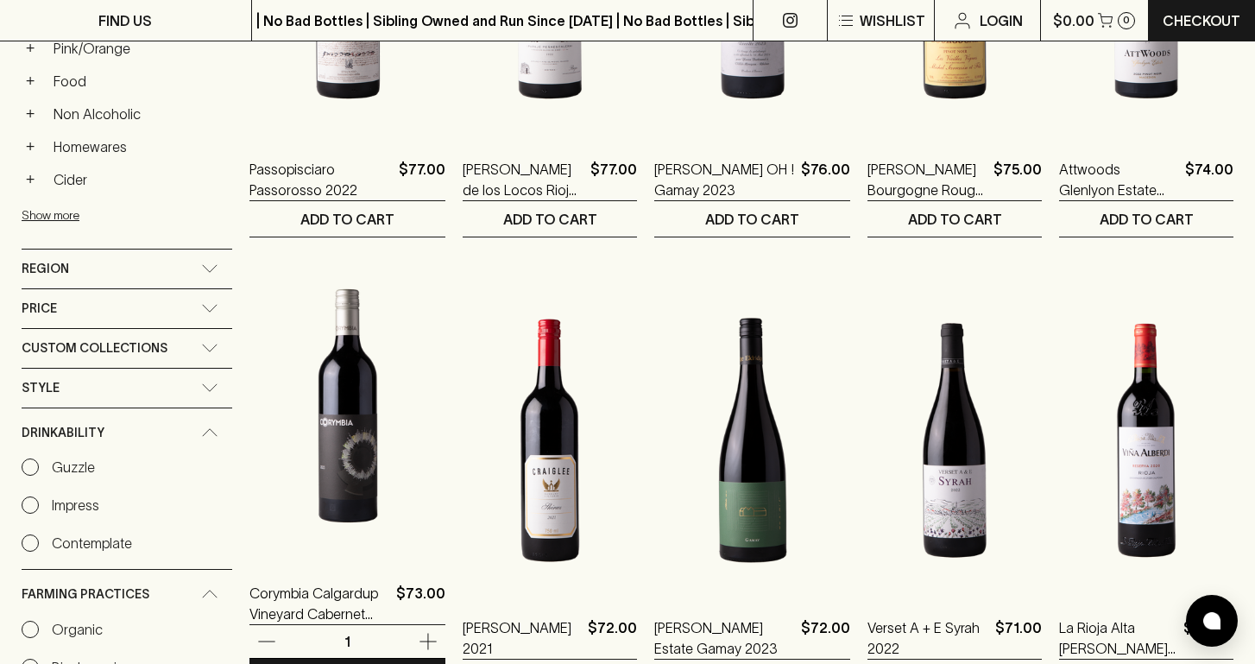
scroll to position [168, 0]
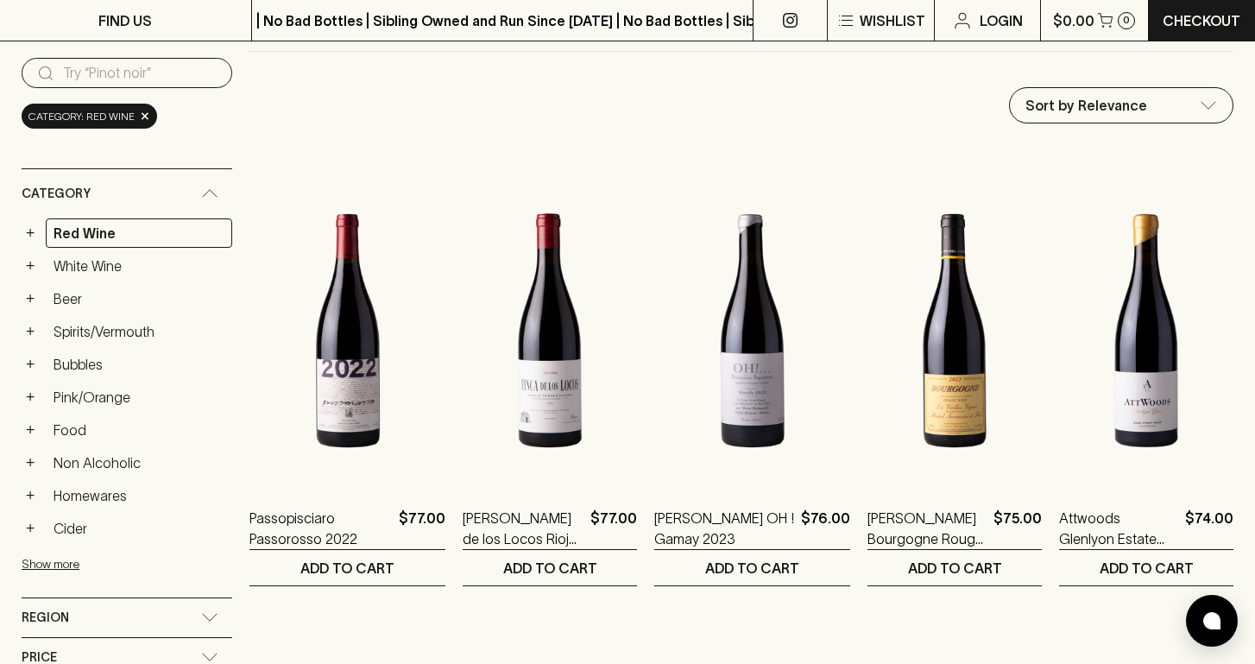
click at [117, 74] on input "search" at bounding box center [140, 74] width 155 height 28
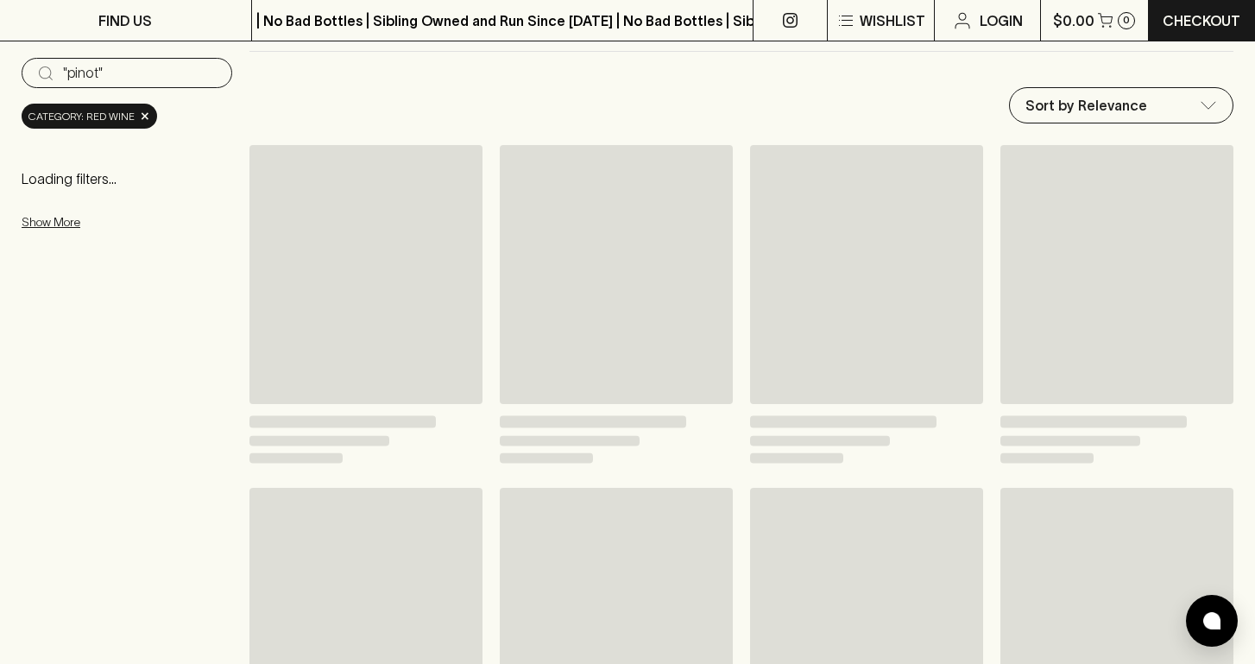
type input ""pinot""
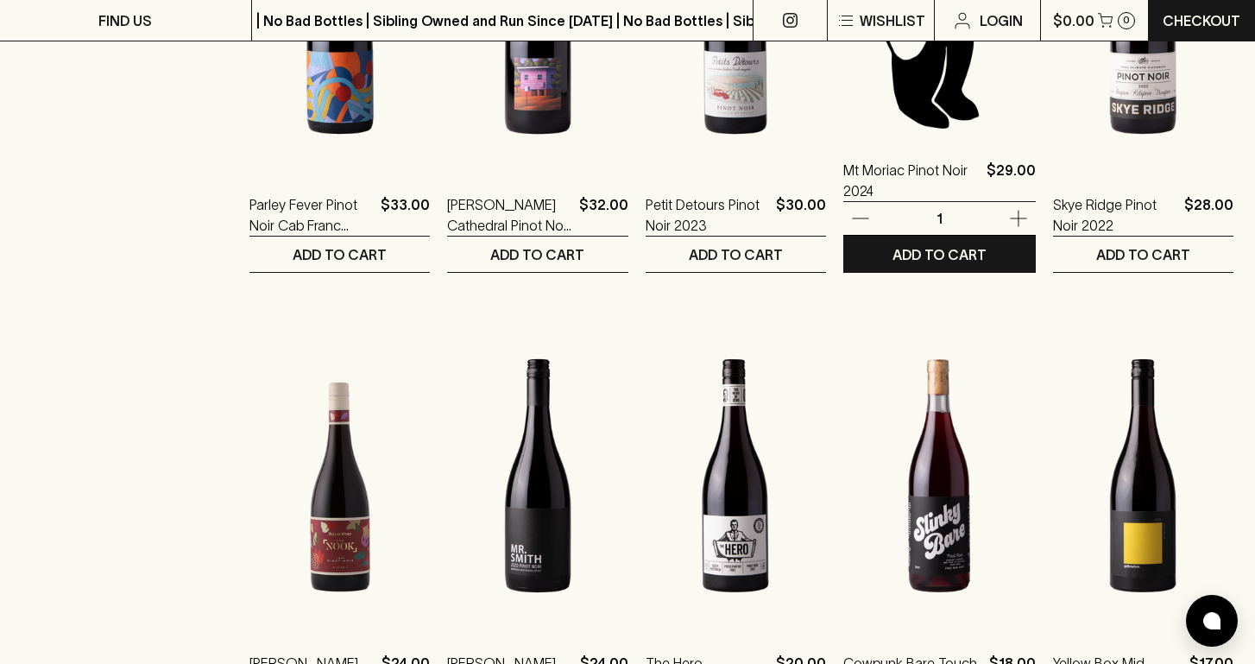
scroll to position [1773, 0]
